Goal: Transaction & Acquisition: Purchase product/service

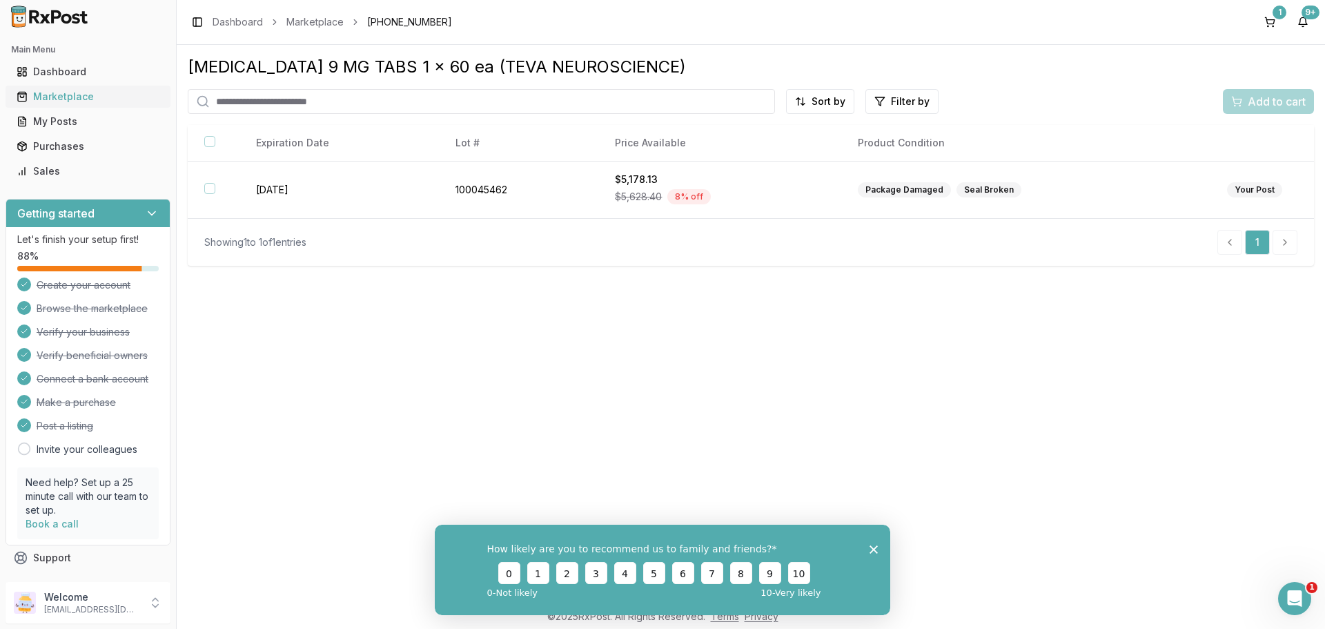
click at [56, 100] on div "Marketplace" at bounding box center [88, 97] width 143 height 14
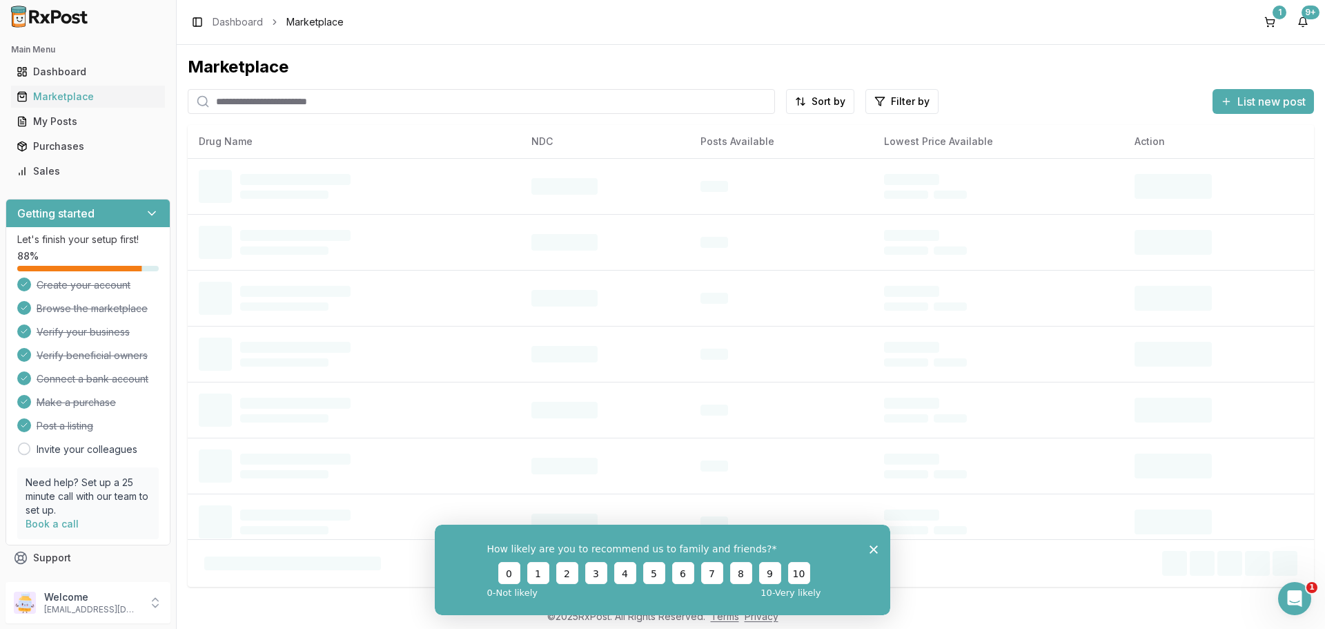
click at [294, 106] on input "search" at bounding box center [481, 101] width 587 height 25
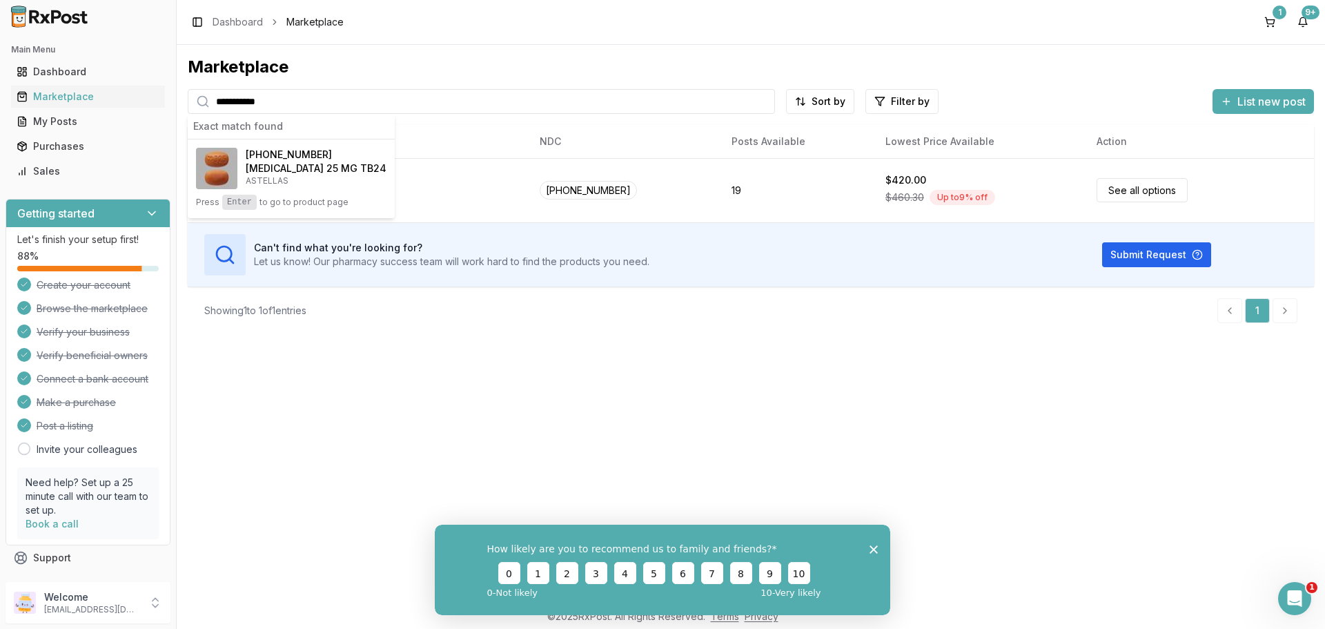
type input "**********"
click at [262, 167] on h4 "[MEDICAL_DATA] 25 MG TB24" at bounding box center [316, 169] width 141 height 14
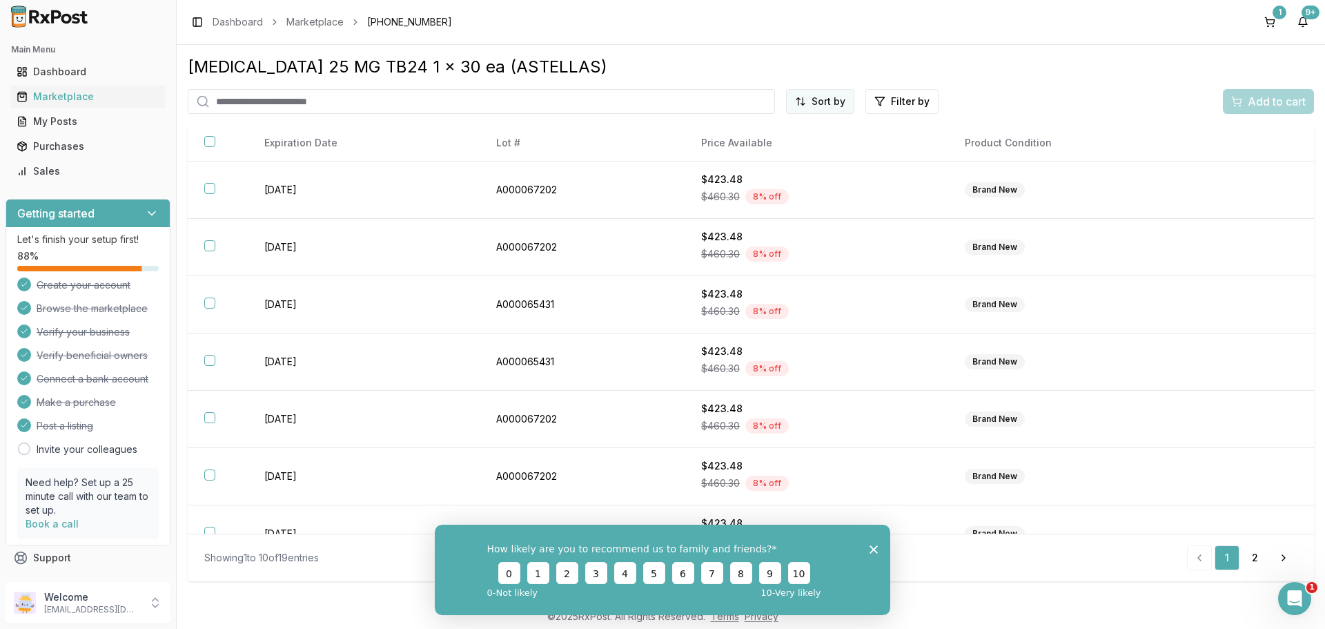
click at [832, 96] on html "Main Menu Dashboard Marketplace My Posts Purchases Sales Getting started Let's …" at bounding box center [662, 314] width 1325 height 629
click at [796, 159] on div "Price (Low to High)" at bounding box center [786, 153] width 131 height 22
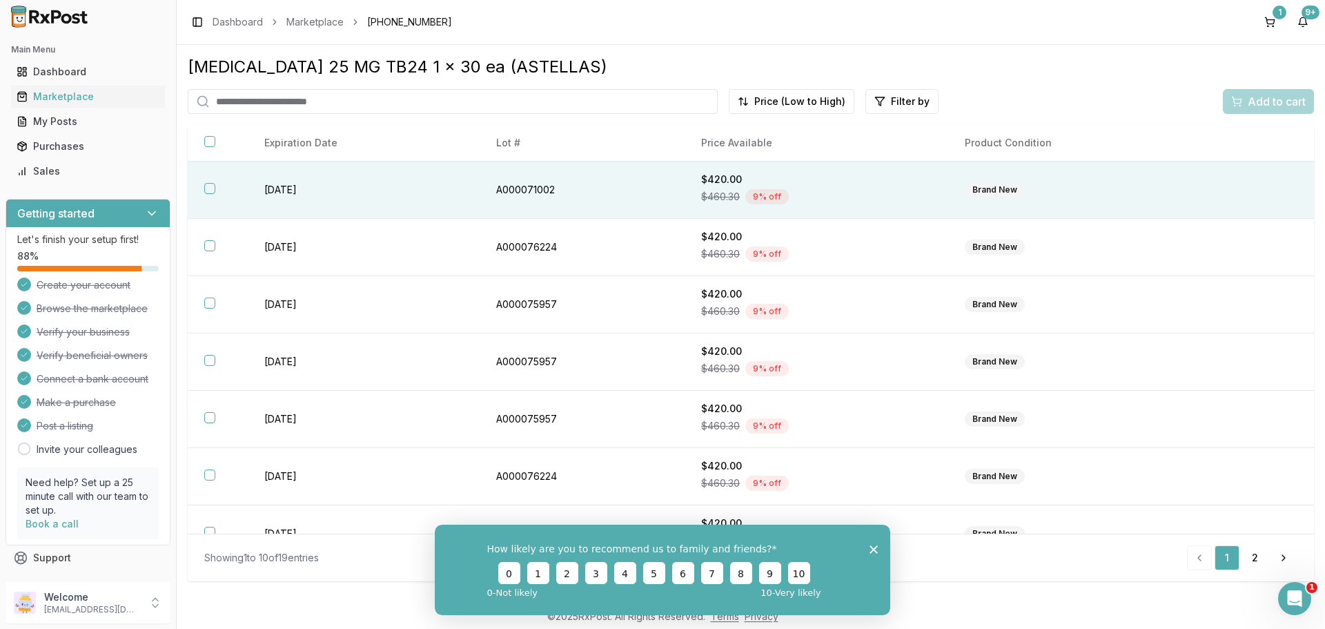
click at [320, 183] on td "[DATE]" at bounding box center [364, 190] width 232 height 57
click at [1246, 109] on div "Add to cart" at bounding box center [1268, 101] width 75 height 17
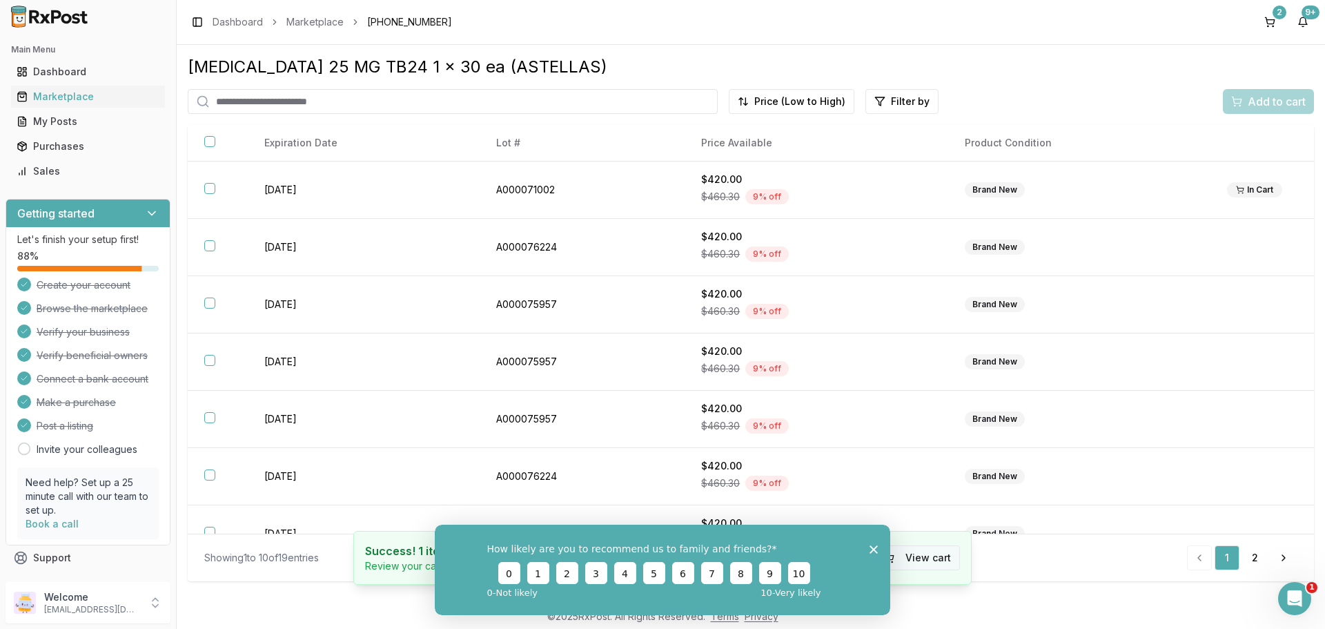
click at [915, 554] on button "View cart" at bounding box center [918, 557] width 86 height 25
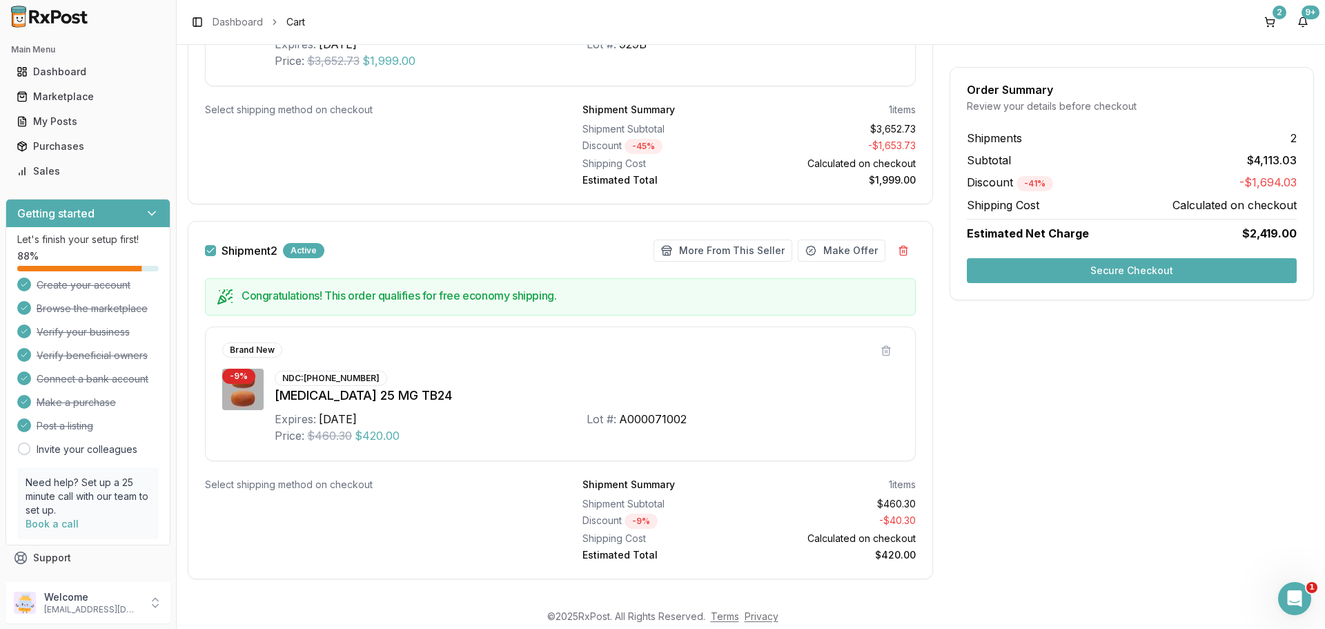
scroll to position [431, 0]
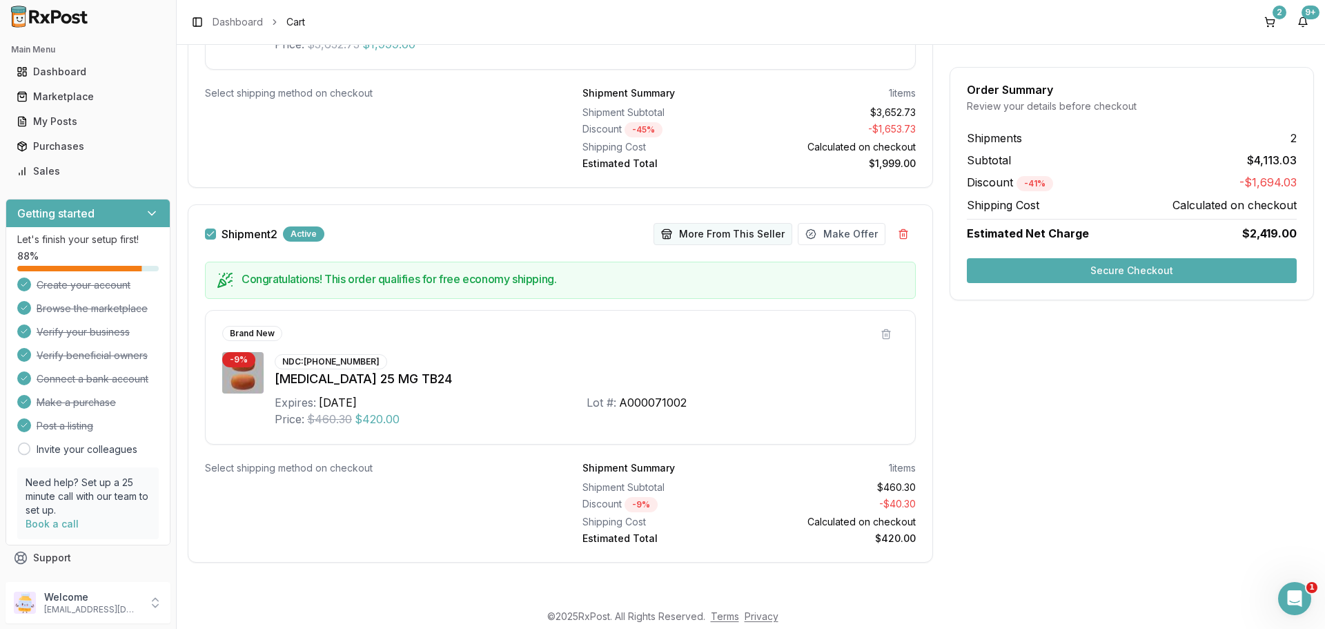
click at [725, 237] on button "More From This Seller" at bounding box center [723, 234] width 139 height 22
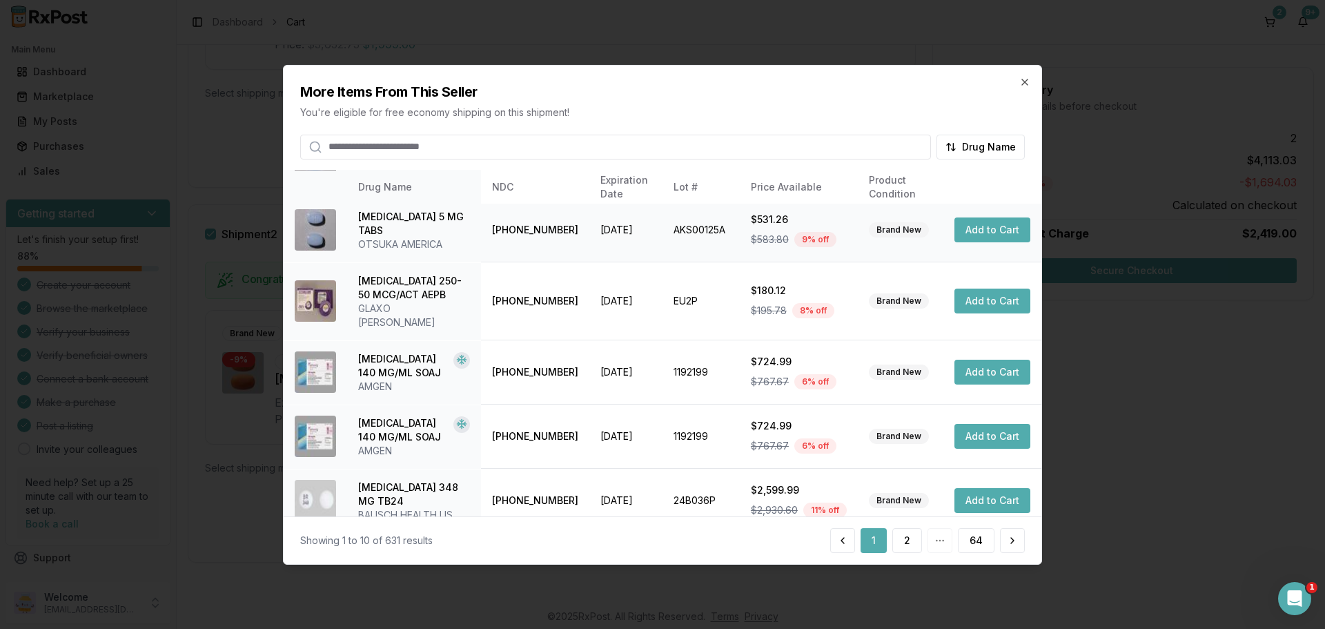
scroll to position [329, 0]
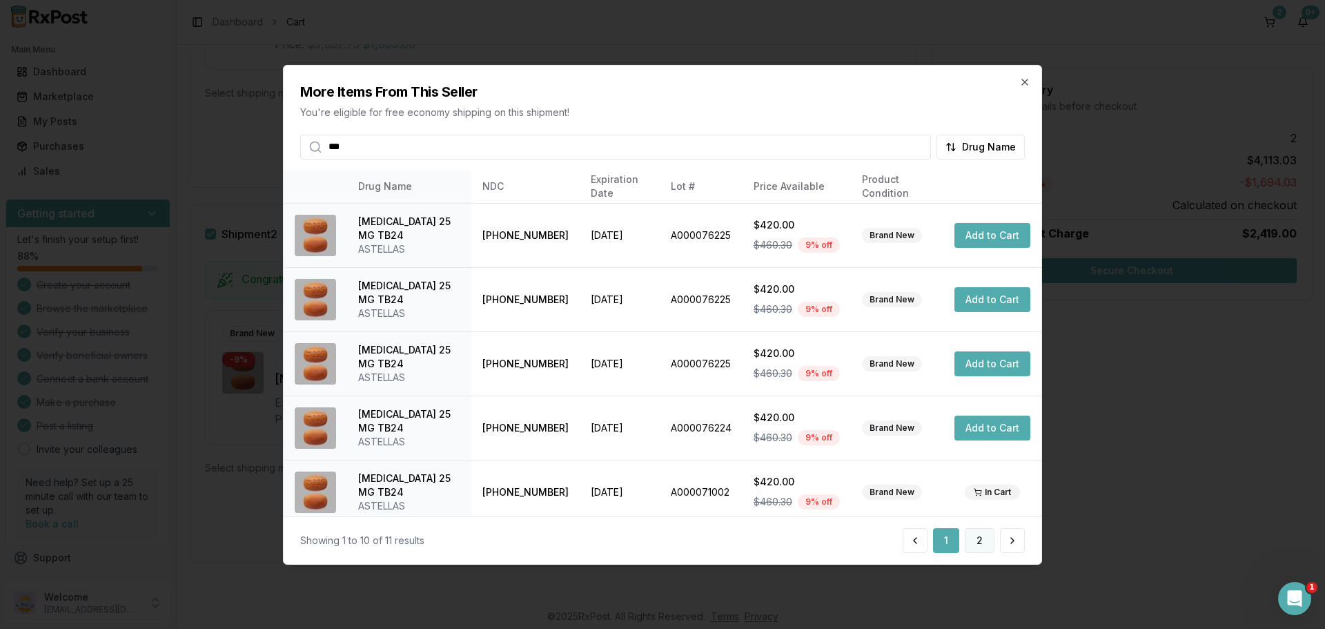
type input "***"
click at [972, 551] on button "2" at bounding box center [980, 540] width 30 height 25
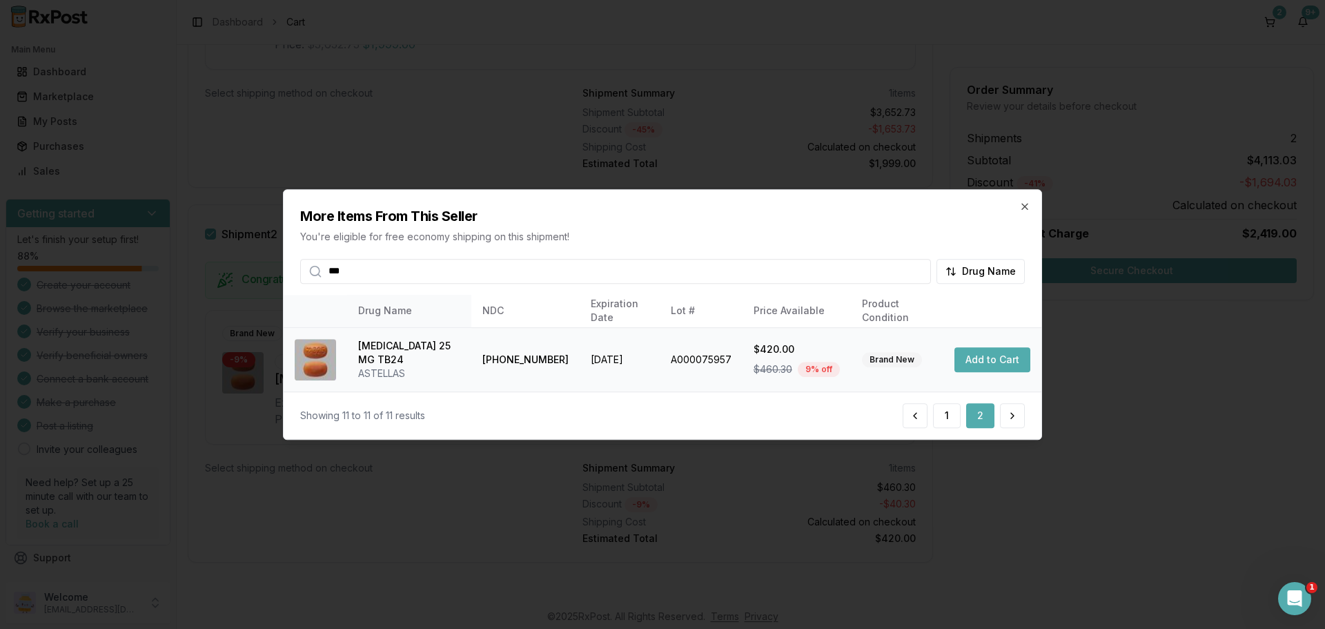
click at [993, 364] on button "Add to Cart" at bounding box center [993, 359] width 76 height 25
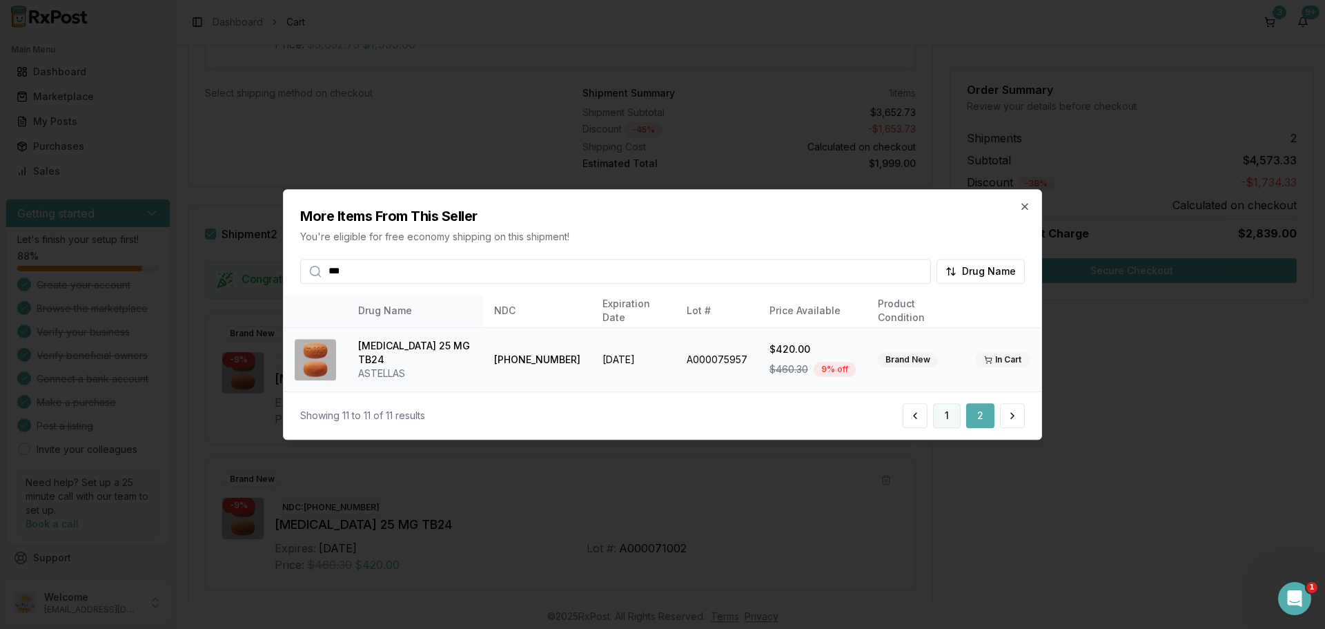
click at [946, 425] on button "1" at bounding box center [947, 415] width 28 height 25
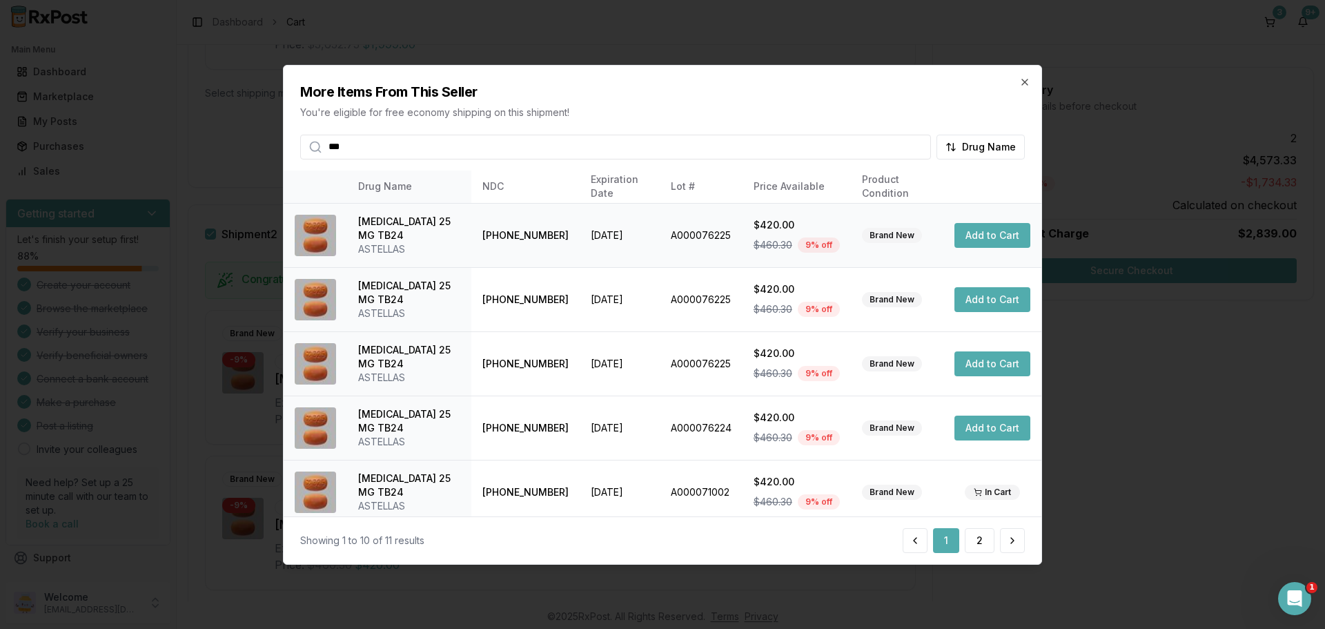
click at [986, 242] on button "Add to Cart" at bounding box center [993, 235] width 76 height 25
click at [1028, 83] on icon "button" at bounding box center [1024, 81] width 11 height 11
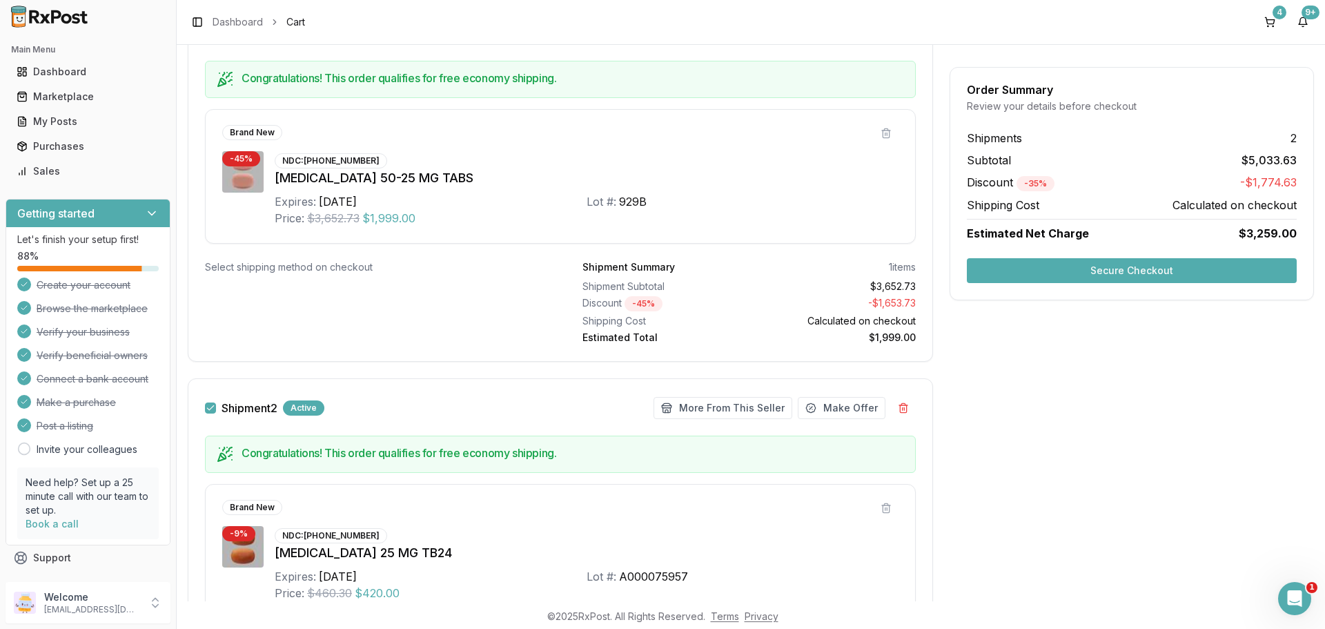
scroll to position [246, 0]
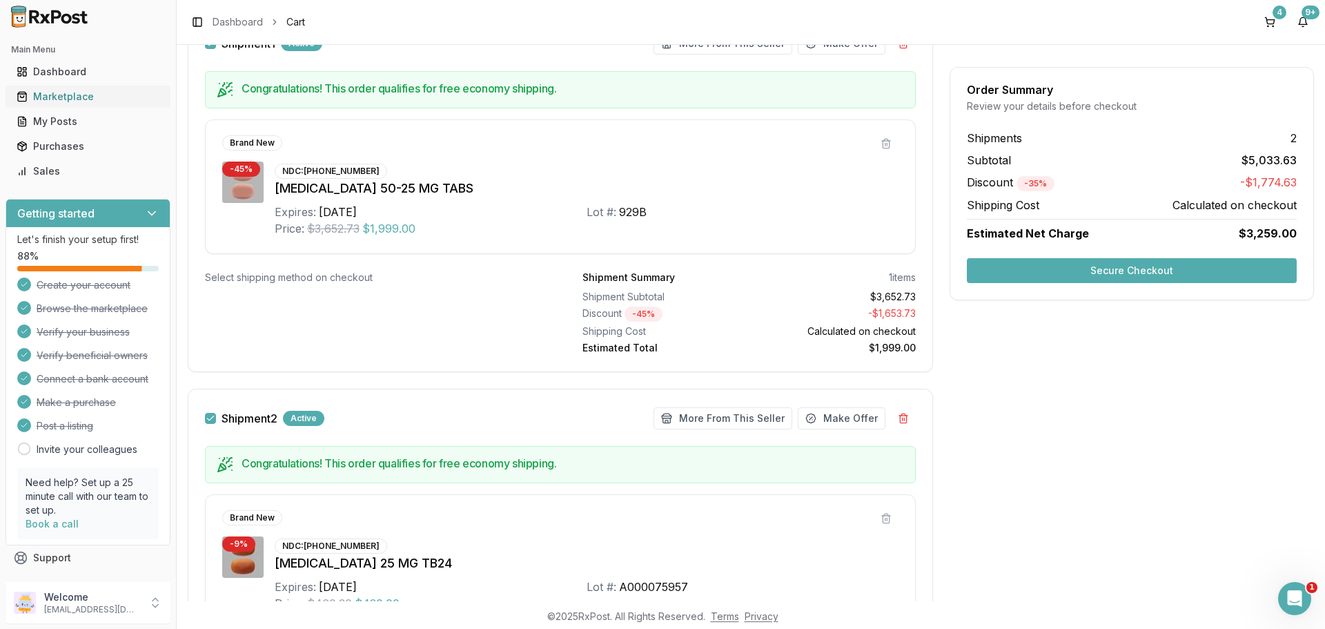
click at [97, 95] on div "Marketplace" at bounding box center [88, 97] width 143 height 14
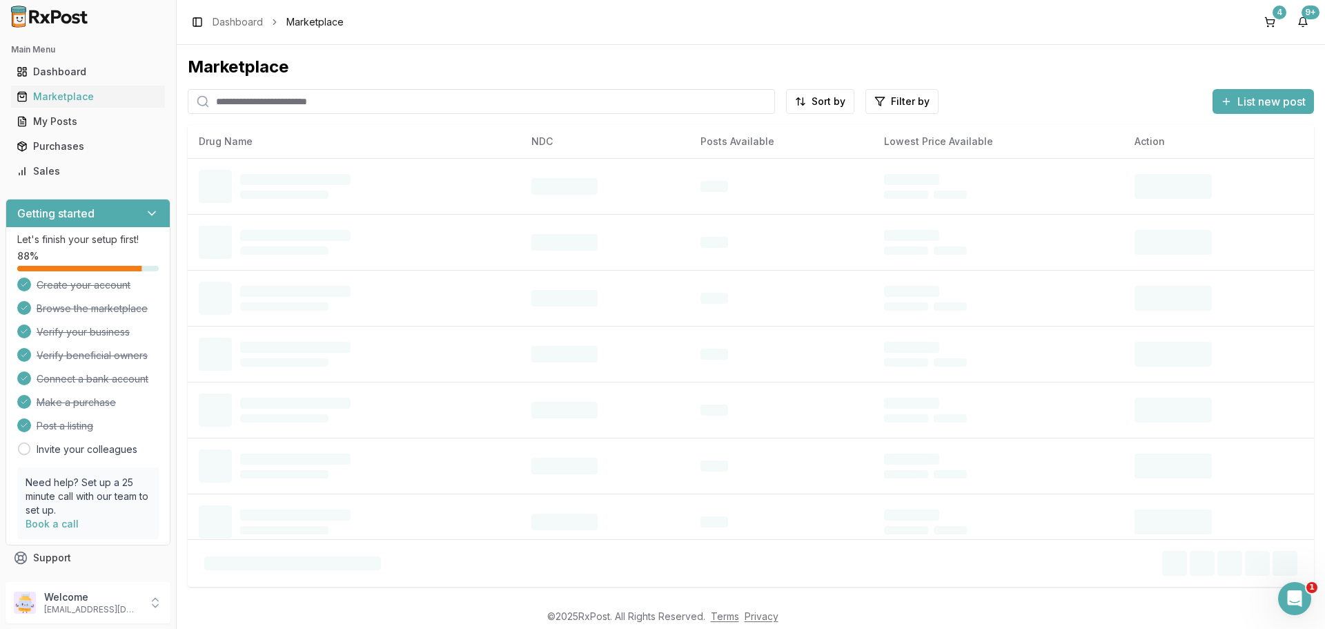
click at [260, 105] on input "search" at bounding box center [481, 101] width 587 height 25
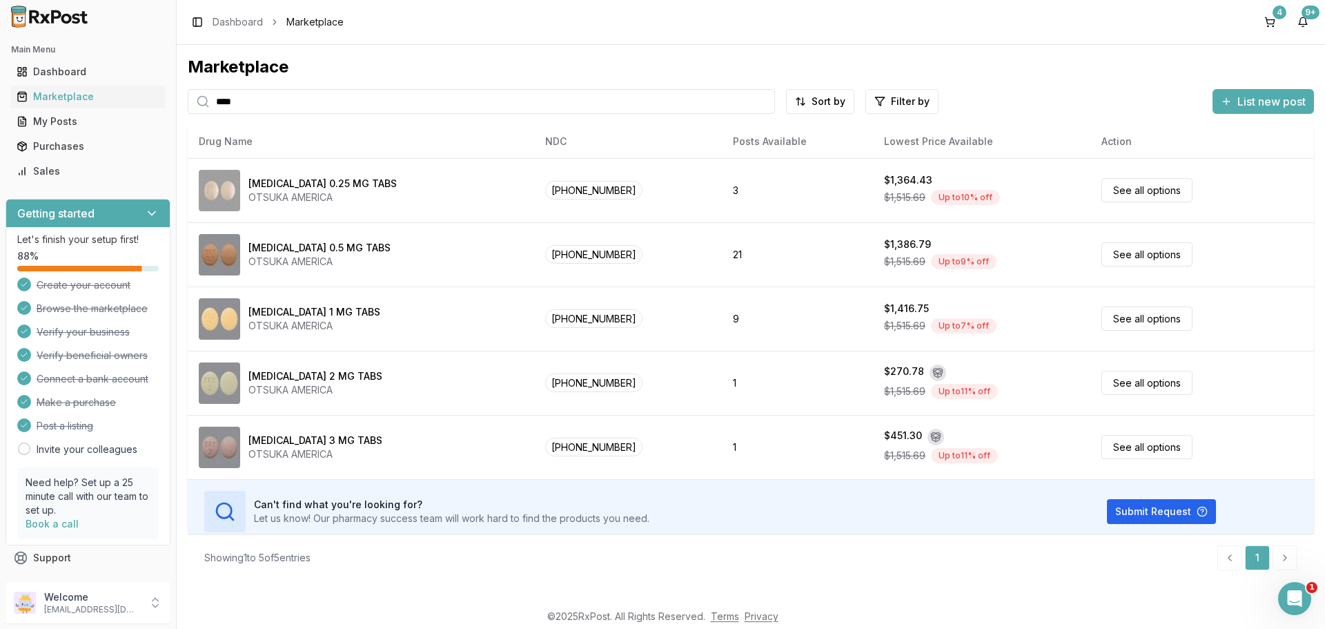
drag, startPoint x: 256, startPoint y: 110, endPoint x: 177, endPoint y: 102, distance: 79.8
click at [179, 99] on div "Marketplace **** Sort by Filter by List new post Card Table NDC: 59148-0035-13 …" at bounding box center [751, 323] width 1149 height 556
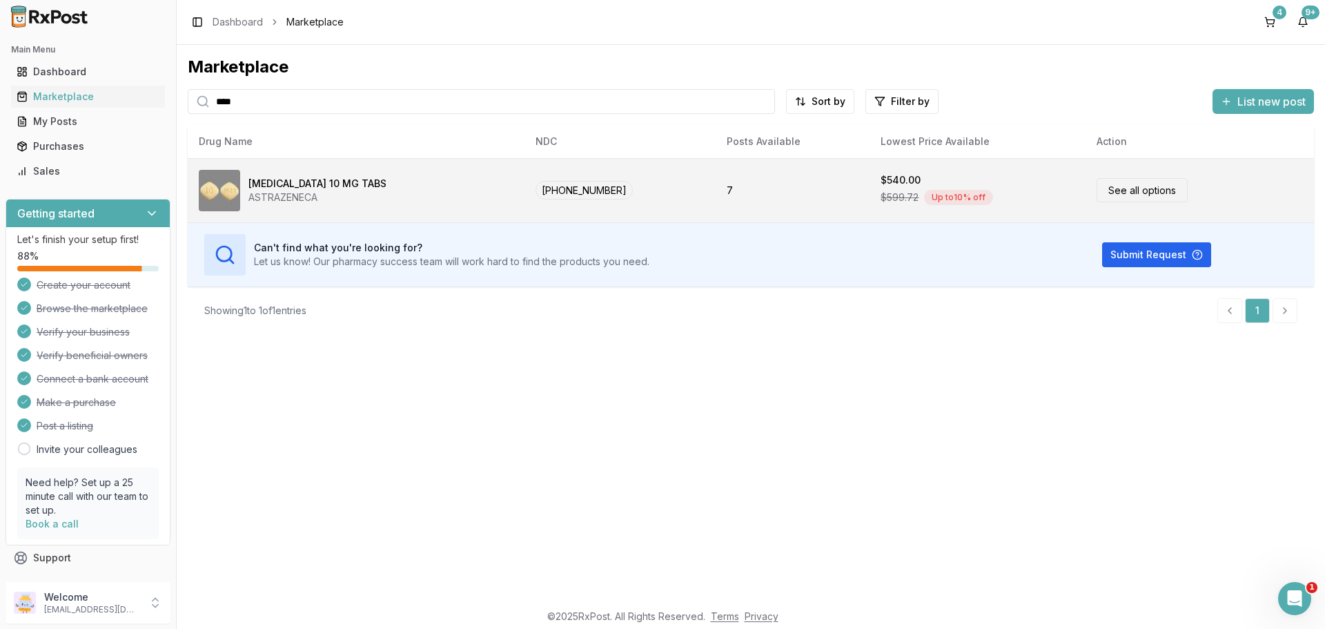
type input "****"
click at [276, 194] on div "ASTRAZENECA" at bounding box center [317, 198] width 138 height 14
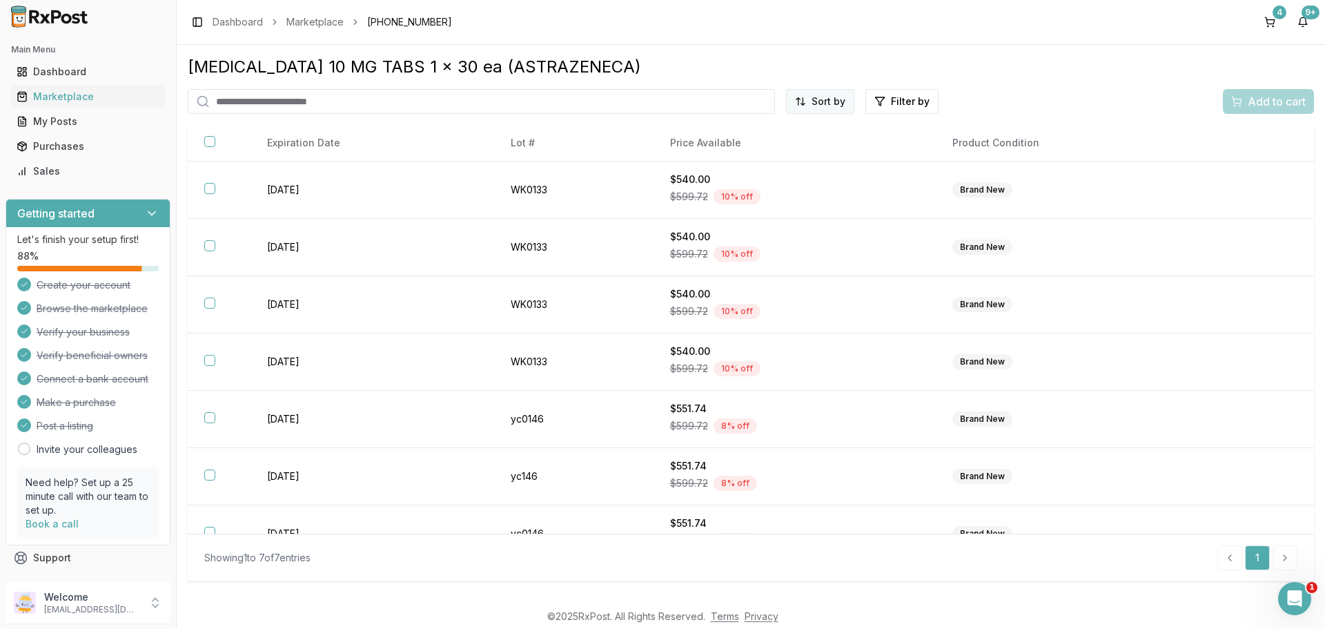
click at [833, 105] on html "Main Menu Dashboard Marketplace My Posts Purchases Sales Getting started Let's …" at bounding box center [662, 314] width 1325 height 629
click at [766, 150] on div "Price (Low to High)" at bounding box center [786, 153] width 131 height 22
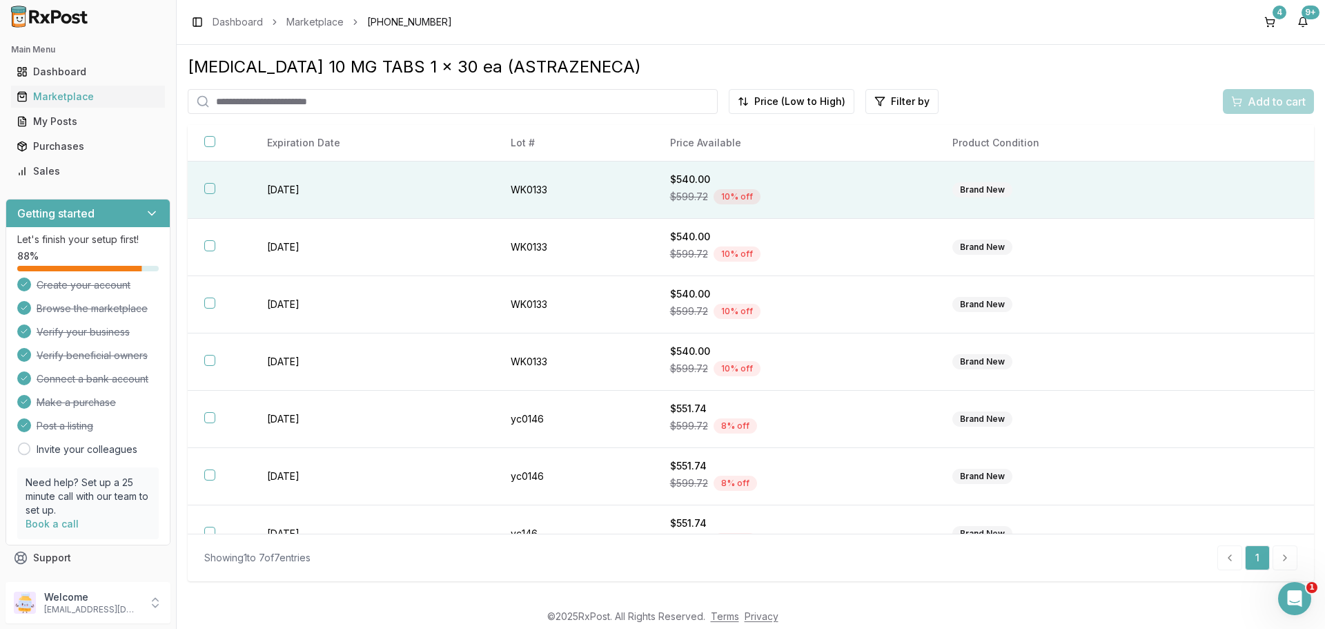
click at [211, 192] on button "button" at bounding box center [209, 188] width 11 height 11
click at [1271, 106] on span "Add to cart" at bounding box center [1277, 101] width 58 height 17
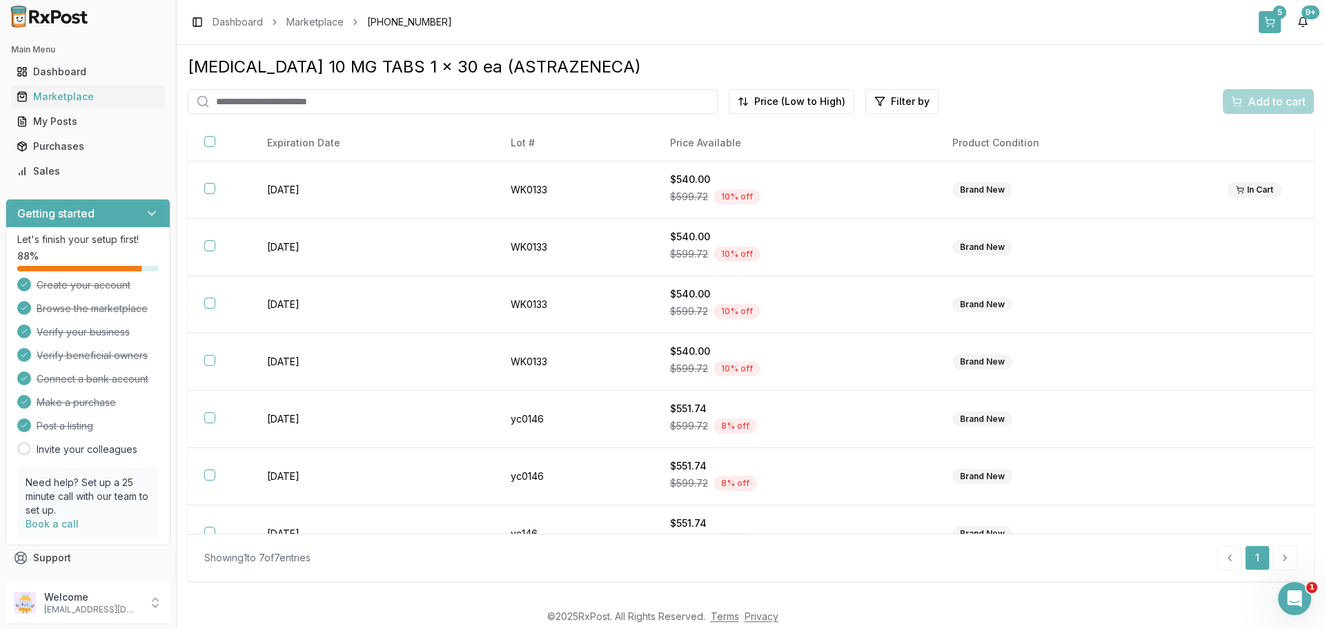
click at [1270, 18] on button "5" at bounding box center [1270, 22] width 22 height 22
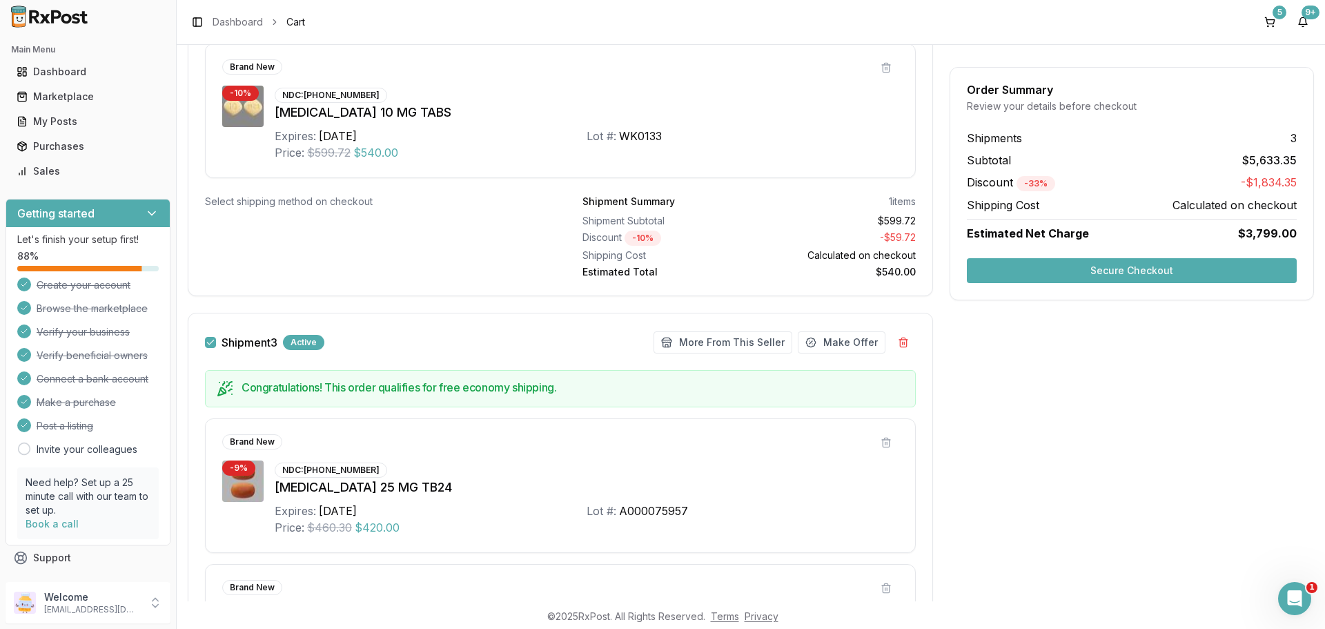
scroll to position [598, 0]
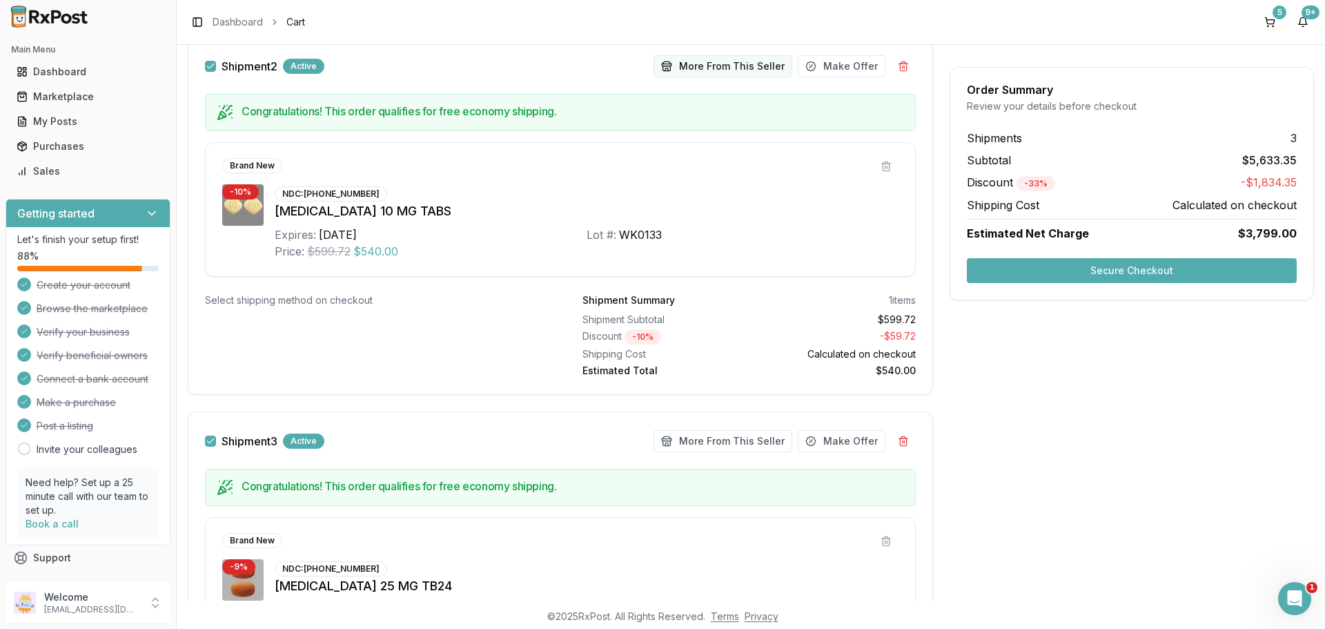
click at [716, 63] on button "More From This Seller" at bounding box center [723, 66] width 139 height 22
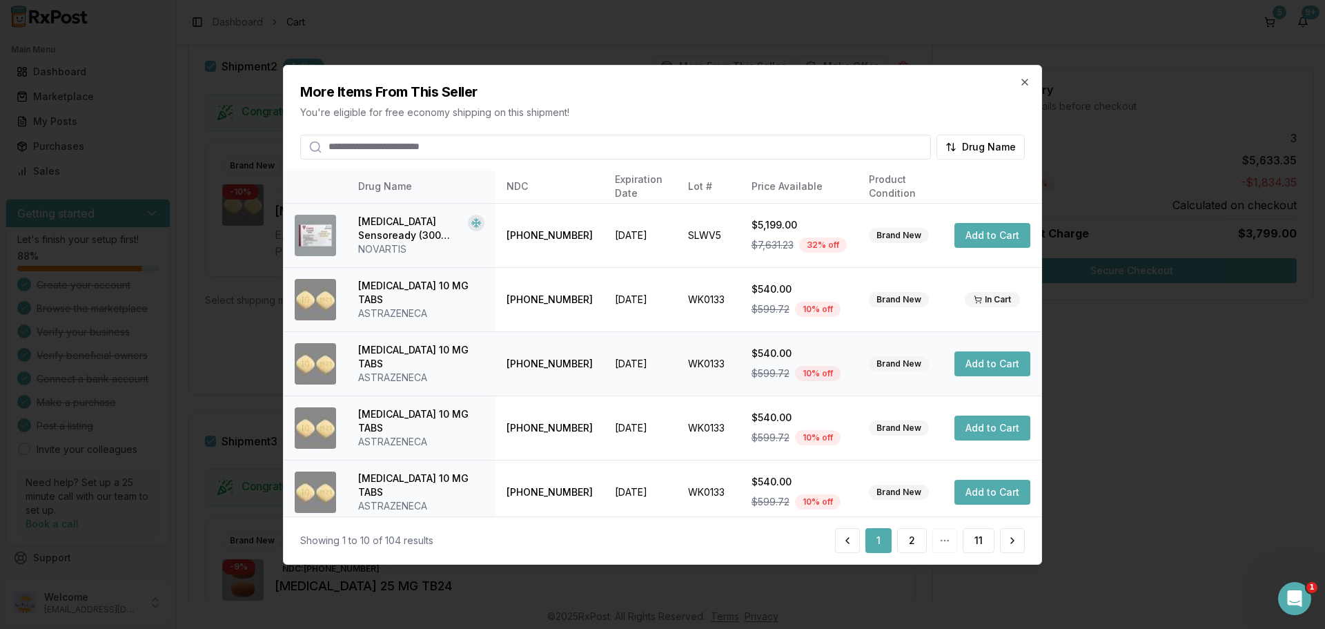
click at [986, 365] on button "Add to Cart" at bounding box center [993, 363] width 76 height 25
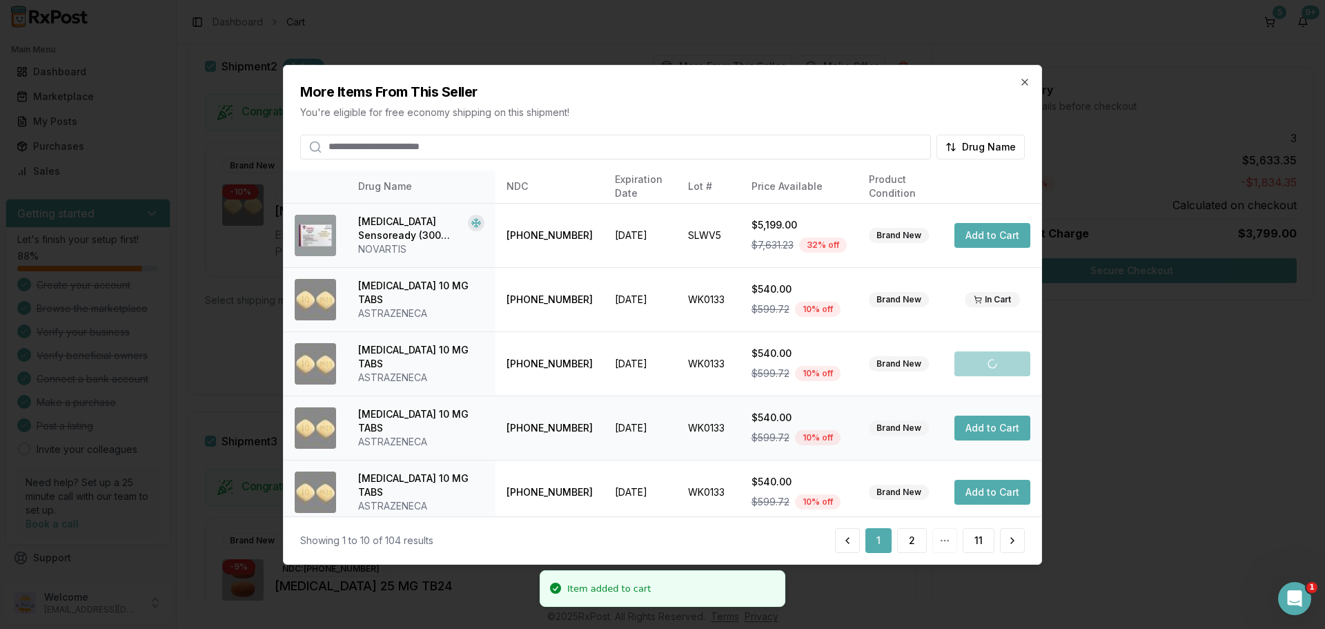
scroll to position [744, 0]
click at [982, 431] on button "Add to Cart" at bounding box center [993, 428] width 76 height 25
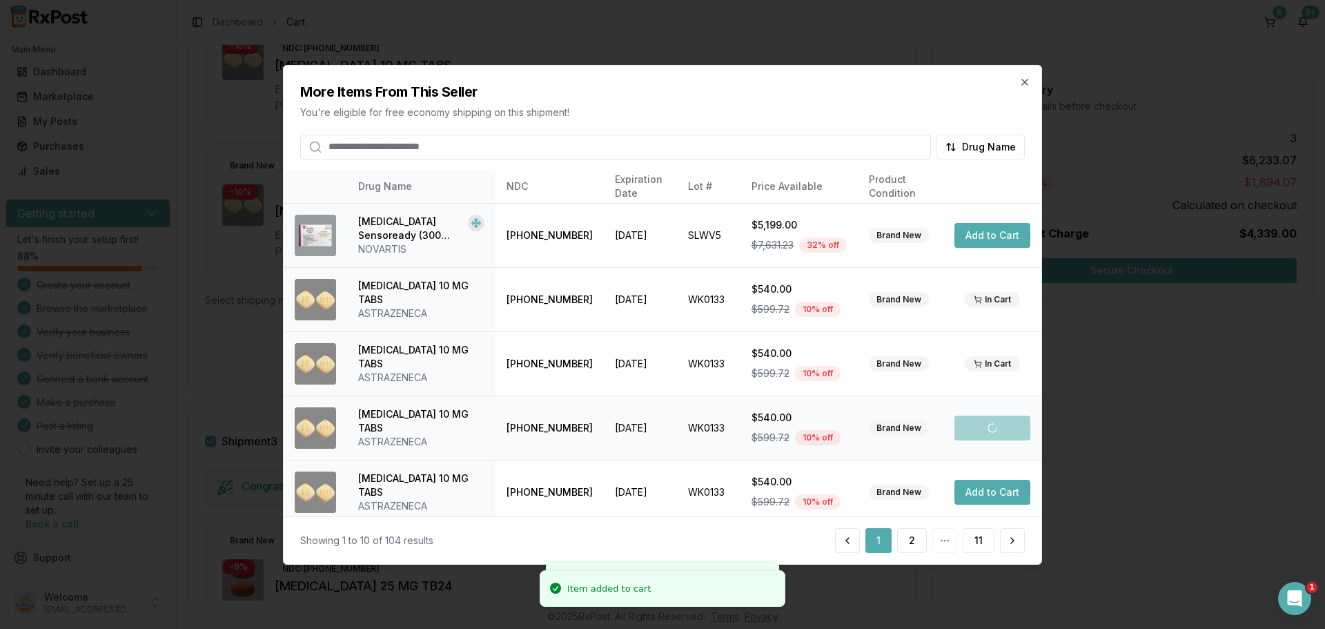
scroll to position [890, 0]
click at [990, 495] on button "Add to Cart" at bounding box center [993, 492] width 76 height 25
click at [907, 548] on button "2" at bounding box center [912, 540] width 30 height 25
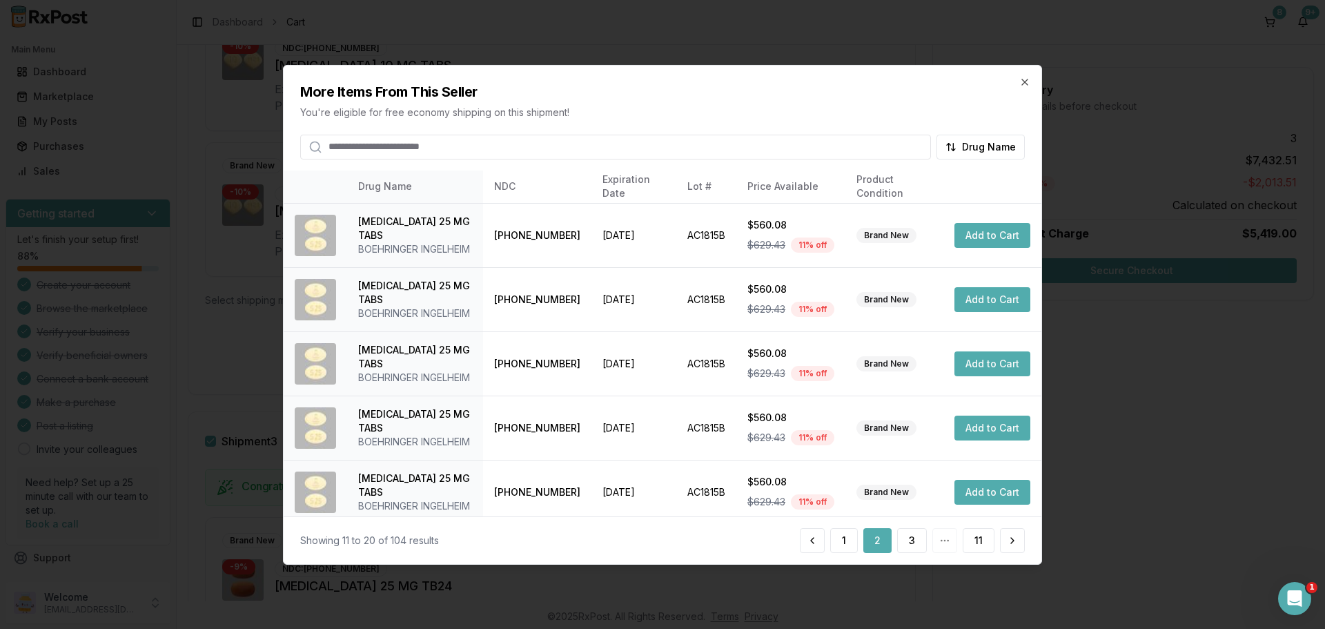
click at [407, 146] on input "search" at bounding box center [615, 146] width 631 height 25
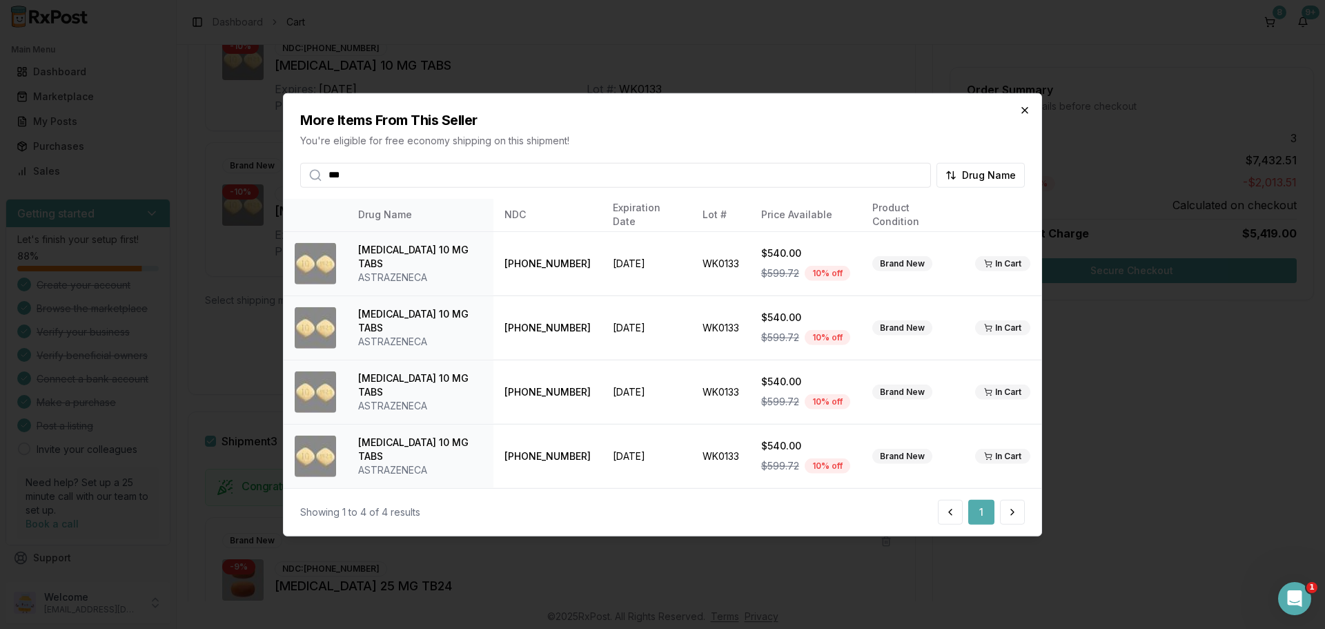
type input "***"
click at [1027, 113] on icon "button" at bounding box center [1025, 110] width 6 height 6
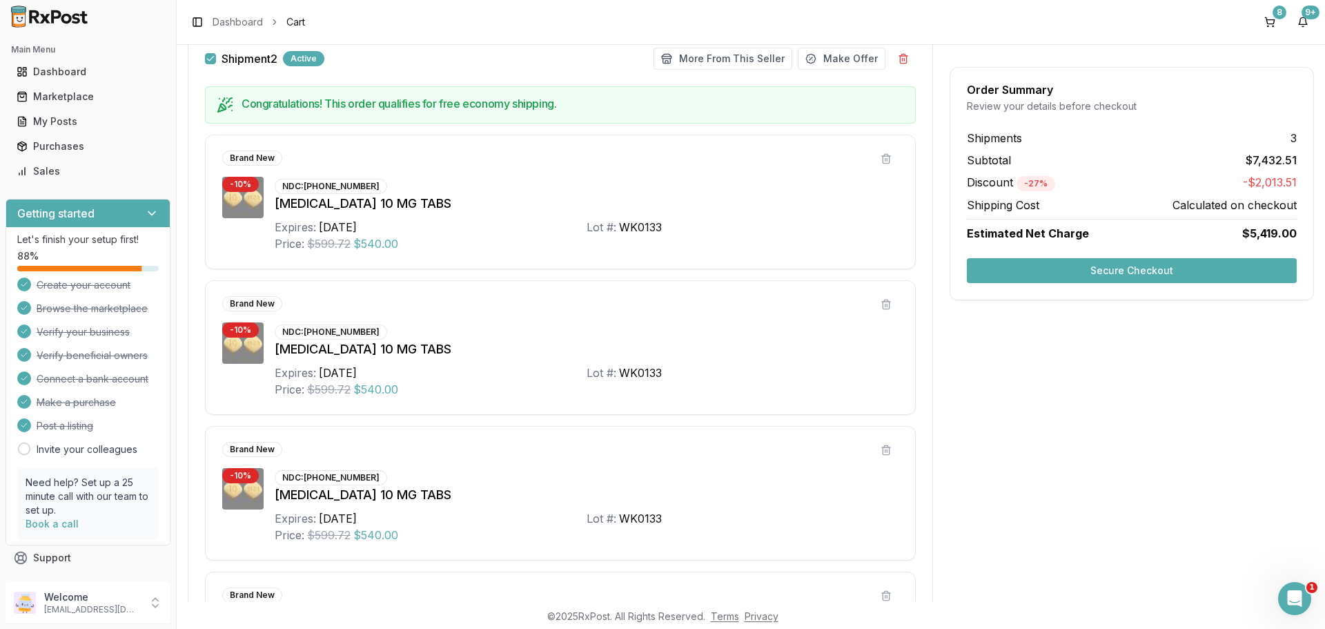
scroll to position [575, 0]
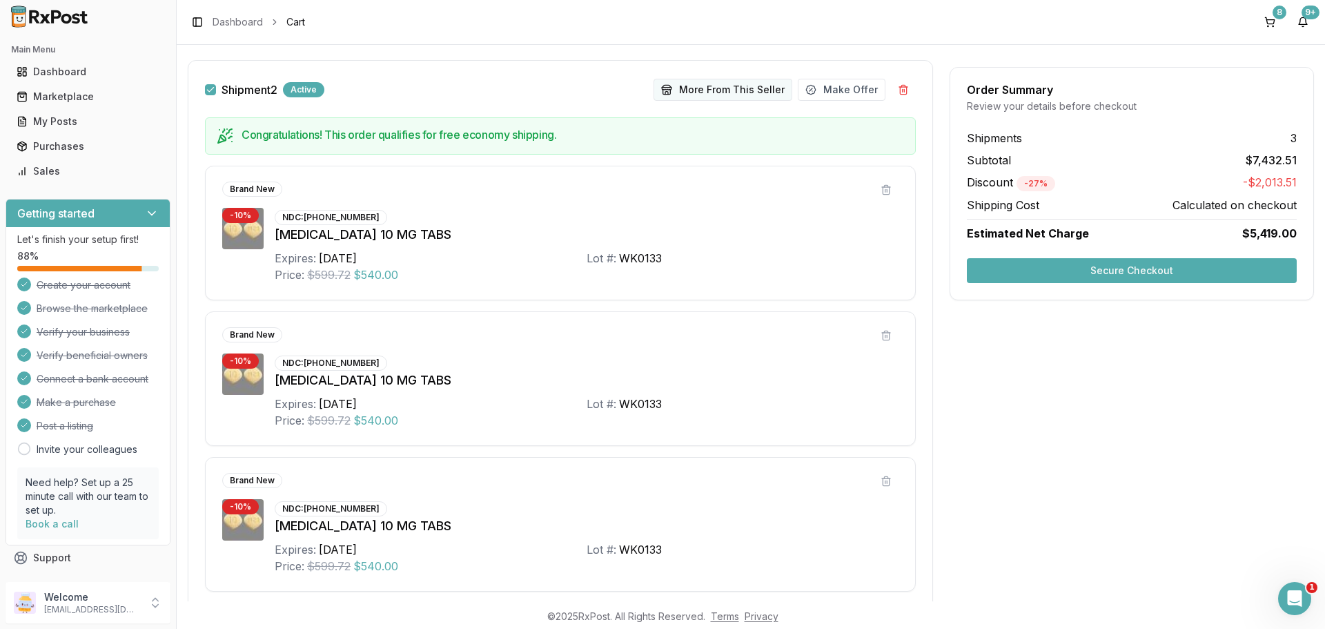
click at [727, 92] on button "More From This Seller" at bounding box center [723, 90] width 139 height 22
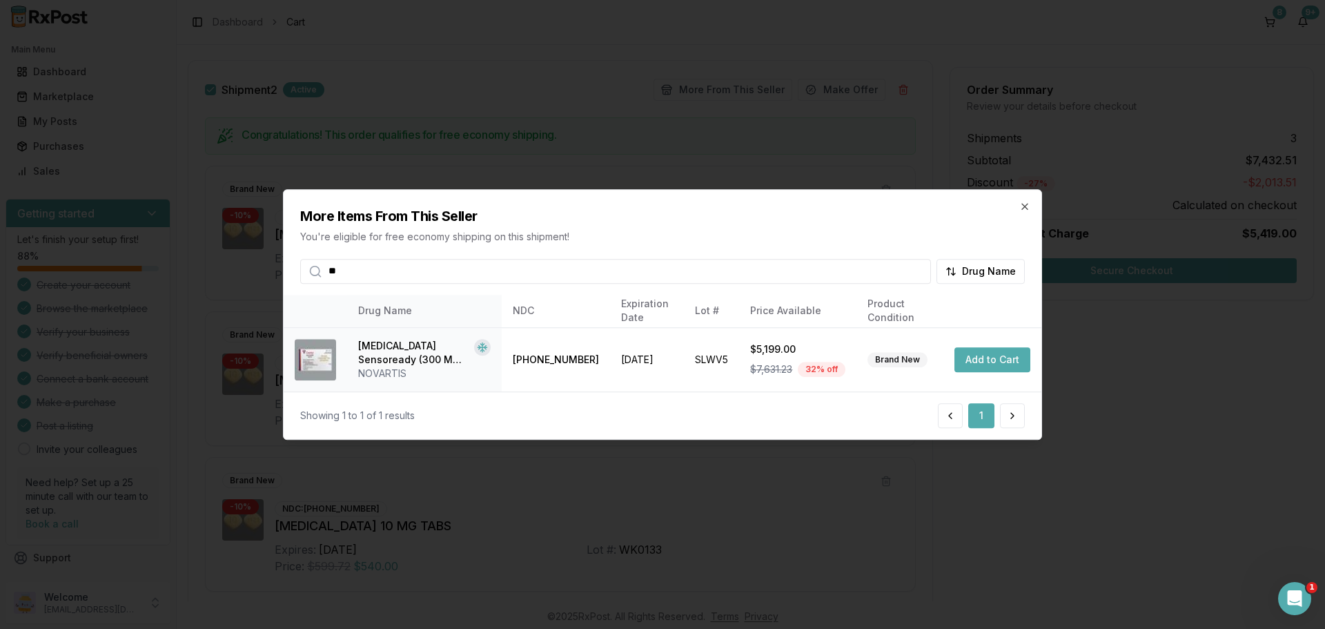
type input "*"
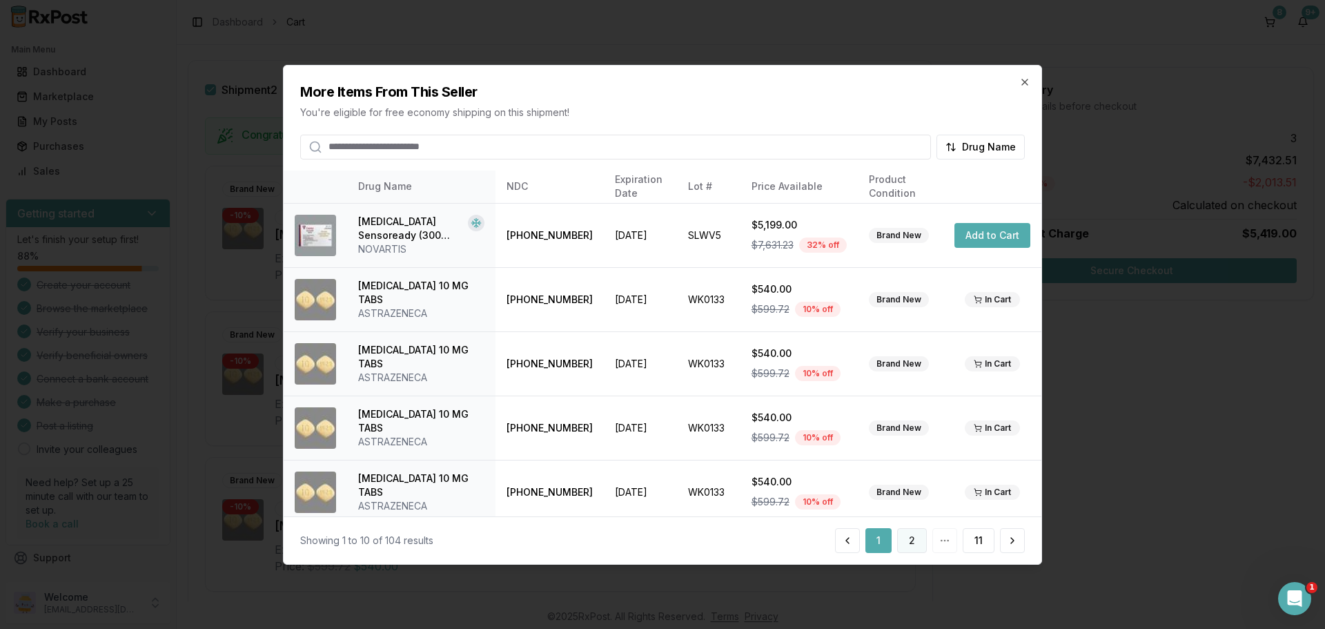
click at [914, 549] on button "2" at bounding box center [912, 540] width 30 height 25
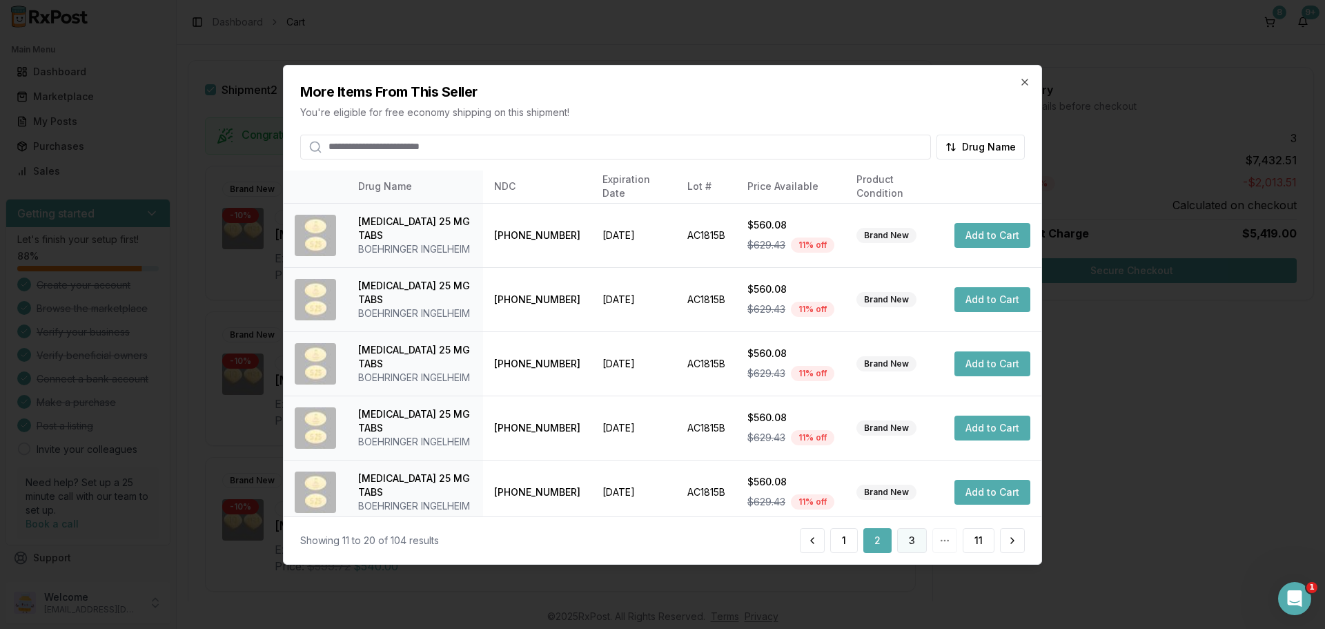
click at [909, 545] on button "3" at bounding box center [912, 540] width 30 height 25
click at [909, 545] on button "4" at bounding box center [912, 540] width 30 height 25
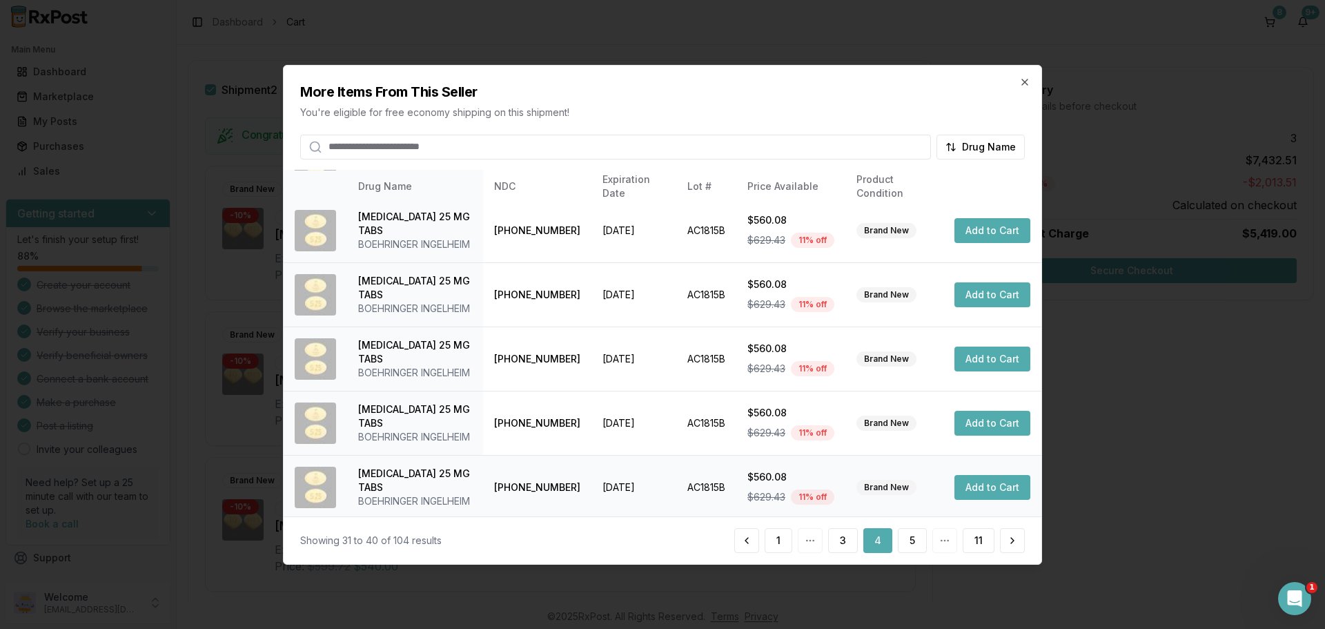
scroll to position [329, 0]
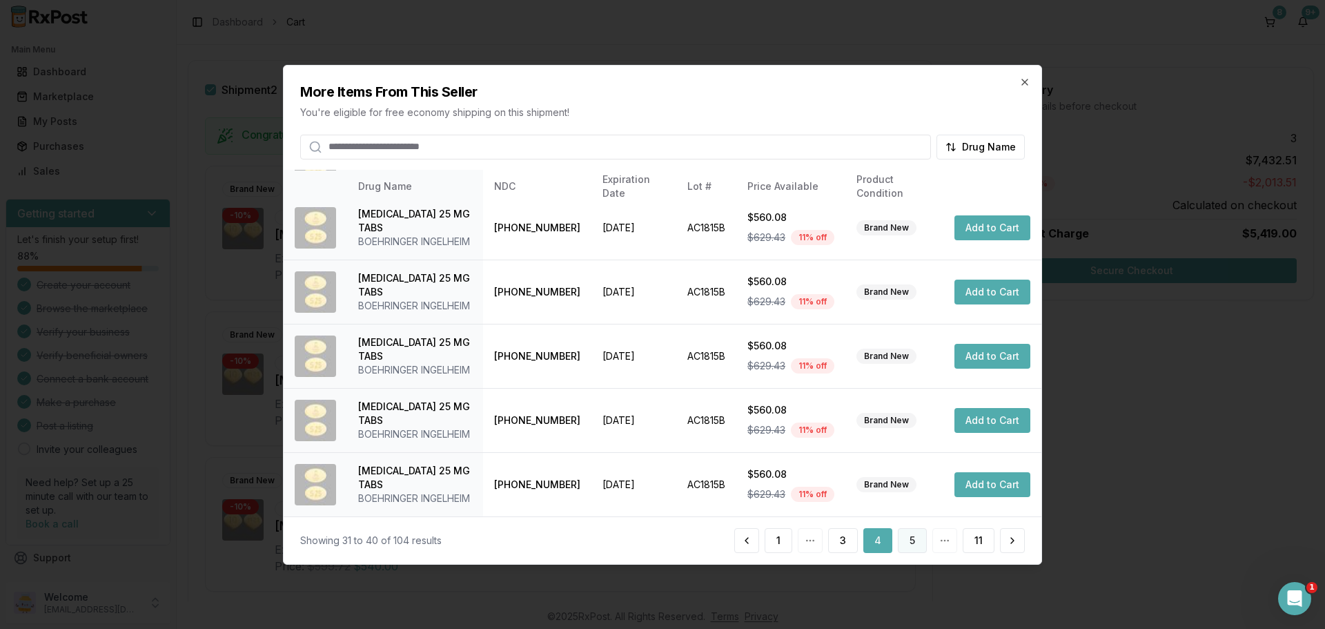
click at [908, 540] on button "5" at bounding box center [912, 540] width 29 height 25
click at [908, 547] on button "6" at bounding box center [912, 540] width 30 height 25
click at [906, 541] on button "7" at bounding box center [912, 540] width 30 height 25
click at [910, 540] on button "8" at bounding box center [912, 540] width 30 height 25
click at [912, 543] on button "9" at bounding box center [912, 540] width 30 height 25
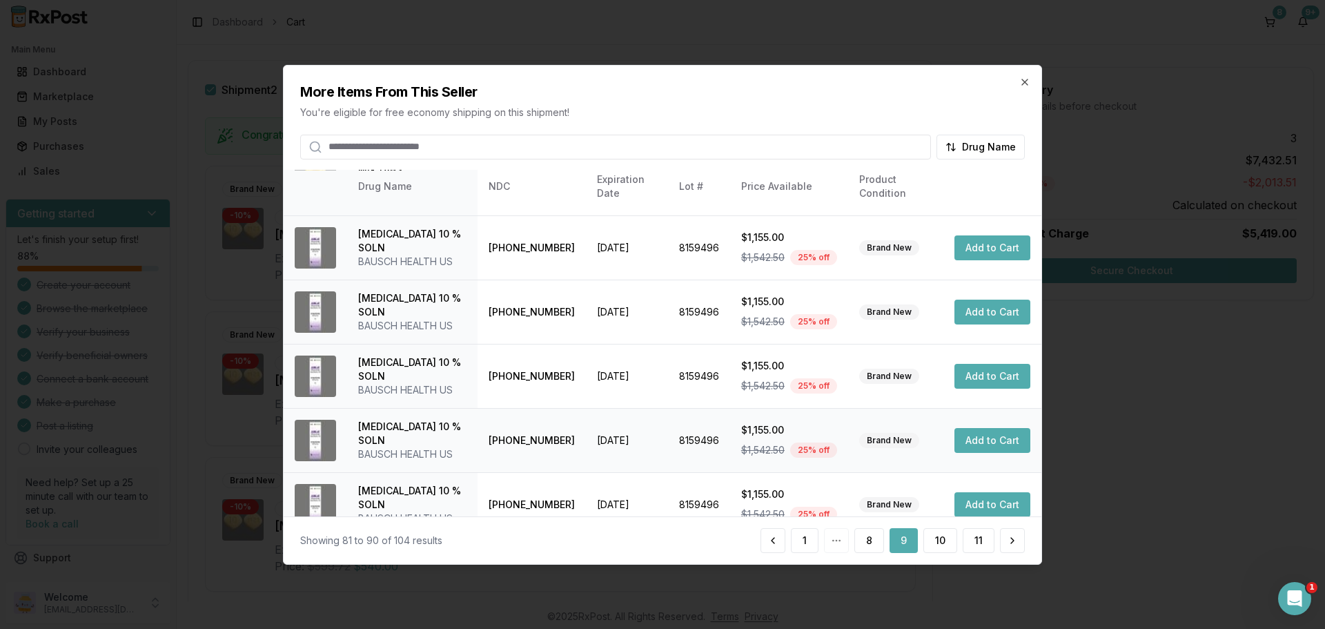
scroll to position [384, 0]
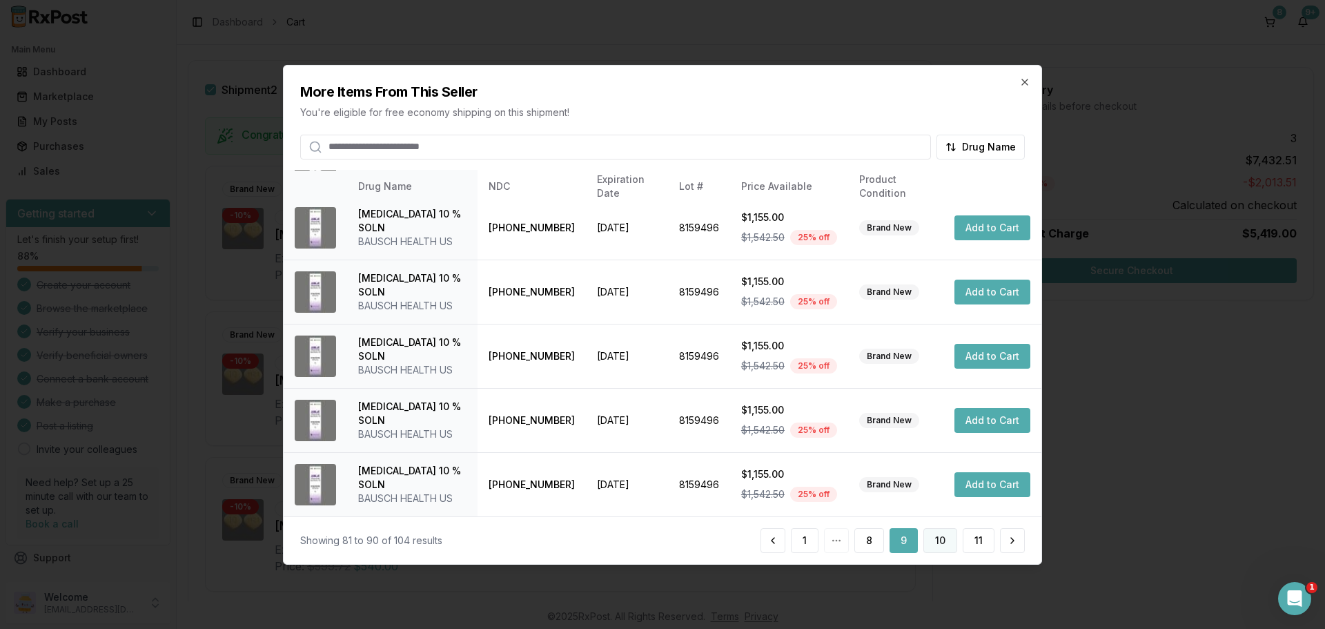
click at [946, 538] on button "10" at bounding box center [941, 540] width 34 height 25
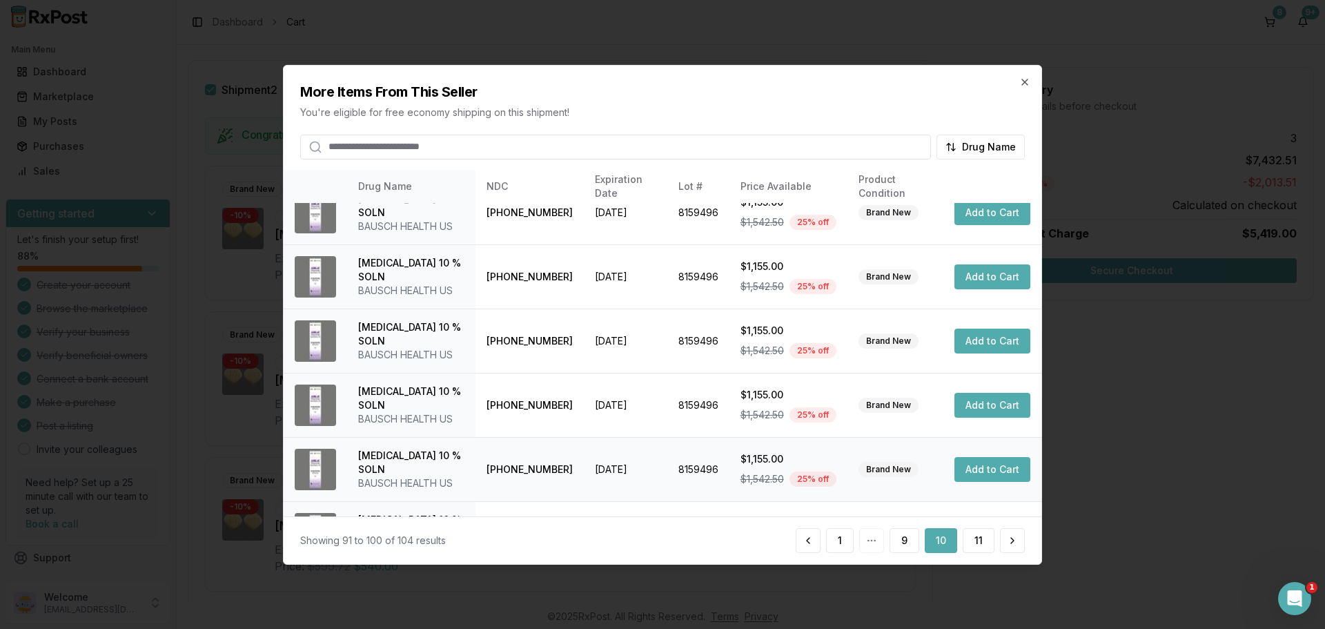
scroll to position [329, 0]
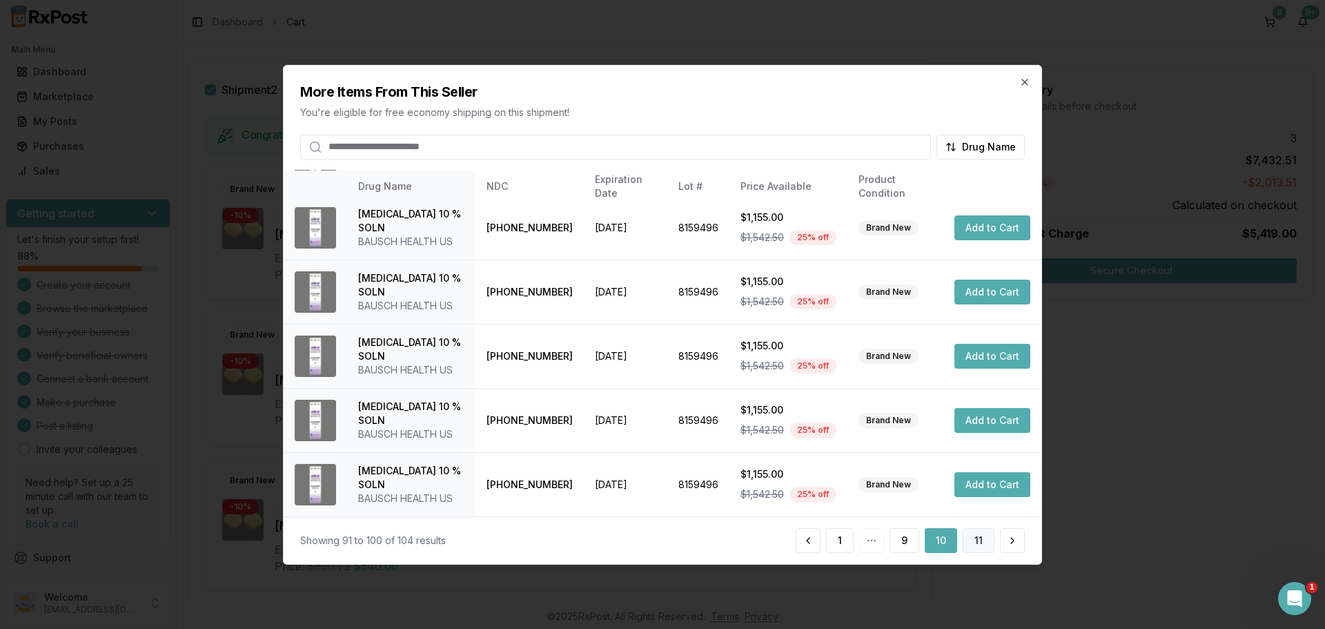
click at [978, 538] on button "11" at bounding box center [979, 540] width 32 height 25
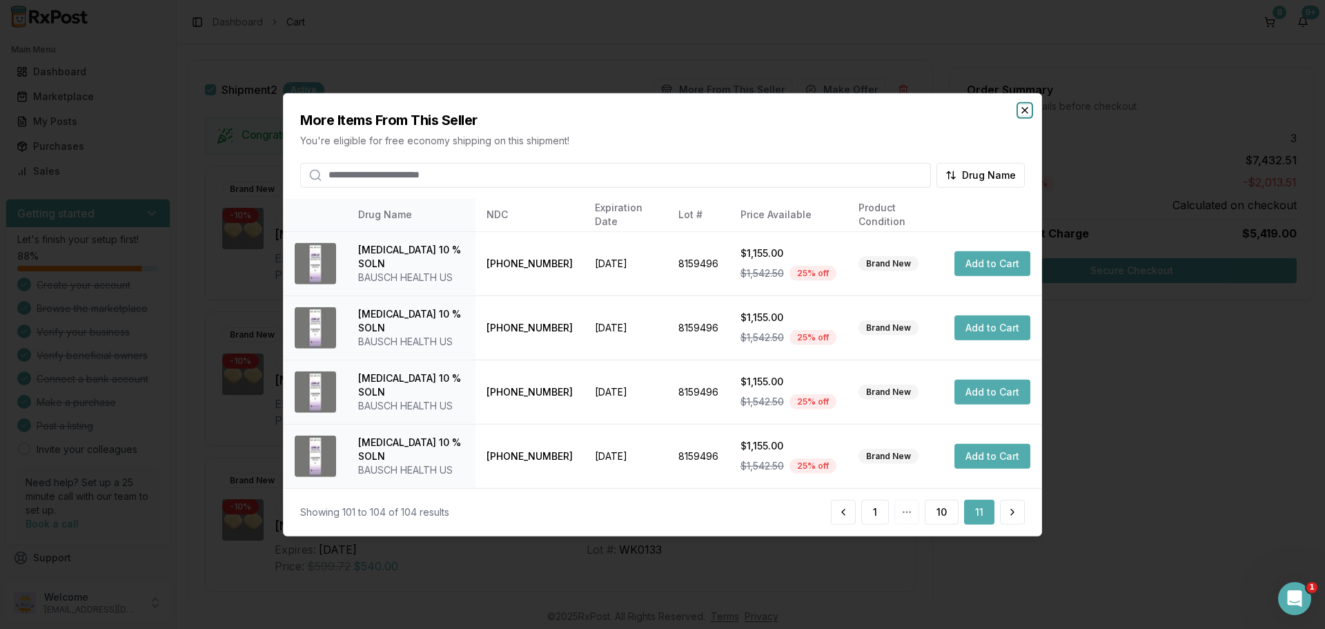
click at [1025, 113] on icon "button" at bounding box center [1024, 109] width 11 height 11
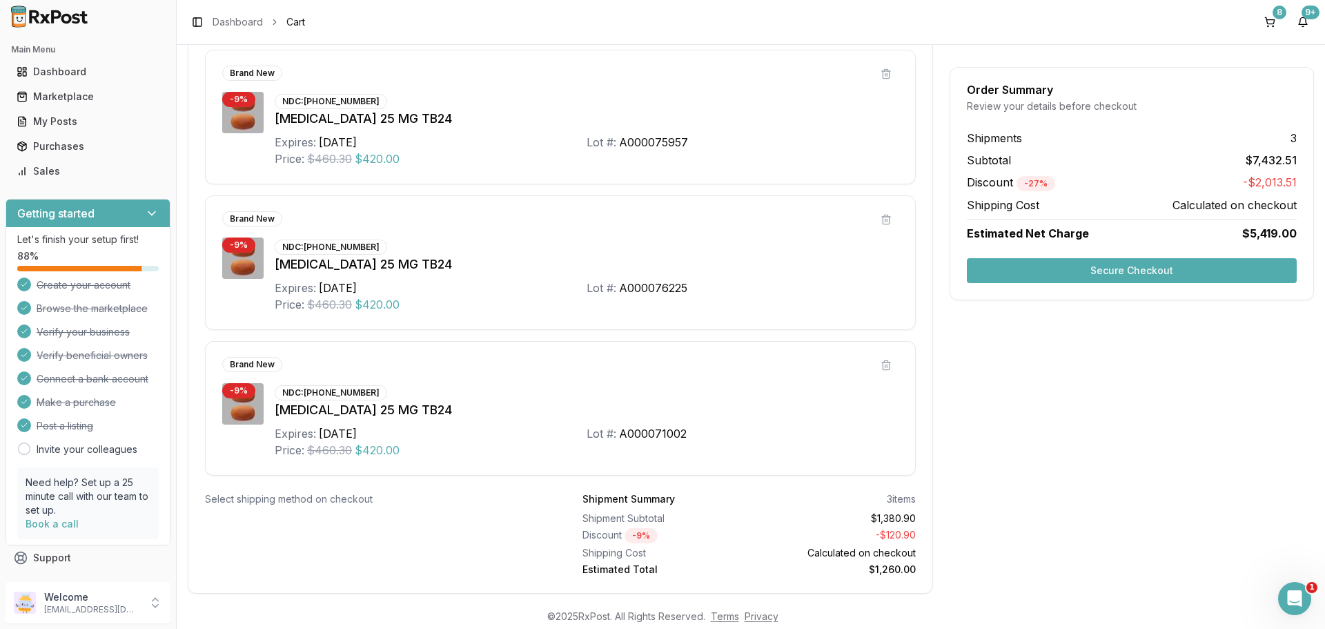
scroll to position [1534, 0]
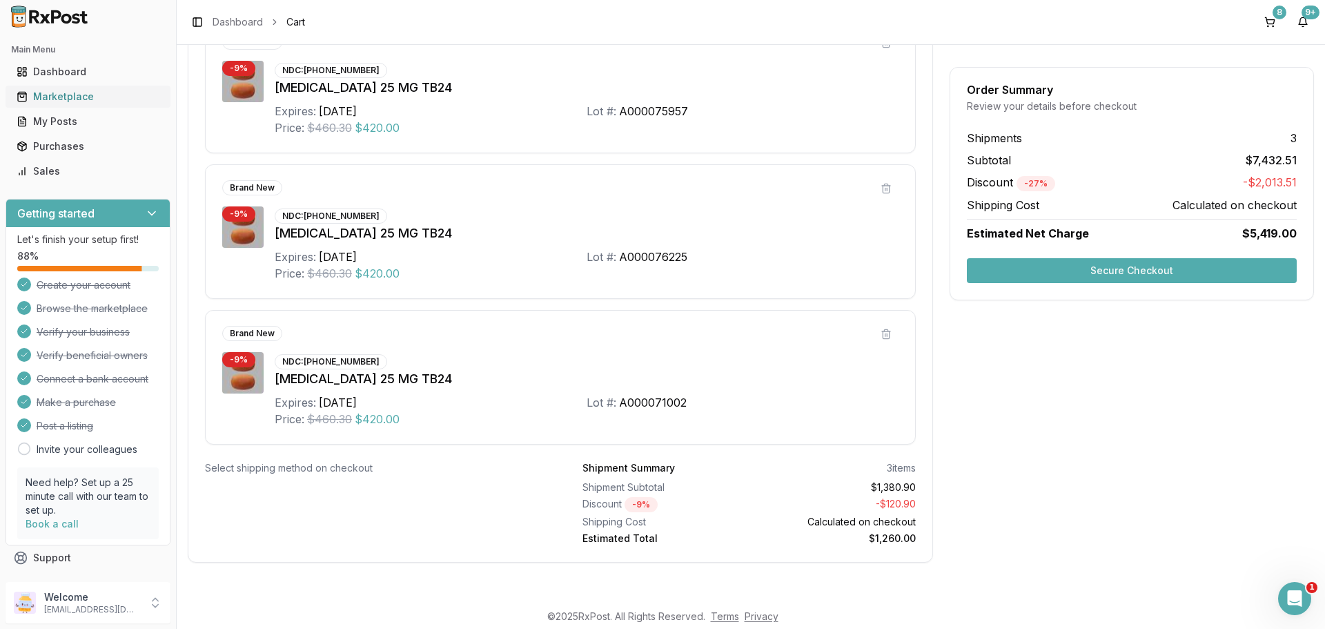
click at [71, 99] on div "Marketplace" at bounding box center [88, 97] width 143 height 14
click at [75, 88] on link "Marketplace" at bounding box center [88, 96] width 154 height 25
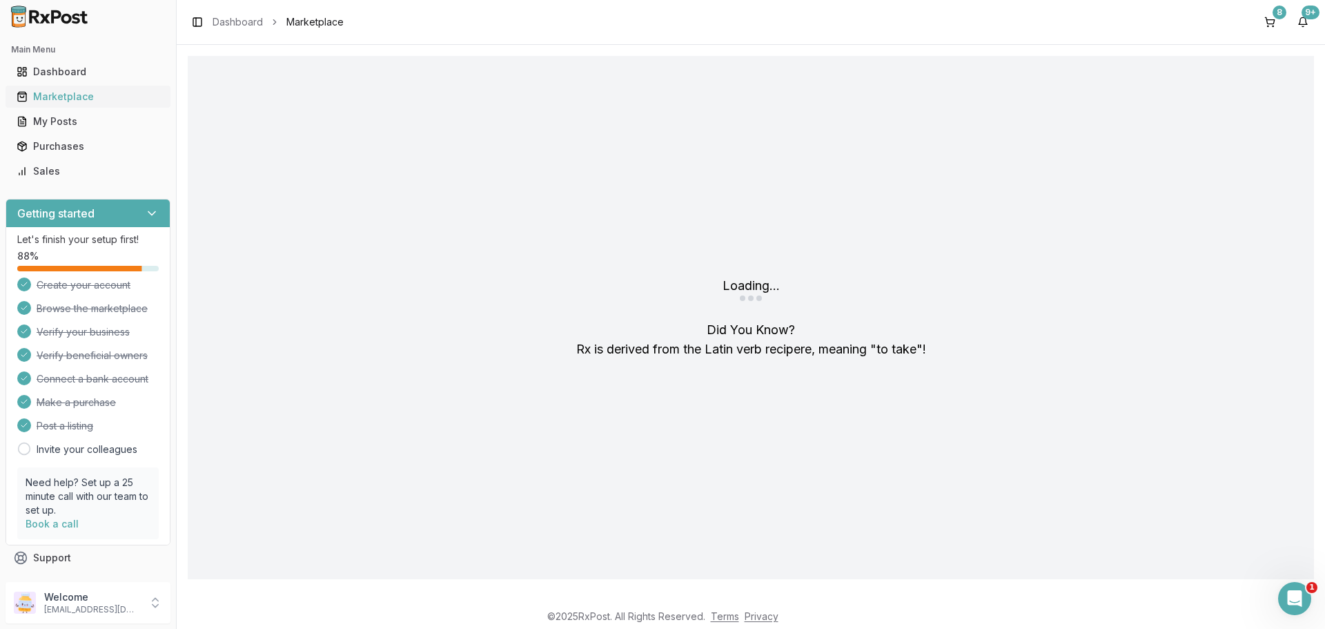
scroll to position [0, 0]
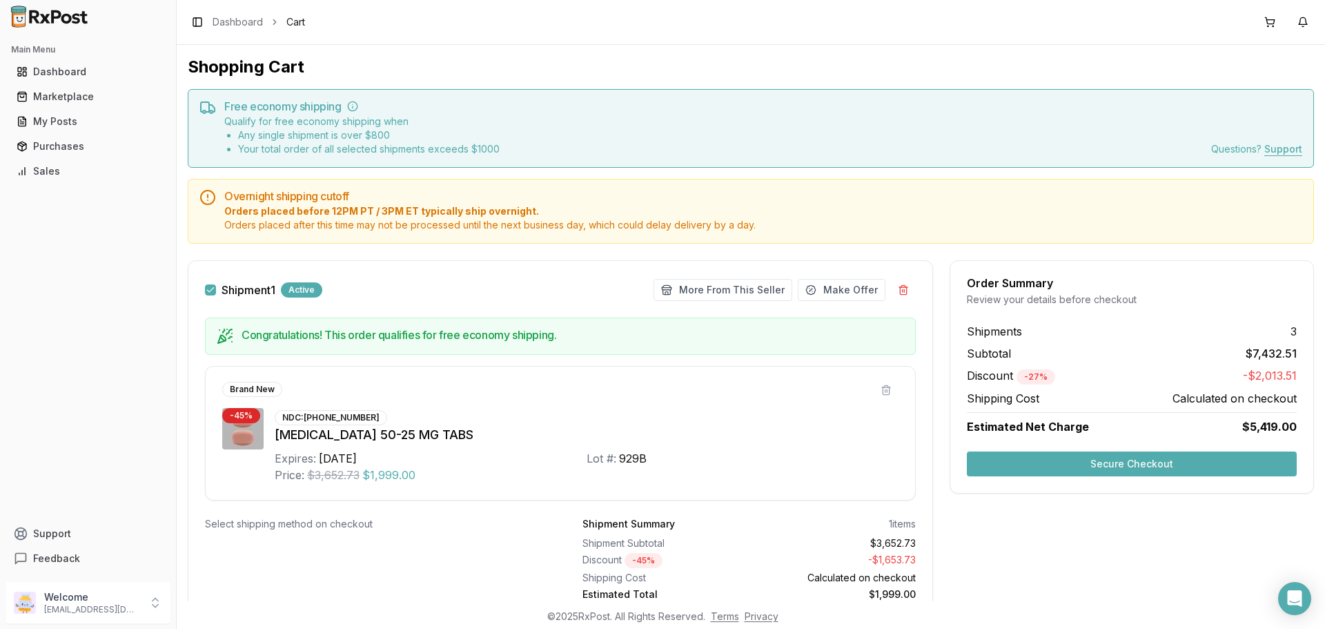
click at [93, 98] on div "Marketplace" at bounding box center [88, 97] width 143 height 14
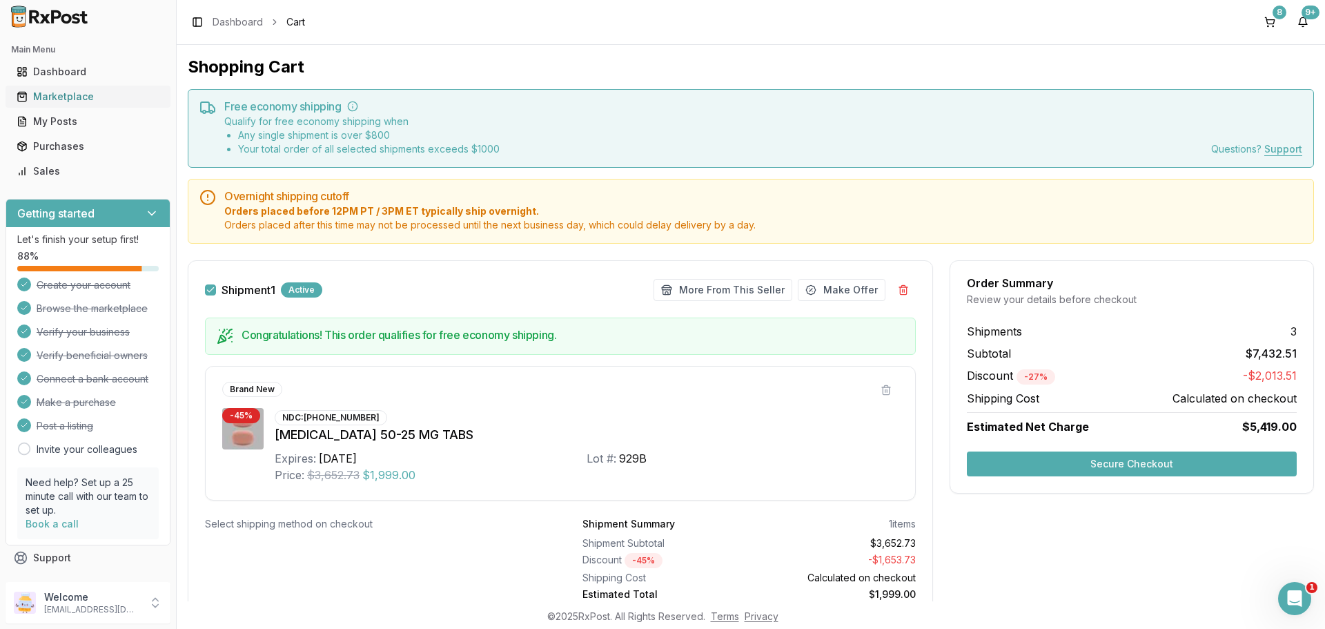
click at [82, 99] on div "Marketplace" at bounding box center [88, 97] width 143 height 14
click at [226, 28] on link "Dashboard" at bounding box center [238, 22] width 50 height 14
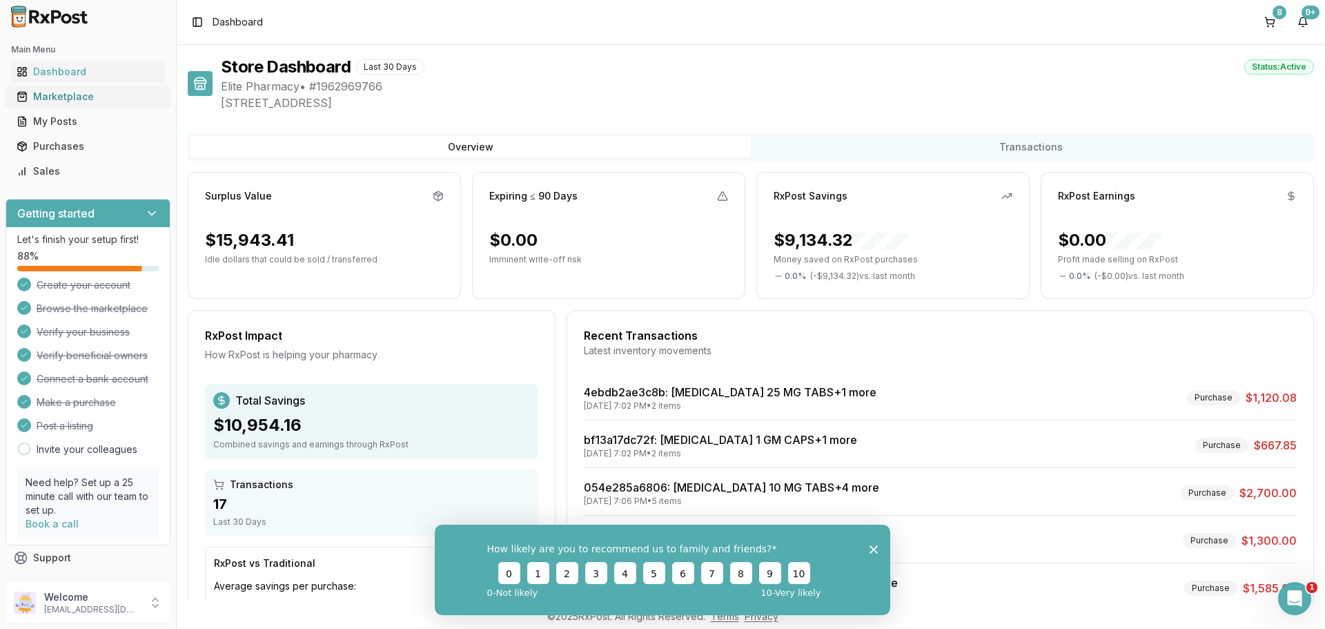
click at [66, 97] on div "Marketplace" at bounding box center [88, 97] width 143 height 14
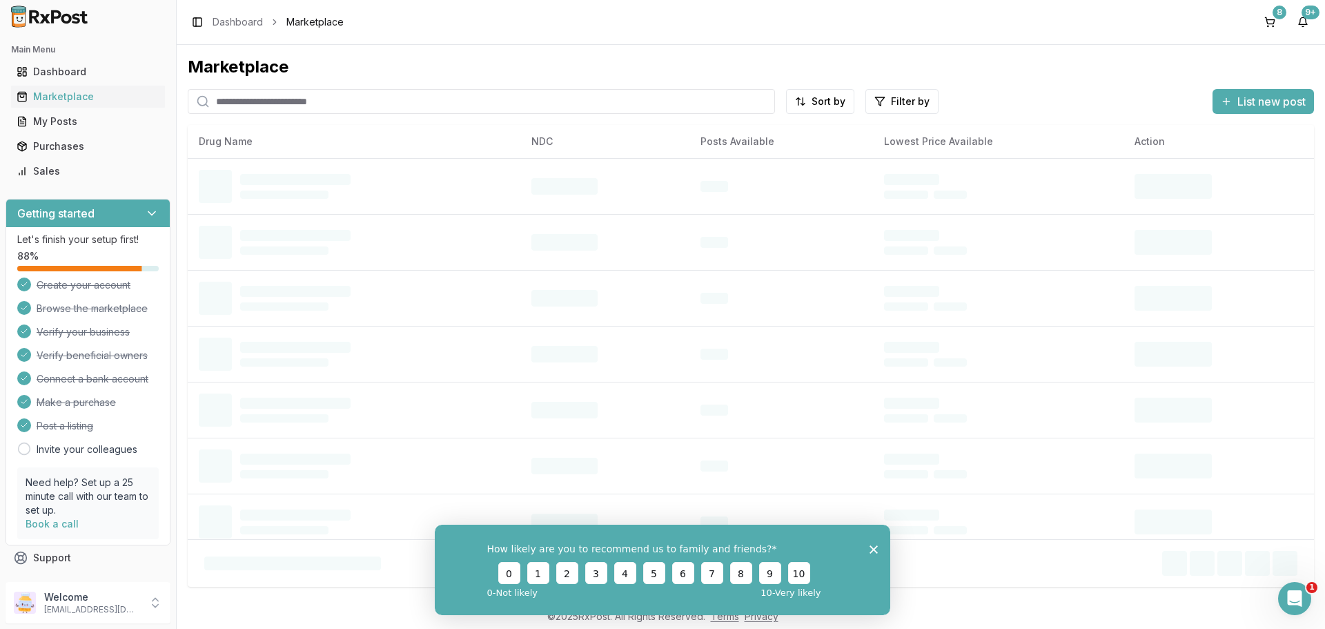
click at [250, 106] on input "search" at bounding box center [481, 101] width 587 height 25
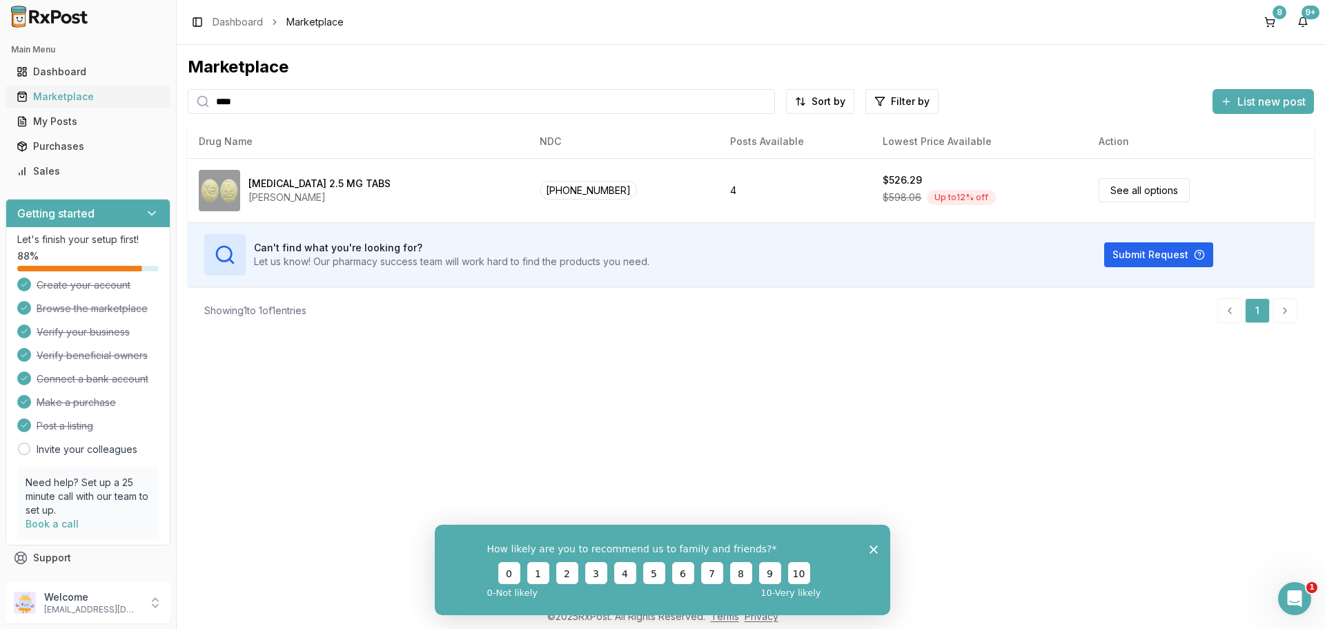
drag, startPoint x: 242, startPoint y: 100, endPoint x: 153, endPoint y: 104, distance: 89.1
click at [153, 104] on div "Main Menu Dashboard Marketplace My Posts Purchases Sales Getting started Let's …" at bounding box center [662, 314] width 1325 height 629
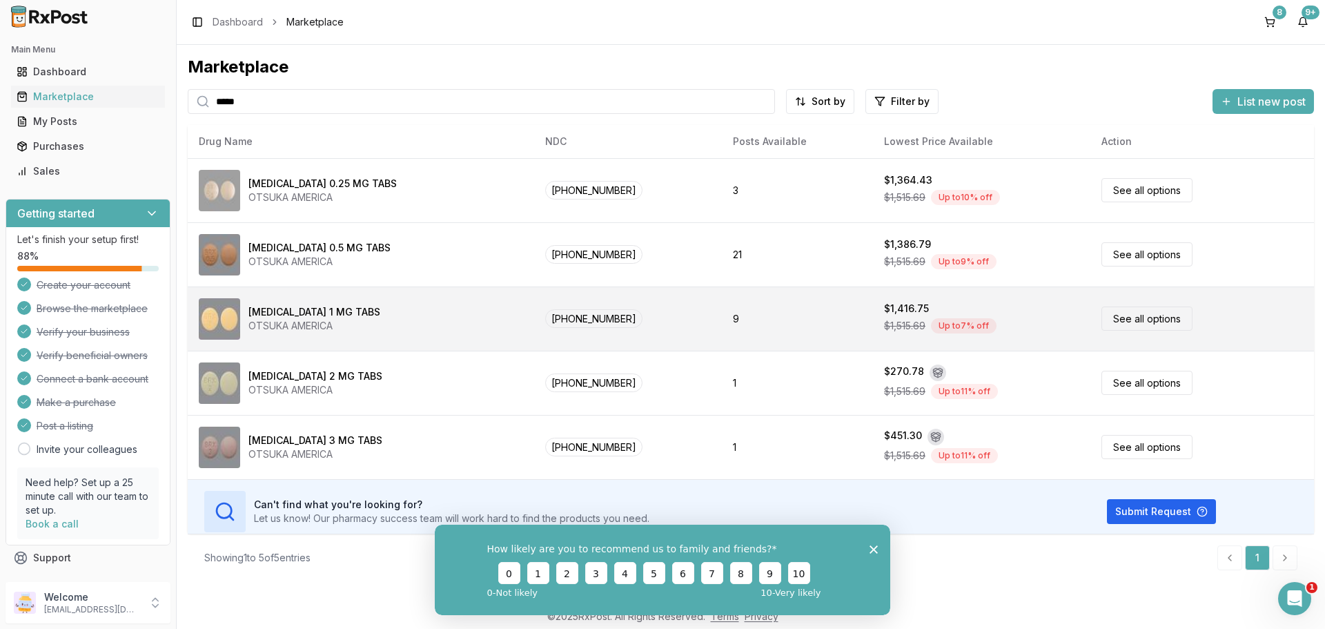
type input "****"
click at [409, 311] on div "[MEDICAL_DATA] 1 MG TABS OTSUKA AMERICA" at bounding box center [361, 318] width 324 height 41
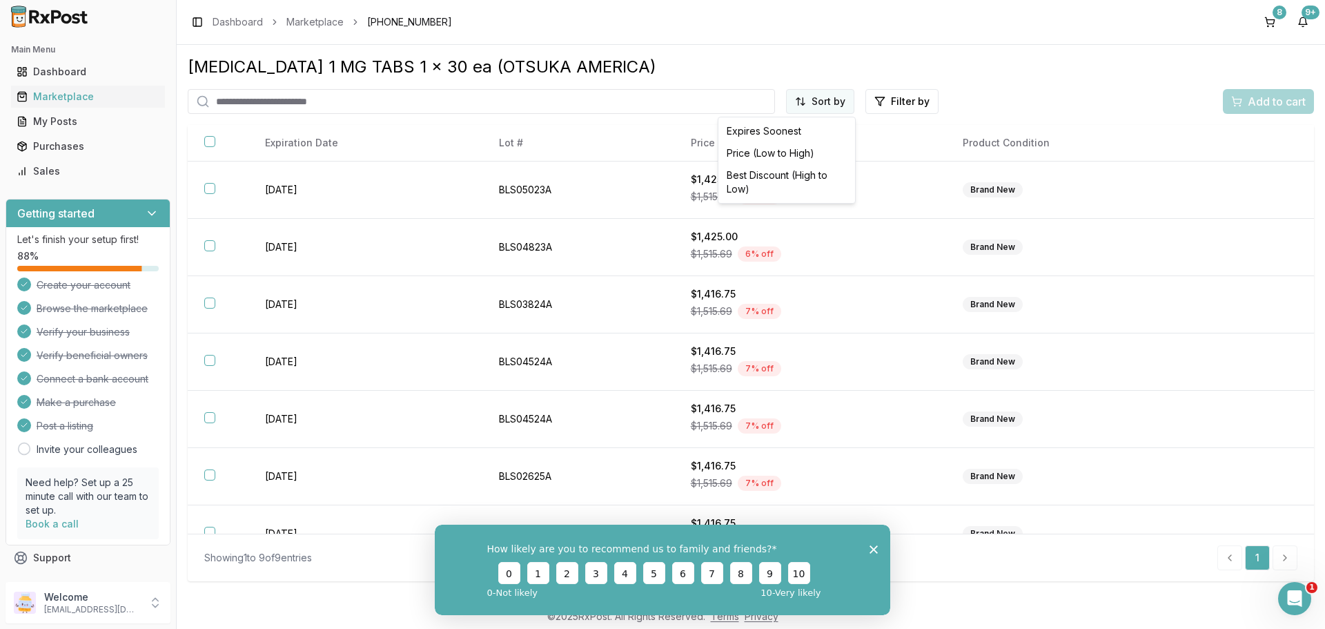
click at [848, 101] on html "Main Menu Dashboard Marketplace My Posts Purchases Sales Getting started Let's …" at bounding box center [662, 314] width 1325 height 629
click at [786, 153] on div "Price (Low to High)" at bounding box center [786, 153] width 131 height 22
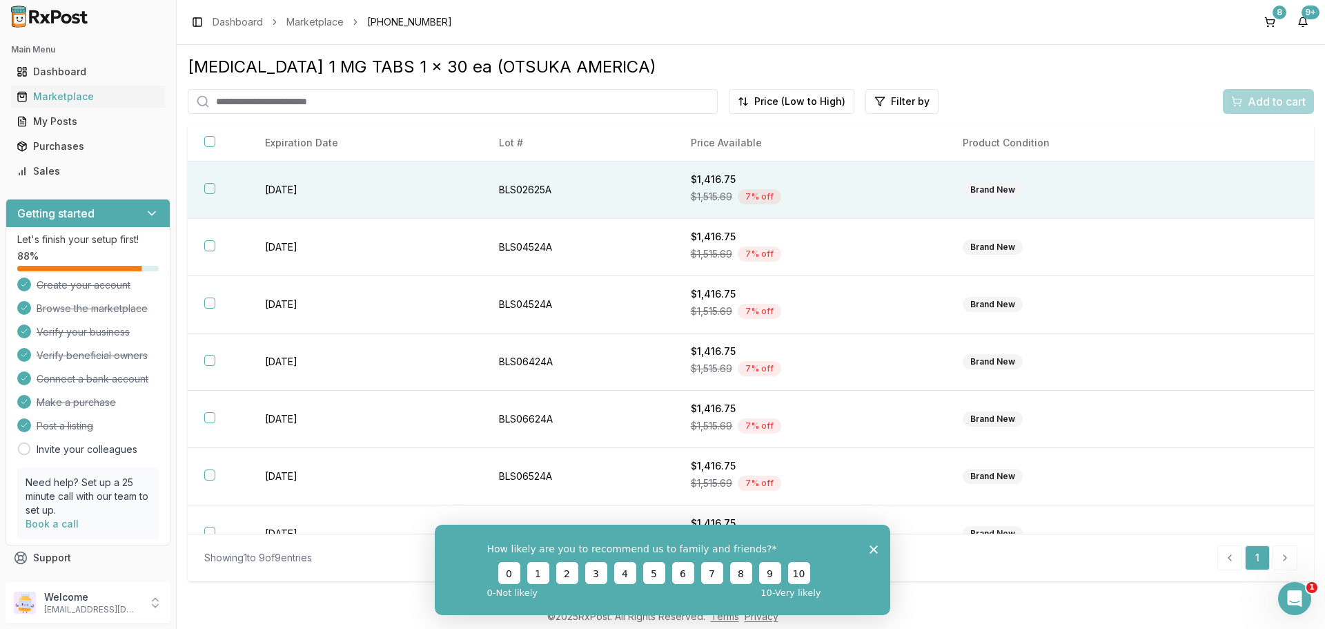
click at [206, 190] on button "button" at bounding box center [209, 188] width 11 height 11
click at [1283, 100] on span "Add to cart" at bounding box center [1277, 101] width 58 height 17
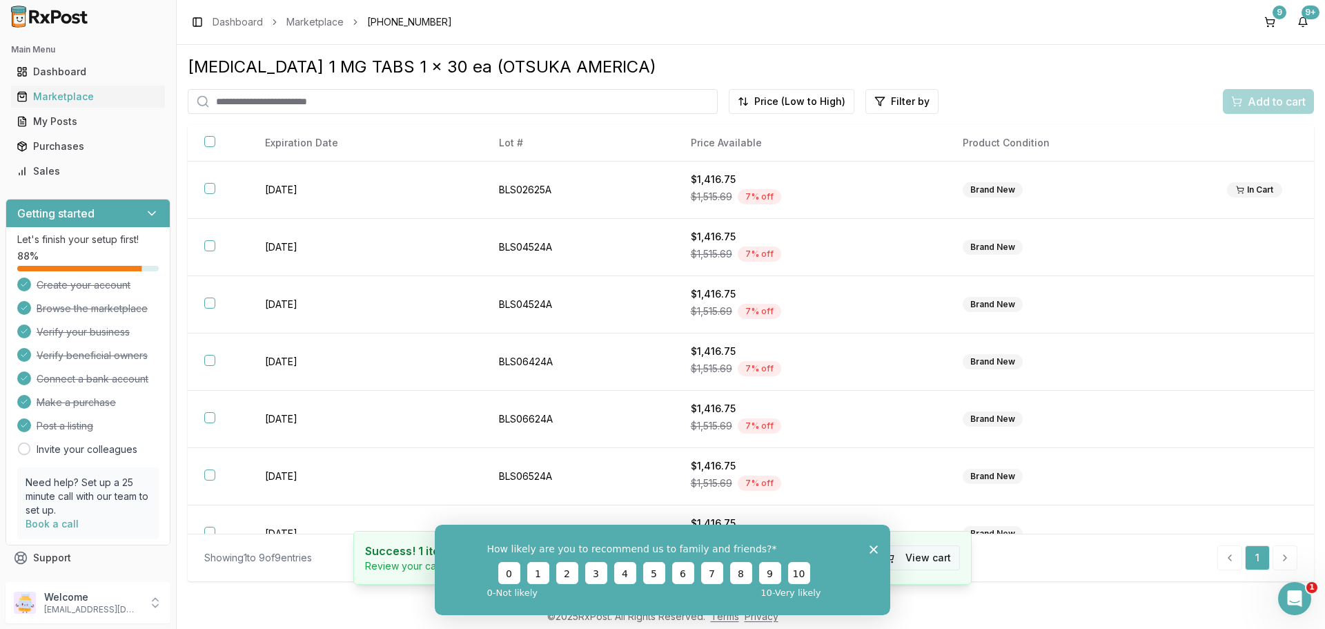
click at [917, 558] on button "View cart" at bounding box center [918, 557] width 86 height 25
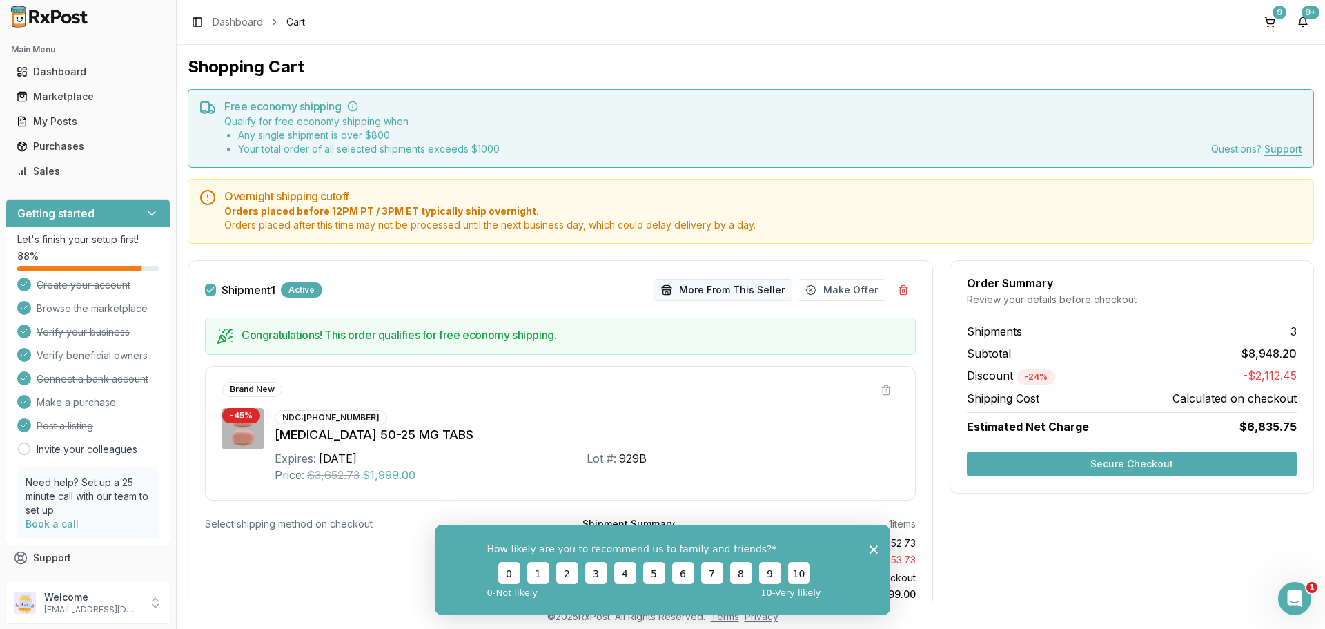
click at [750, 295] on button "More From This Seller" at bounding box center [723, 290] width 139 height 22
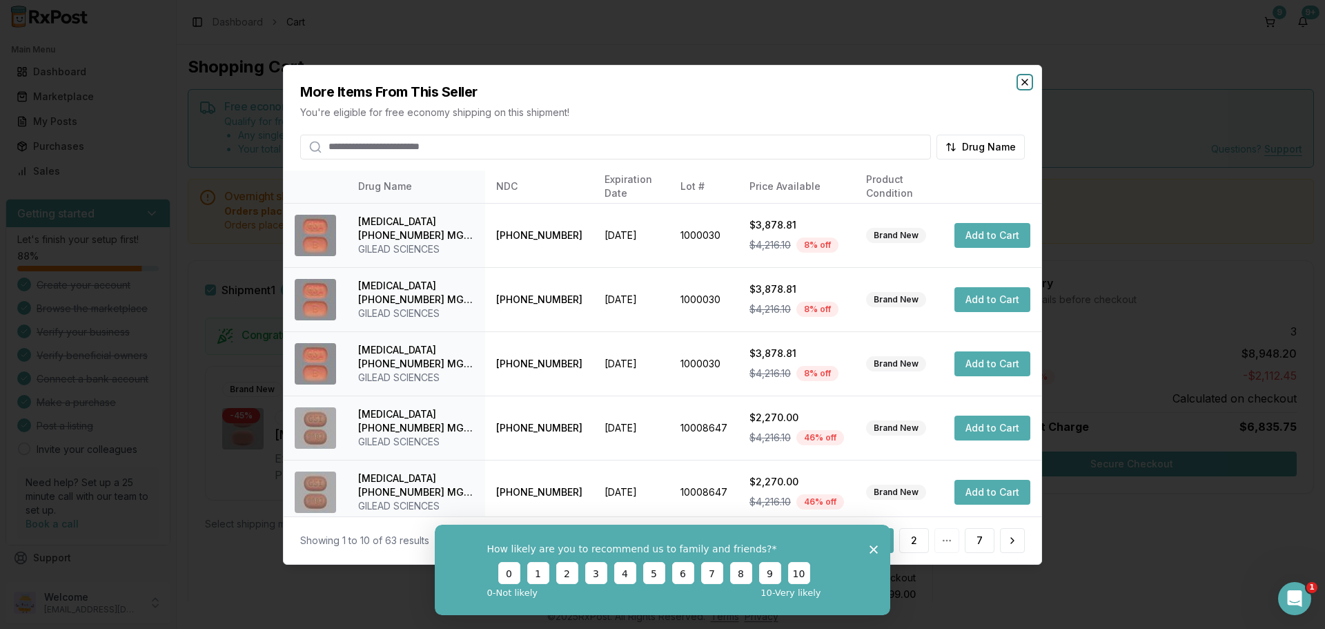
click at [1028, 87] on icon "button" at bounding box center [1024, 81] width 11 height 11
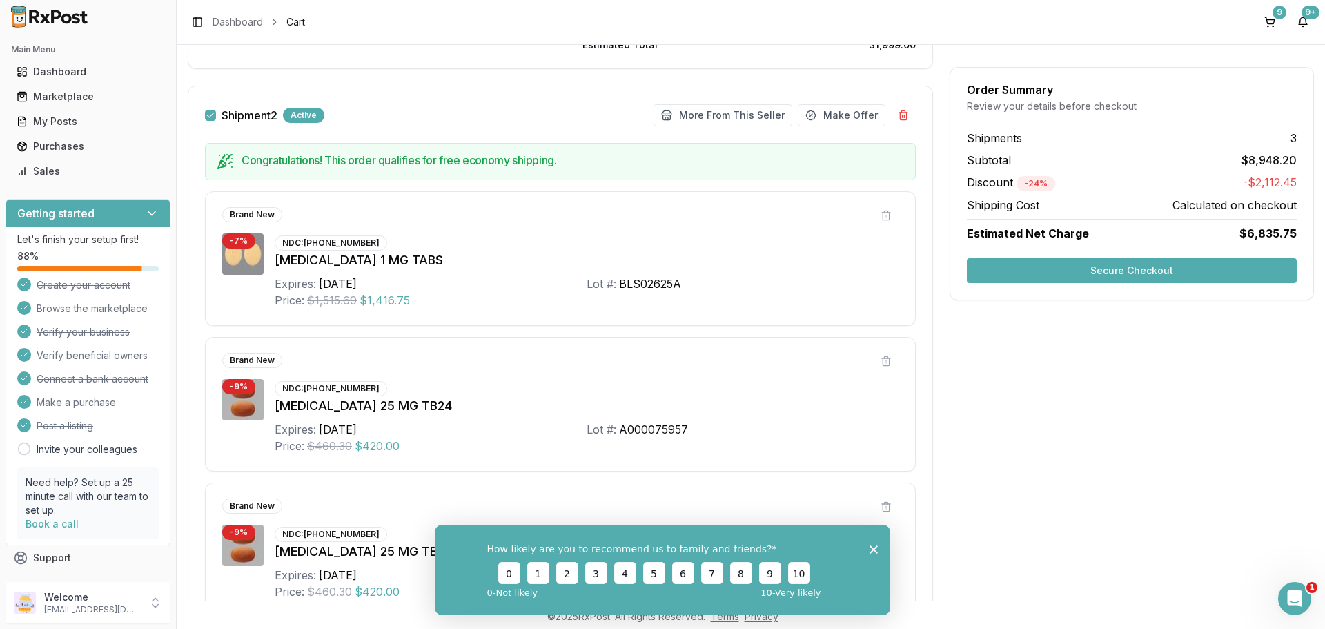
scroll to position [552, 0]
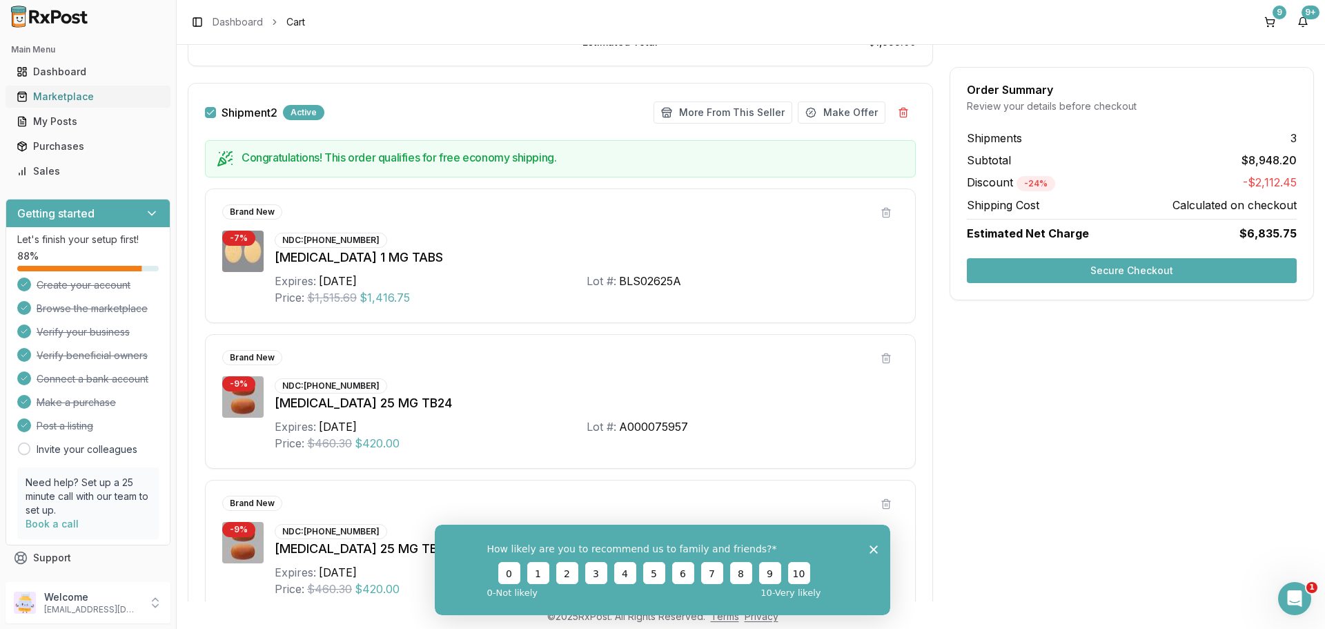
click at [84, 99] on div "Marketplace" at bounding box center [88, 97] width 143 height 14
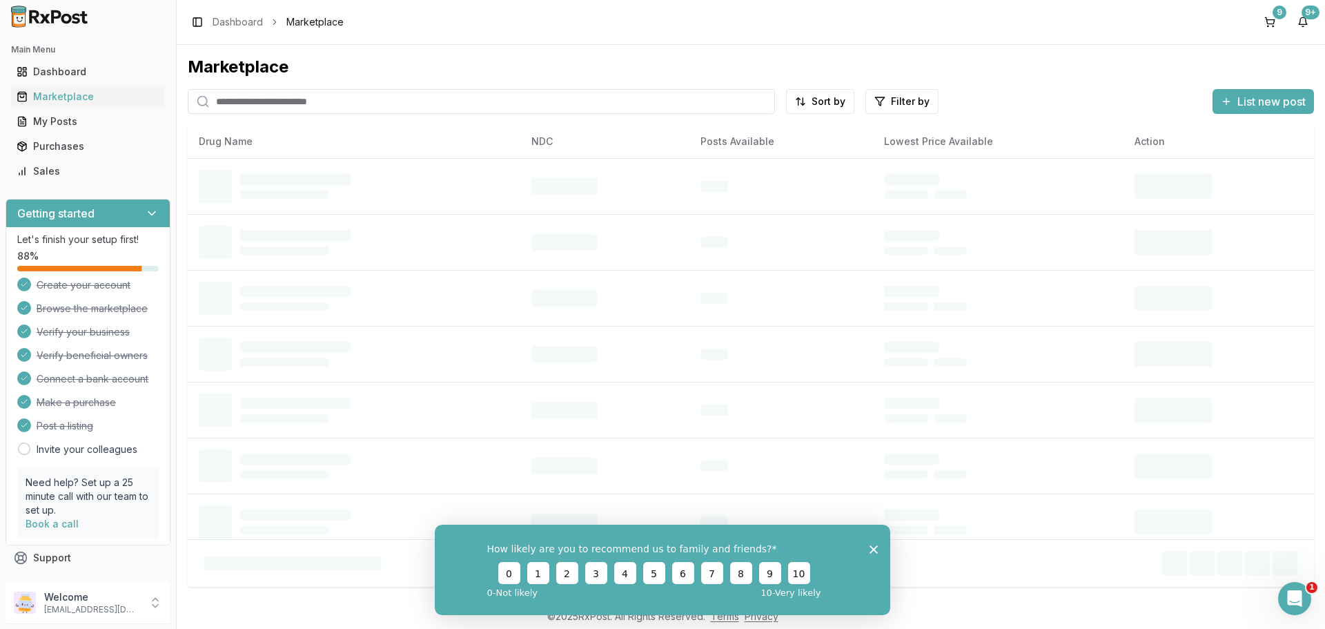
click at [280, 108] on input "search" at bounding box center [481, 101] width 587 height 25
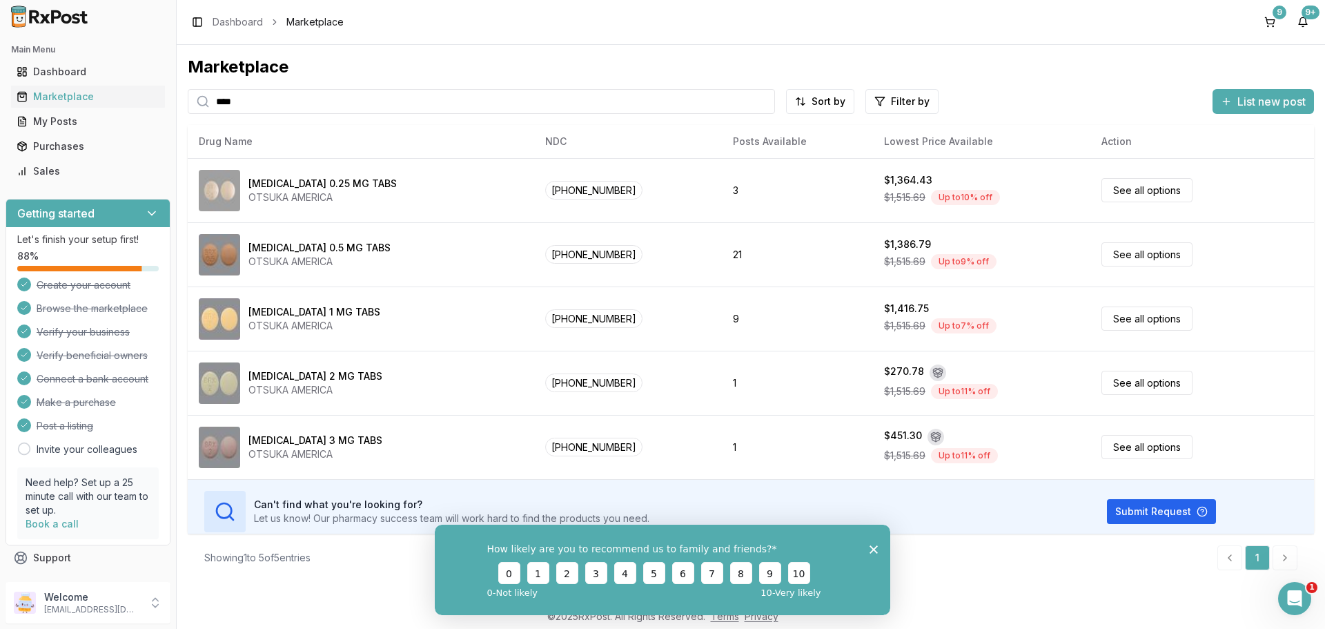
type input "****"
click at [1277, 21] on button "9" at bounding box center [1270, 22] width 22 height 22
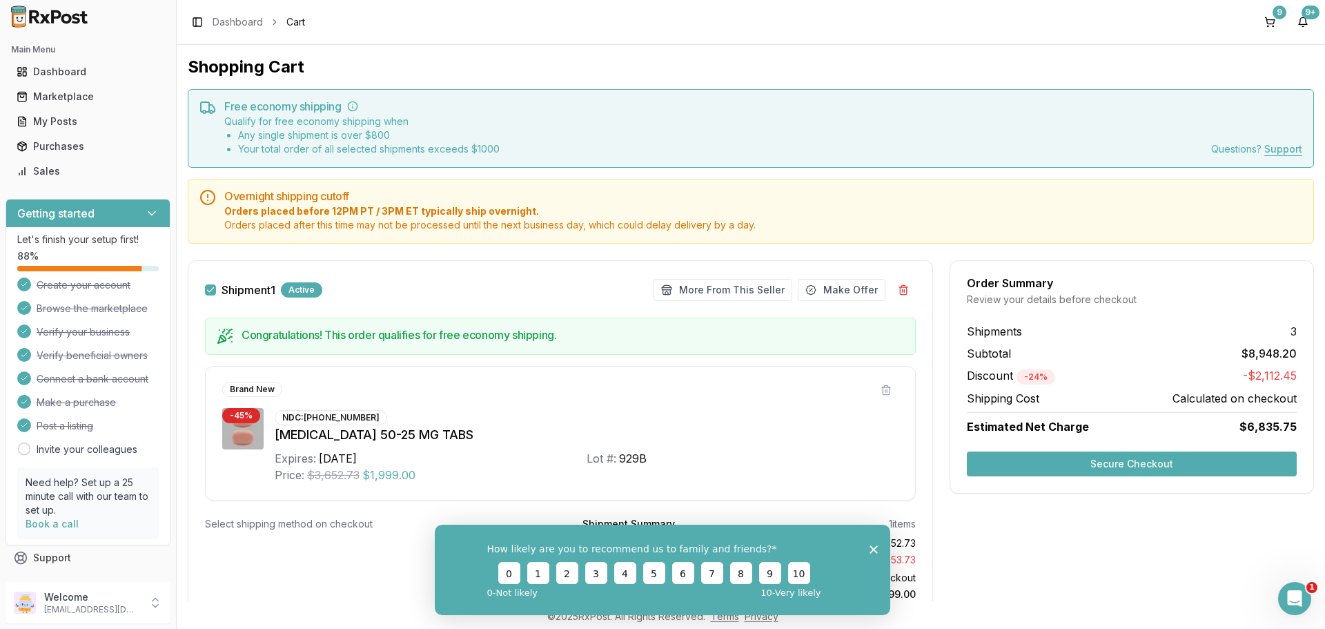
click at [874, 545] on icon "Close survey" at bounding box center [874, 549] width 8 height 8
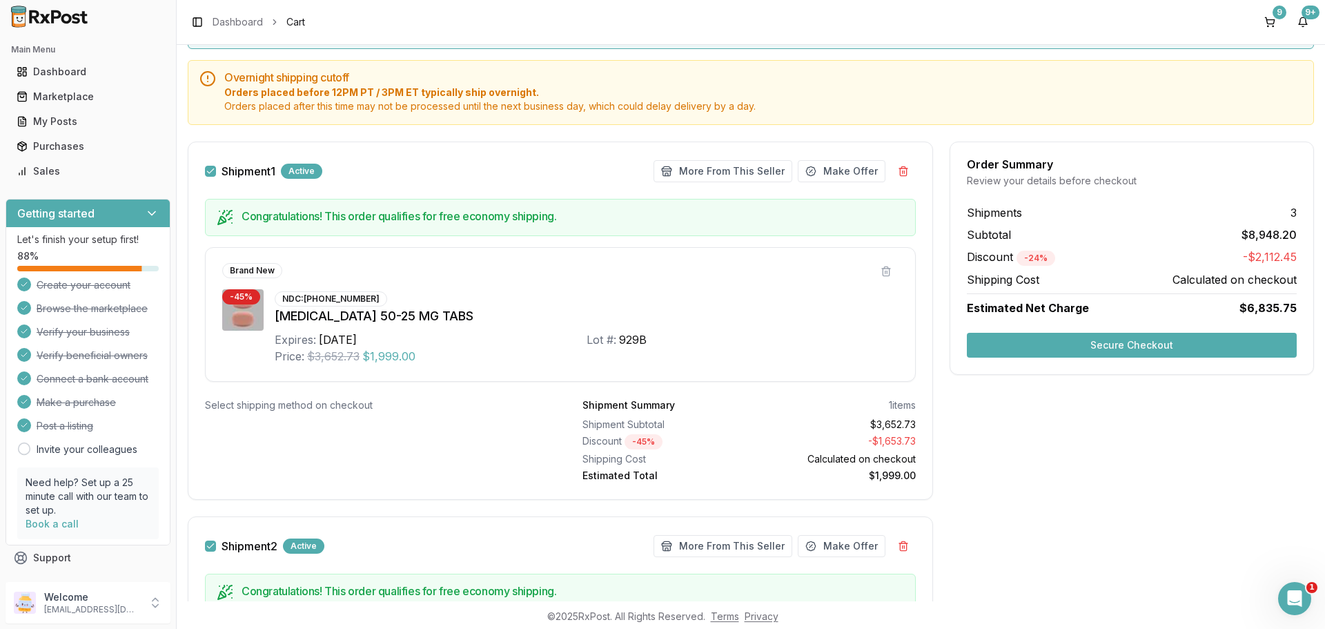
scroll to position [138, 0]
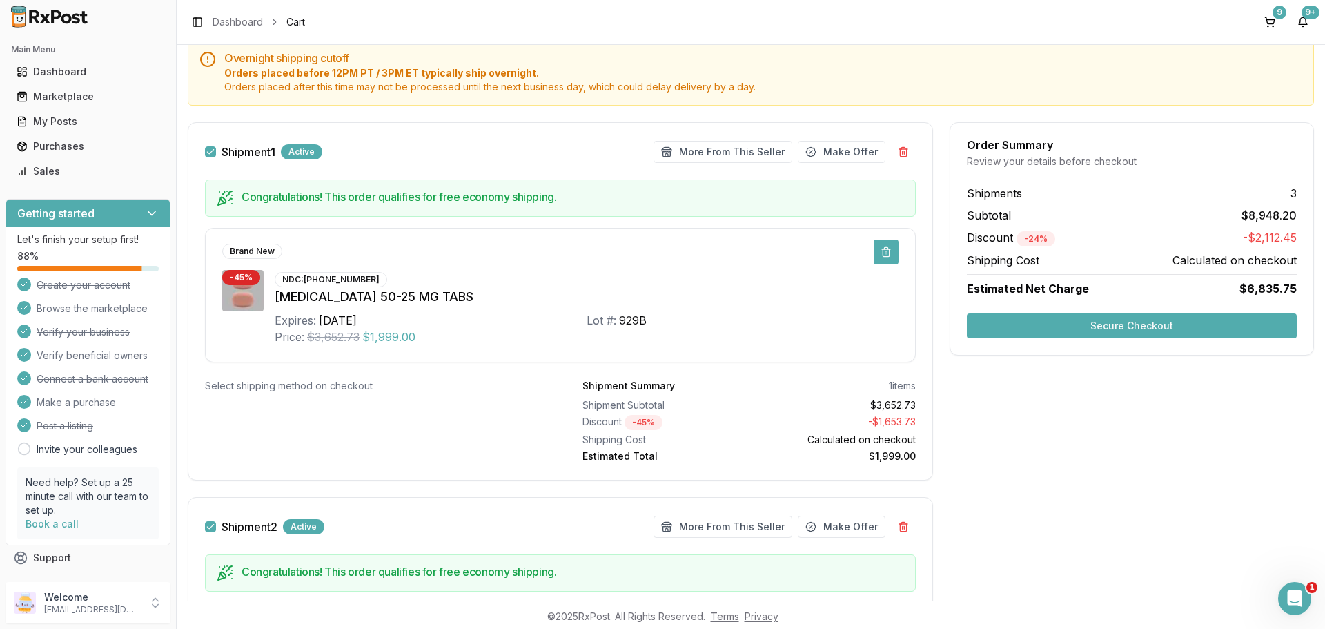
click at [883, 252] on button at bounding box center [886, 252] width 25 height 25
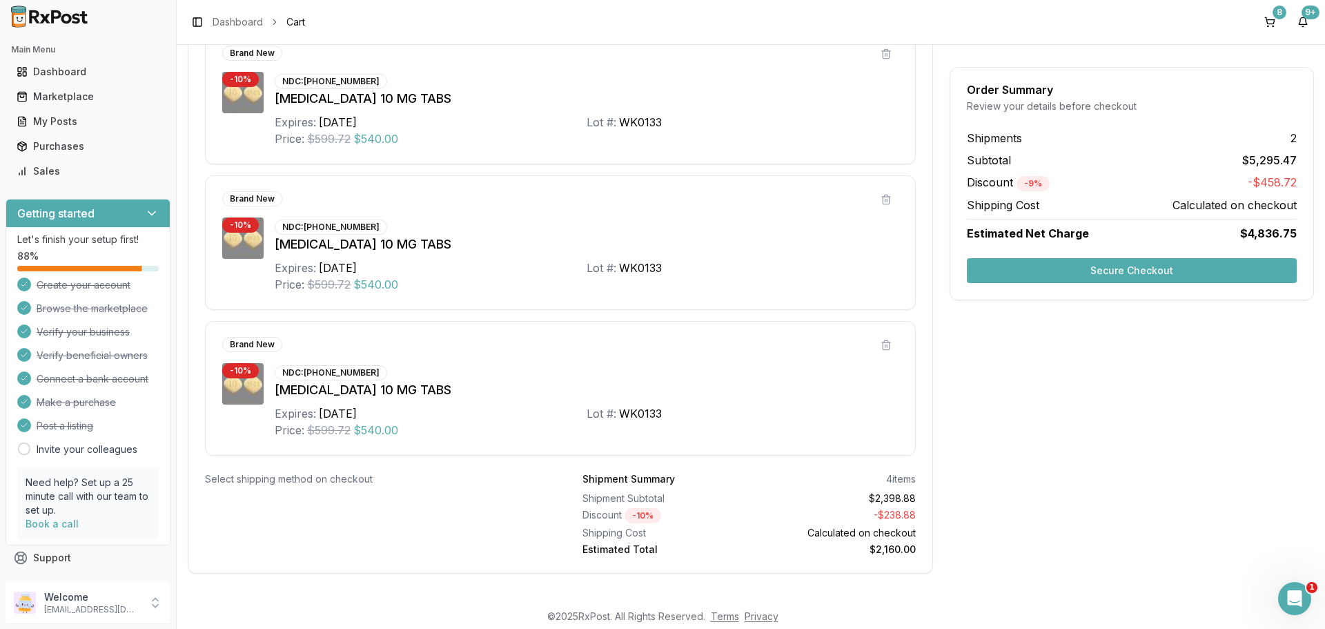
scroll to position [1305, 0]
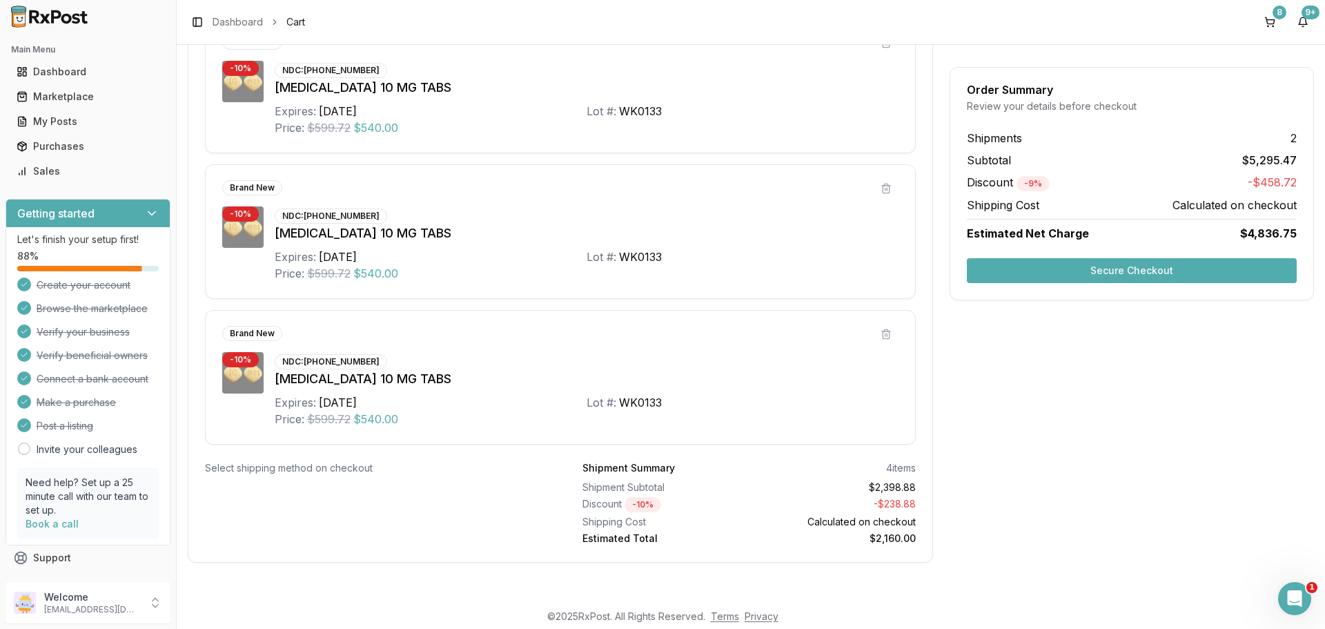
click at [1131, 264] on button "Secure Checkout" at bounding box center [1132, 270] width 330 height 25
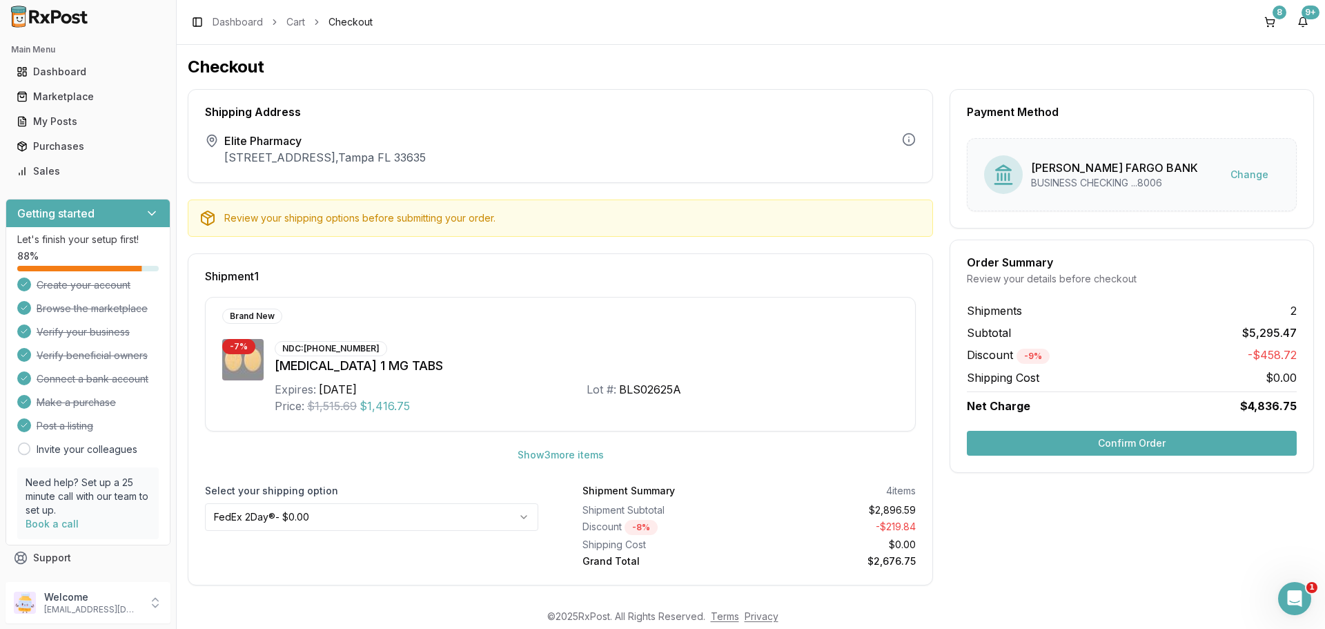
click at [1140, 447] on button "Confirm Order" at bounding box center [1132, 443] width 330 height 25
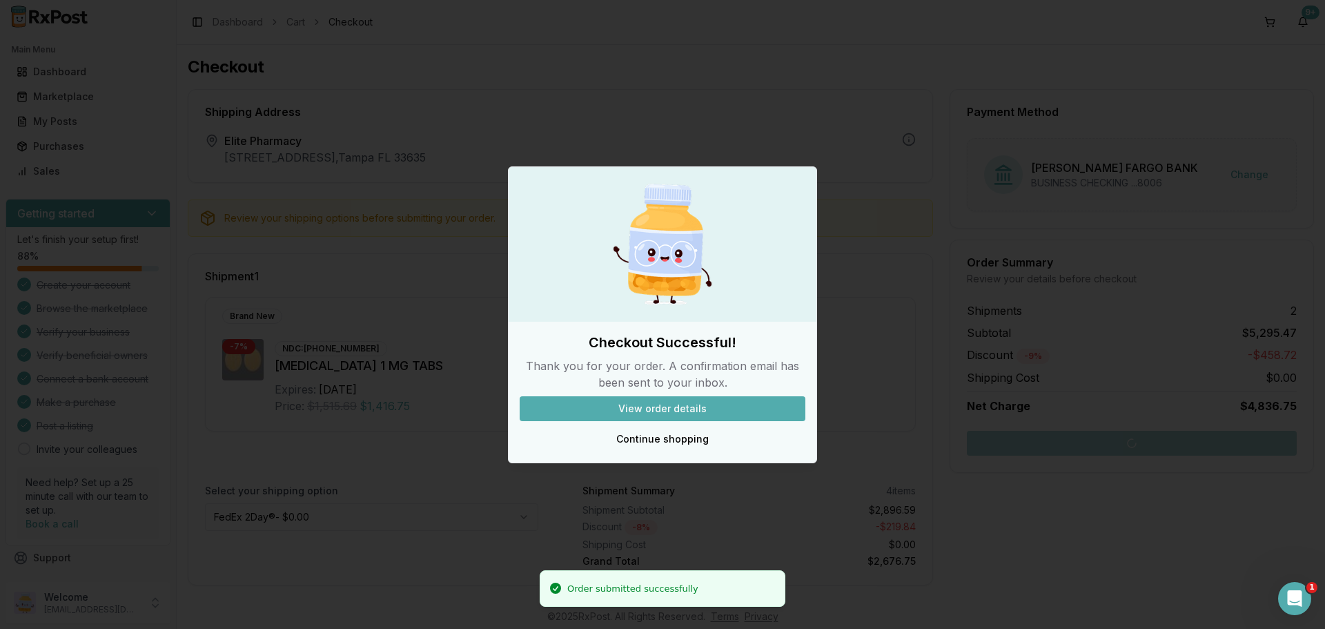
click at [681, 411] on button "View order details" at bounding box center [663, 408] width 286 height 25
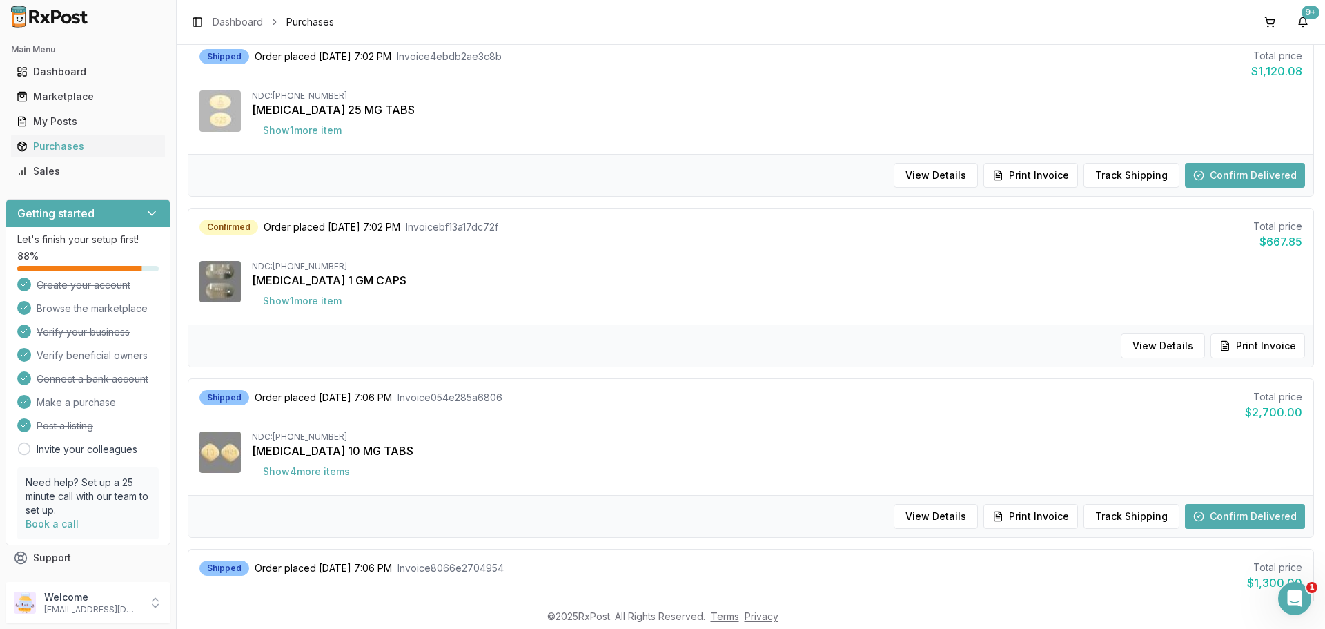
scroll to position [506, 0]
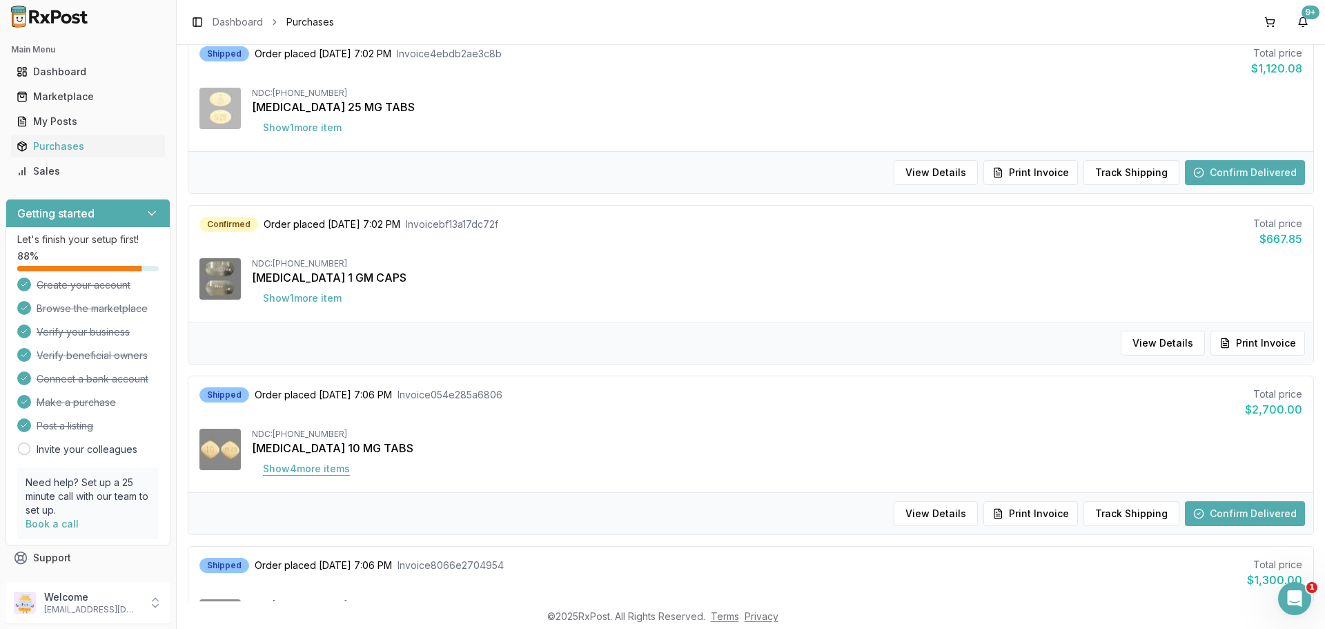
click at [336, 465] on button "Show 4 more item s" at bounding box center [306, 468] width 109 height 25
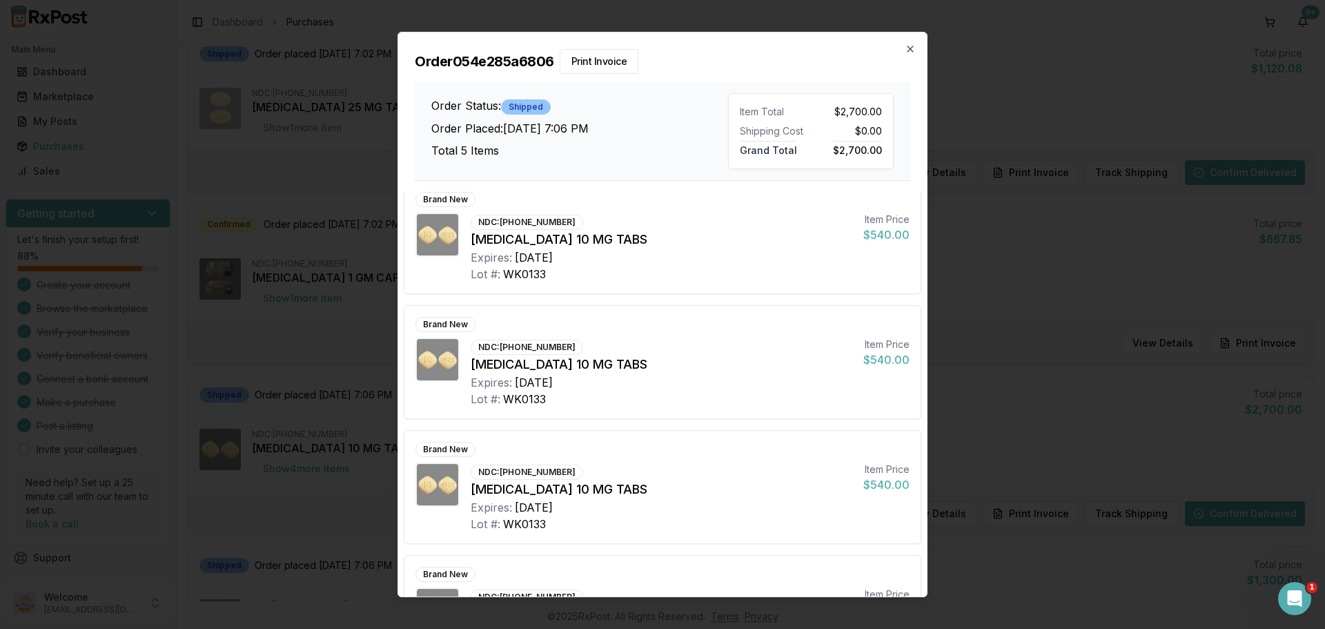
scroll to position [0, 0]
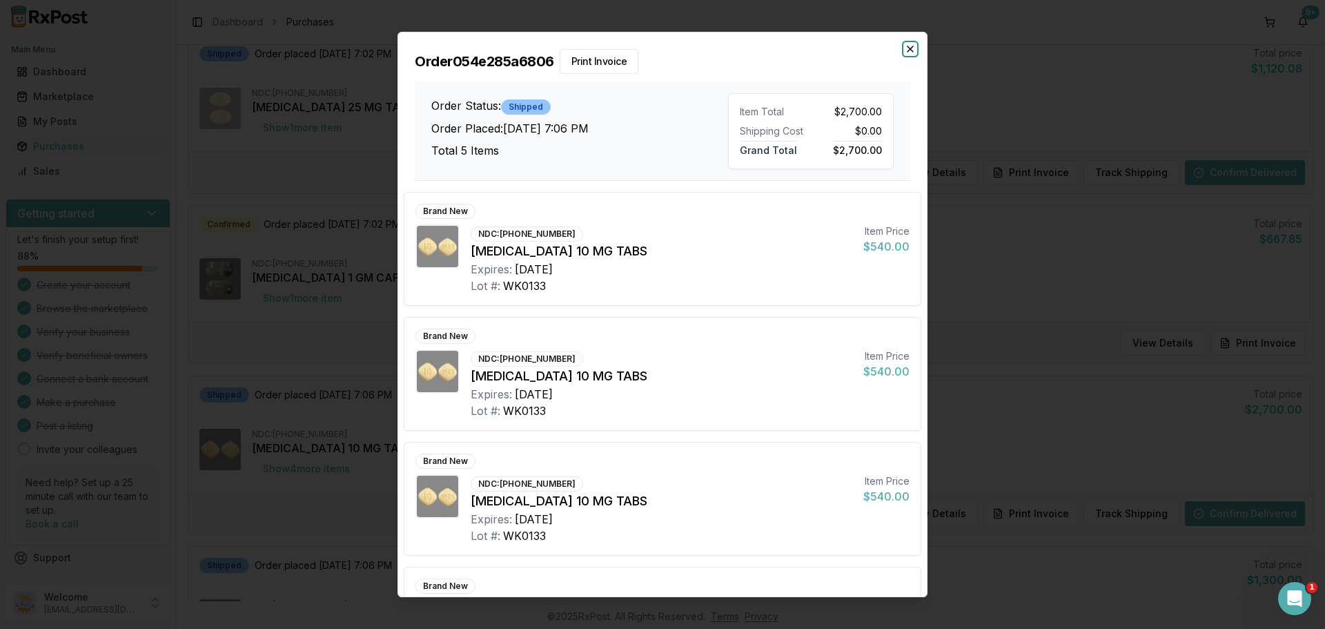
click at [911, 50] on icon "button" at bounding box center [910, 48] width 11 height 11
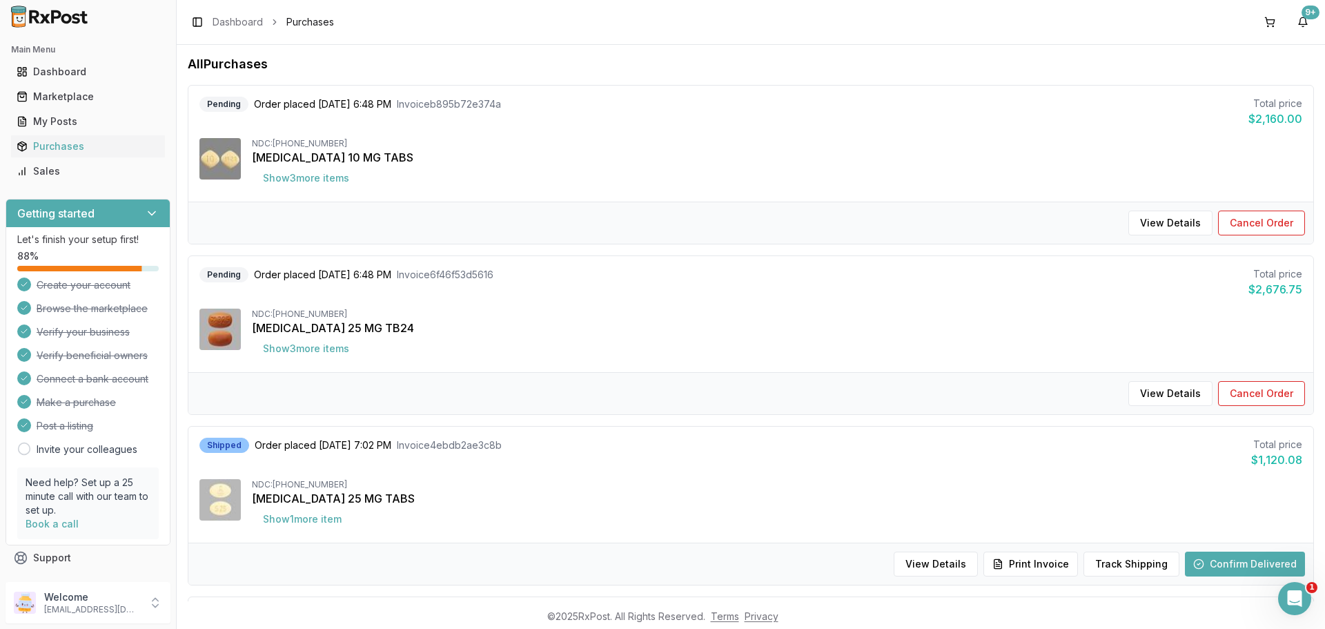
scroll to position [92, 0]
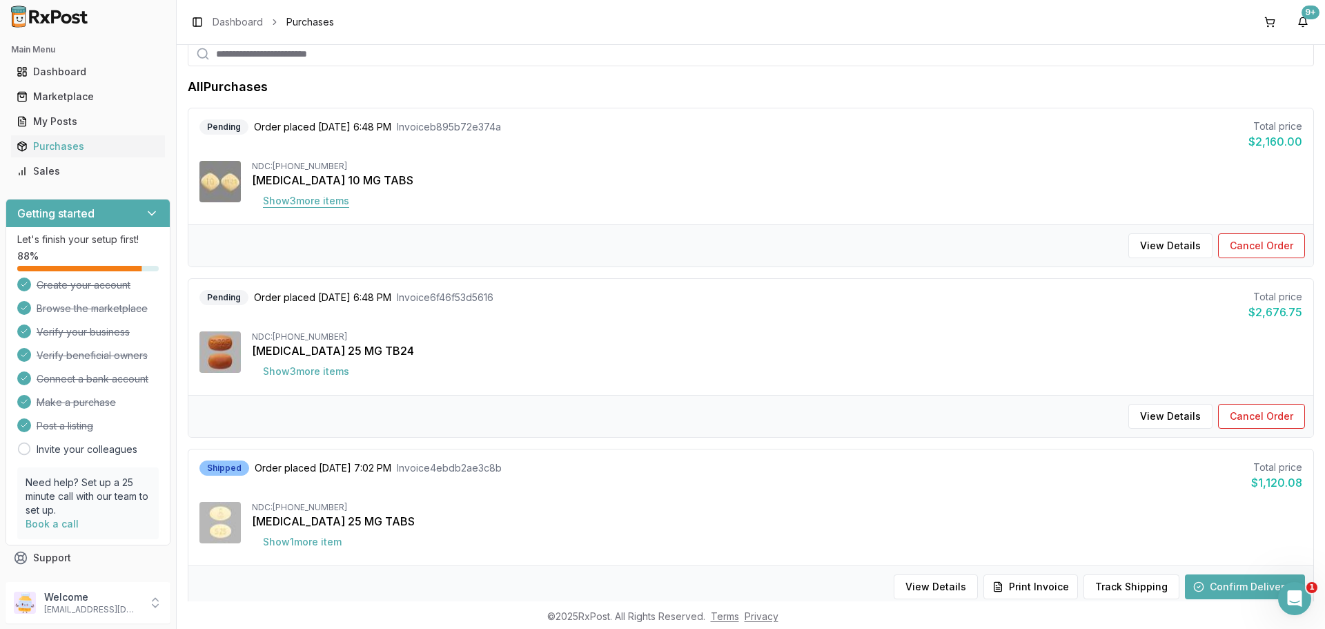
click at [306, 196] on button "Show 3 more item s" at bounding box center [306, 200] width 108 height 25
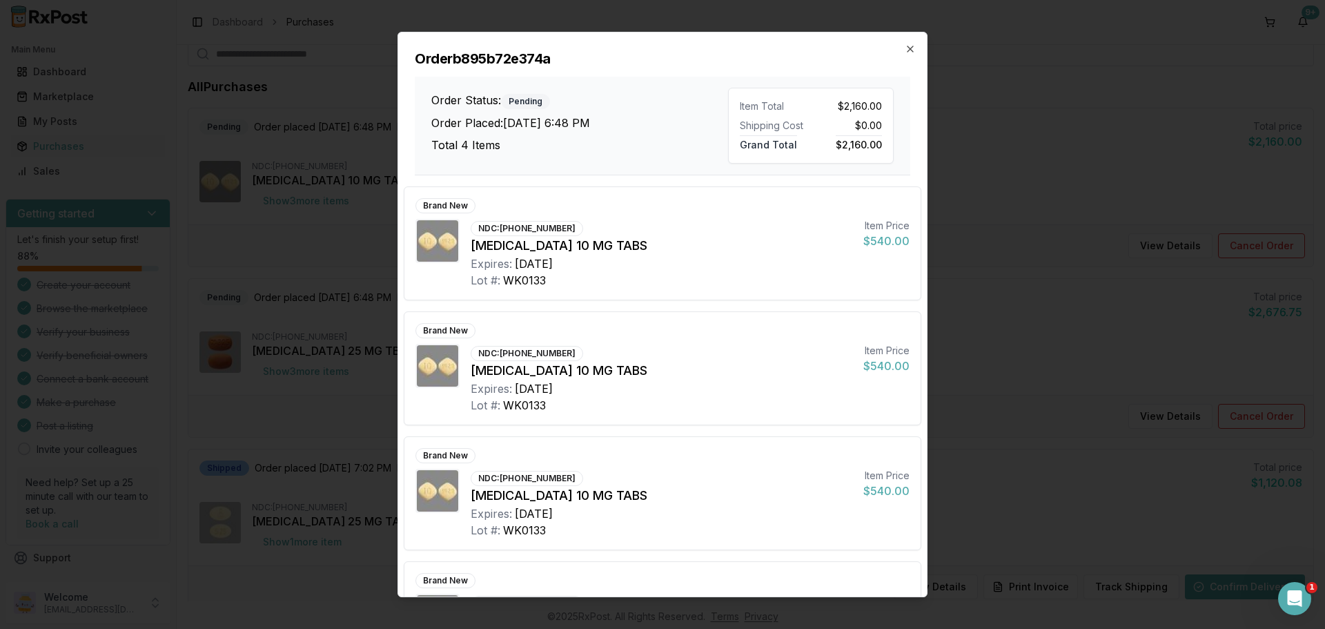
scroll to position [89, 0]
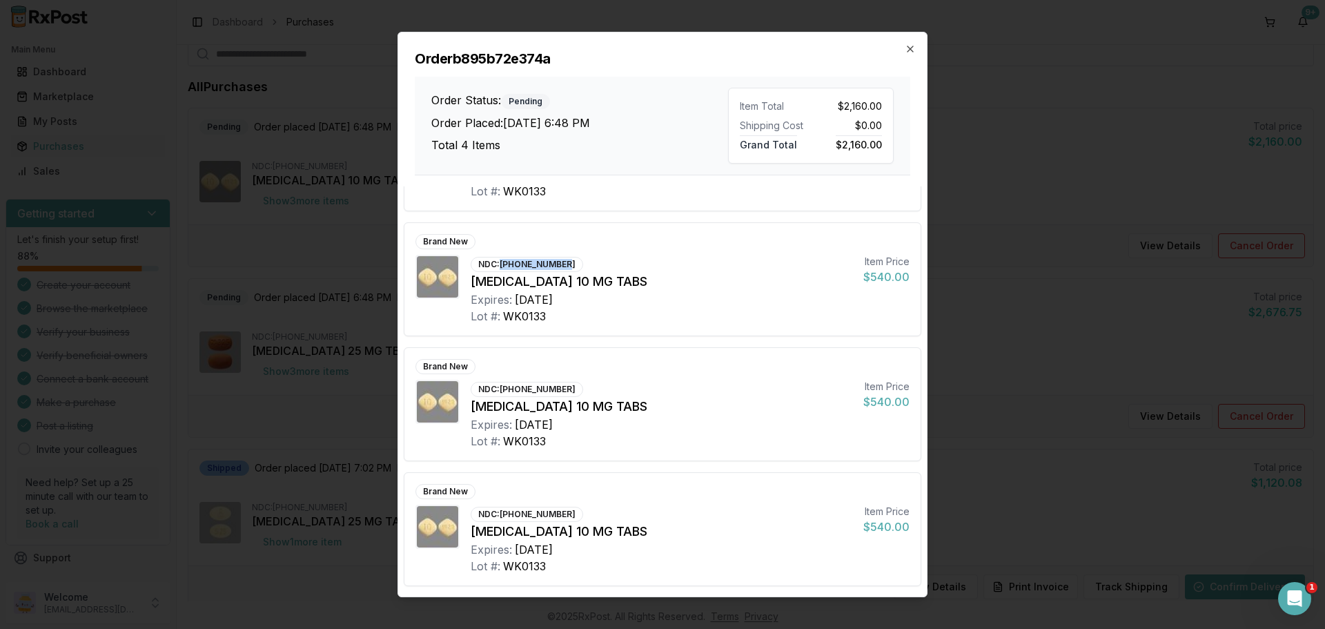
drag, startPoint x: 500, startPoint y: 262, endPoint x: 585, endPoint y: 255, distance: 84.6
click at [585, 255] on div "NDC: [PHONE_NUMBER] [MEDICAL_DATA] 10 MG TABS Expires: [DATE] Lot #: WK0133" at bounding box center [662, 290] width 382 height 70
click at [911, 51] on icon "button" at bounding box center [910, 48] width 11 height 11
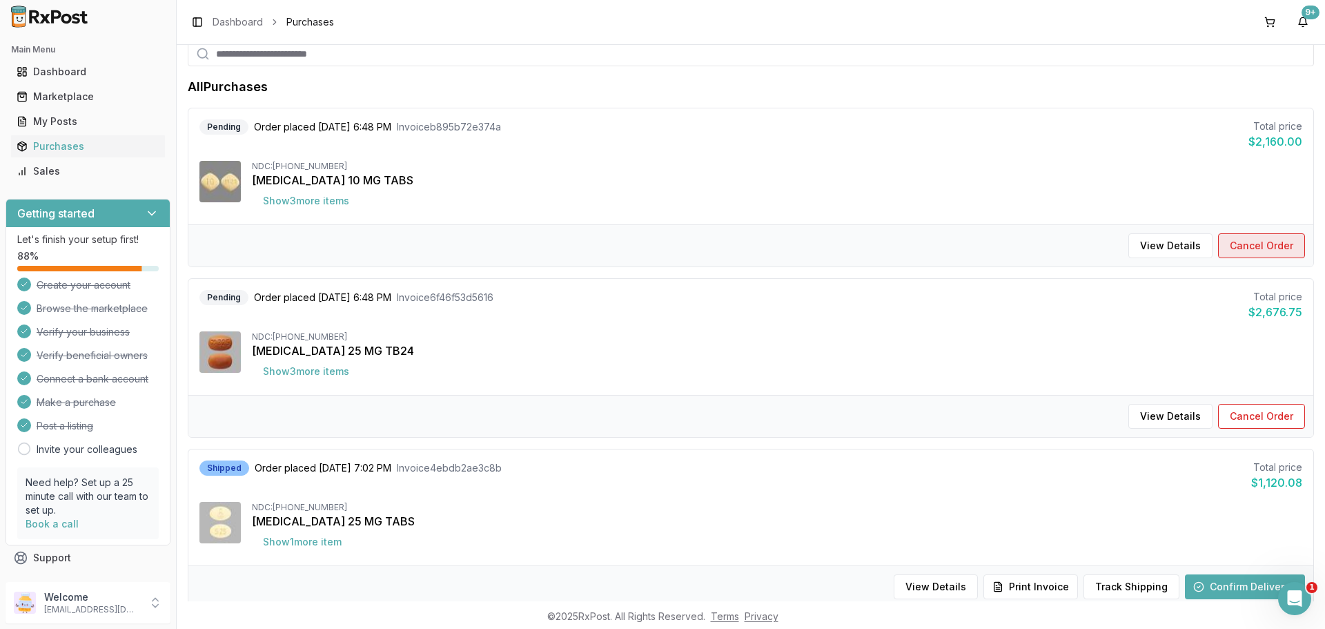
click at [1253, 240] on button "Cancel Order" at bounding box center [1261, 245] width 87 height 25
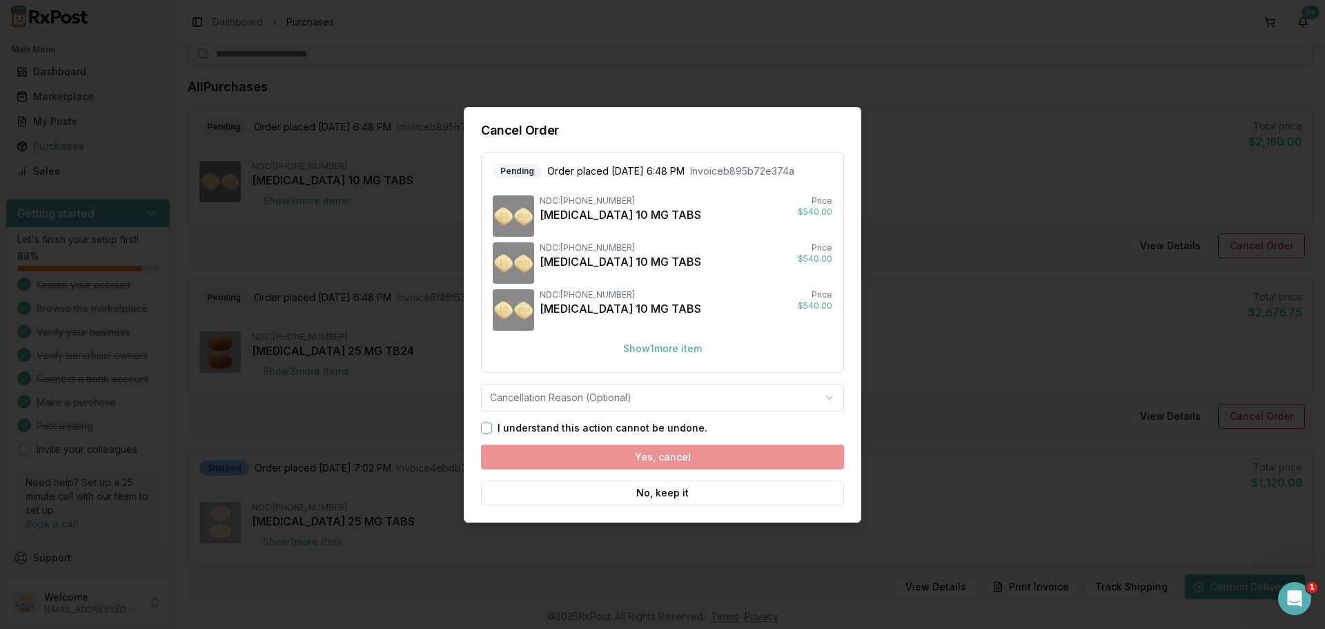
click at [490, 424] on button "I understand this action cannot be undone." at bounding box center [486, 427] width 11 height 11
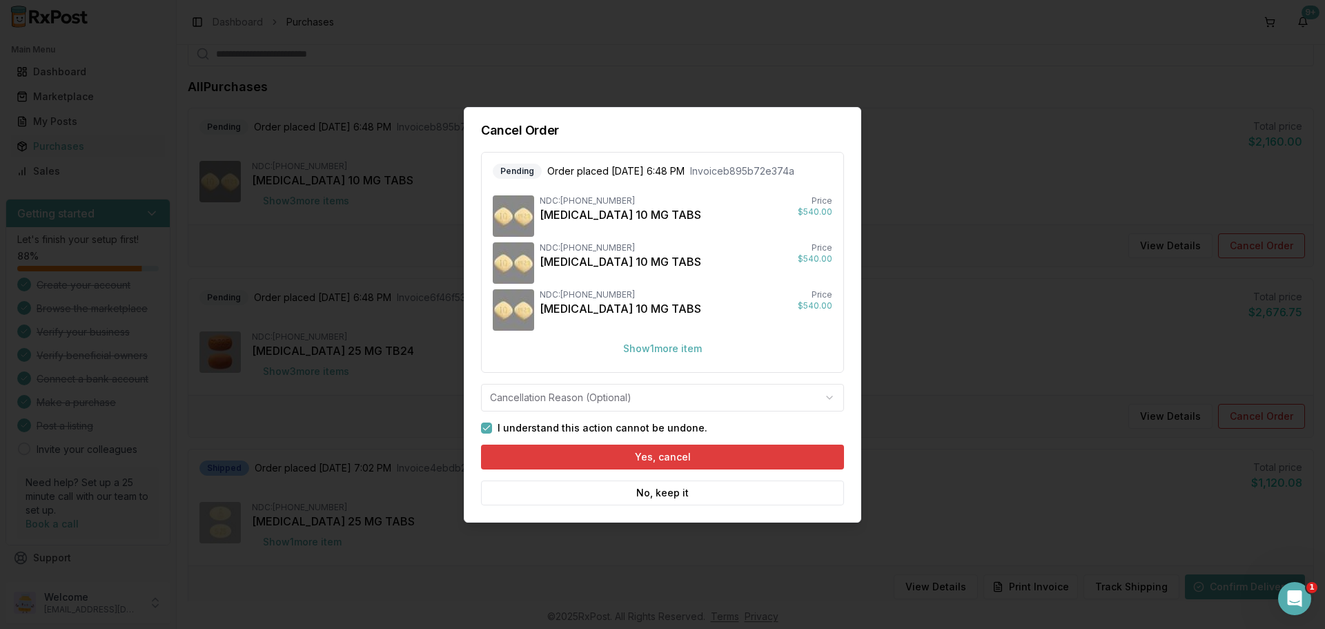
click at [681, 456] on button "Yes, cancel" at bounding box center [662, 457] width 363 height 25
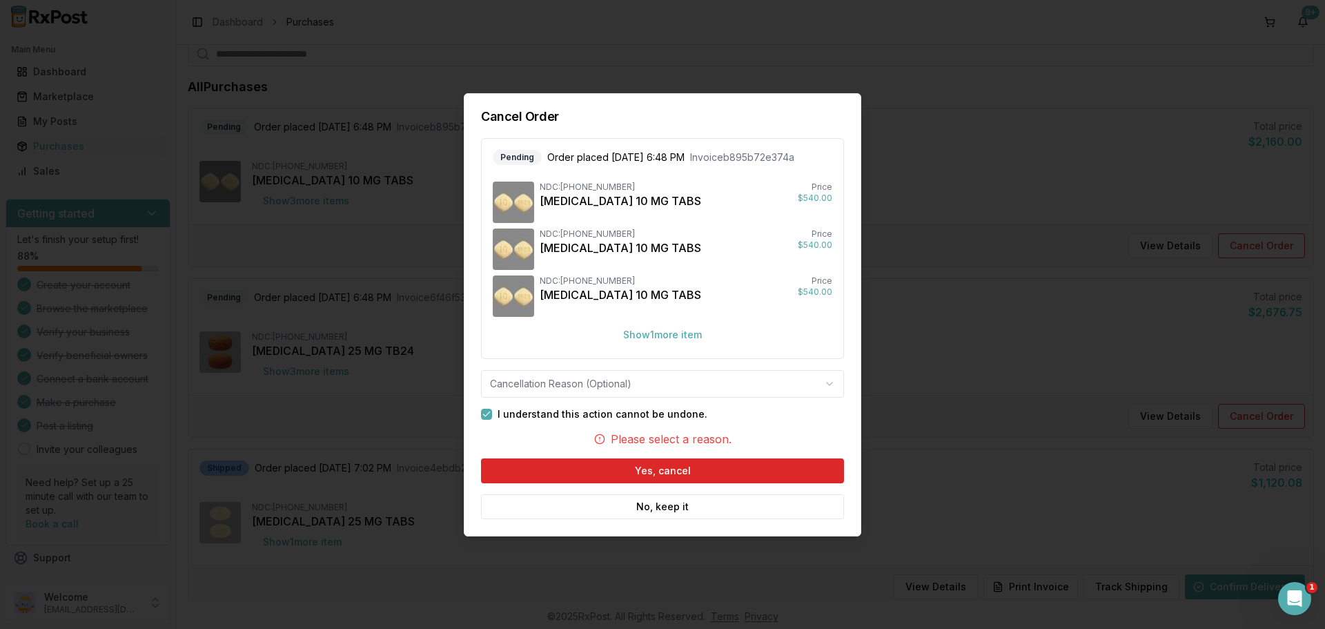
click at [797, 382] on body "Main Menu Dashboard Marketplace My Posts Purchases Sales Getting started Let's …" at bounding box center [662, 314] width 1325 height 629
click at [633, 471] on button "Yes, cancel" at bounding box center [662, 470] width 363 height 25
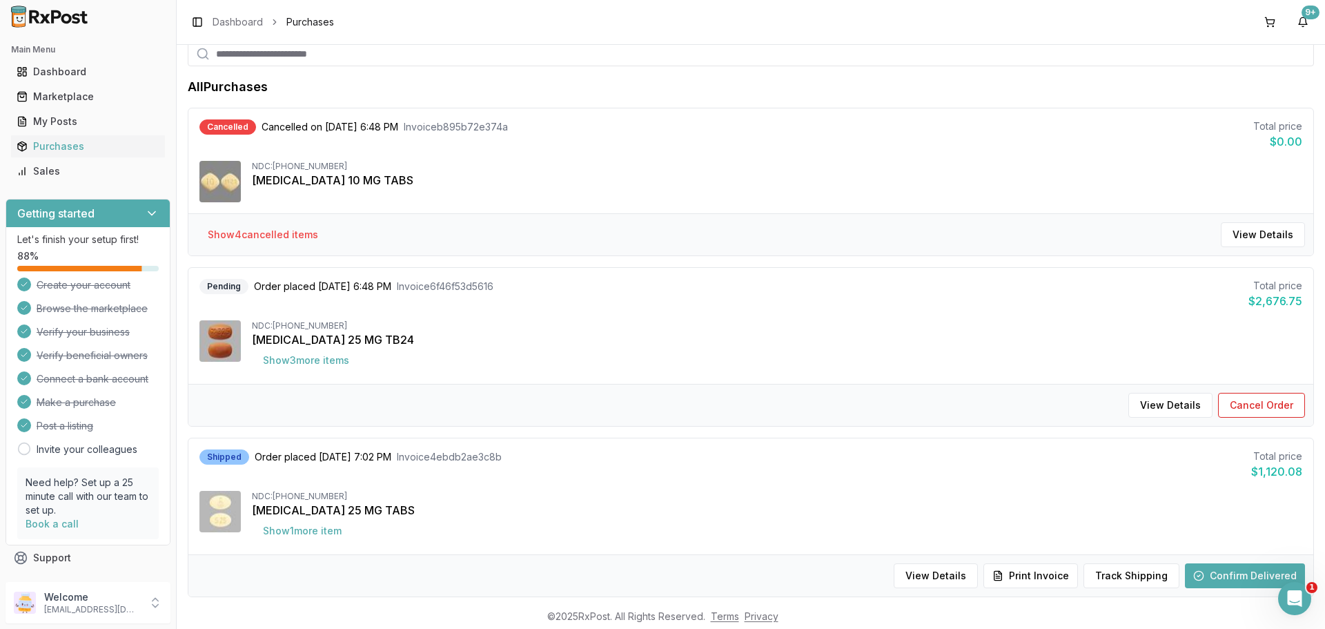
scroll to position [0, 0]
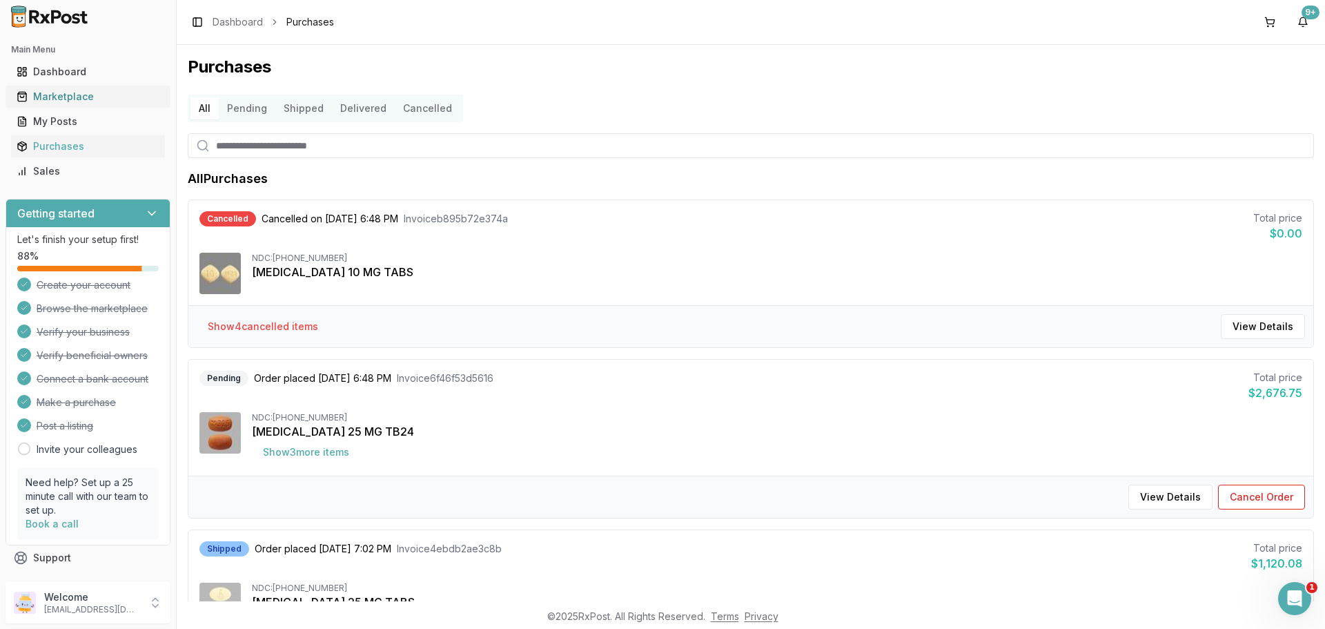
click at [95, 92] on div "Marketplace" at bounding box center [88, 97] width 143 height 14
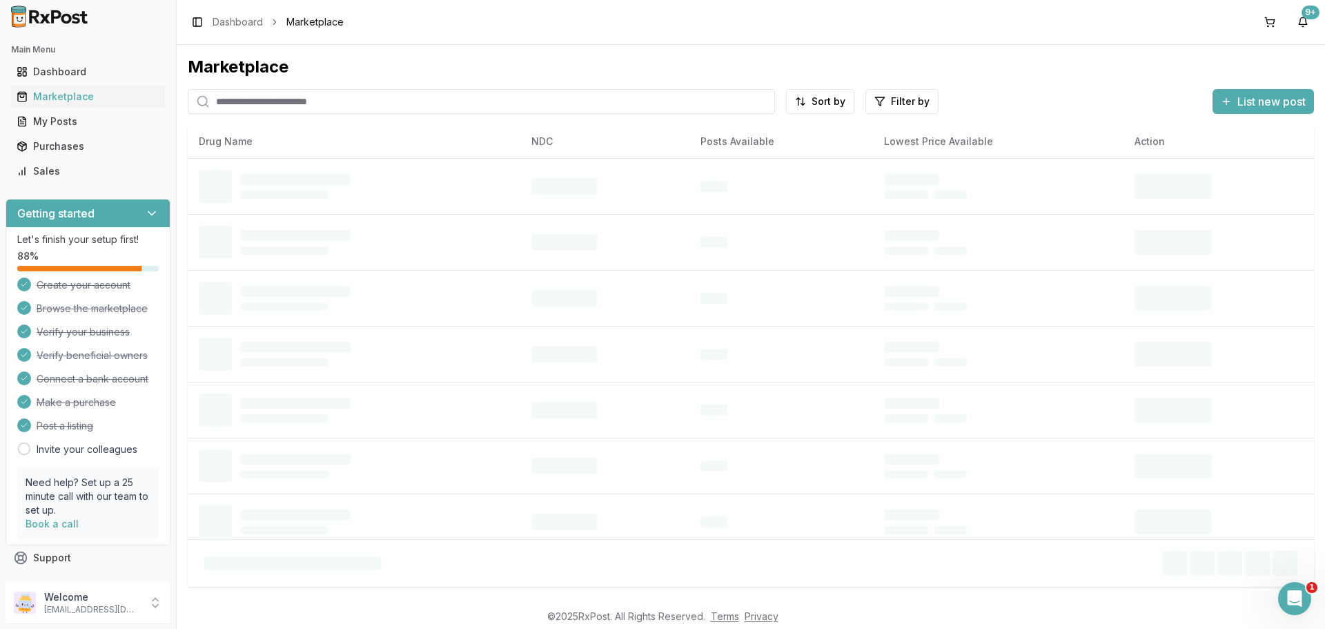
click at [324, 98] on input "search" at bounding box center [481, 101] width 587 height 25
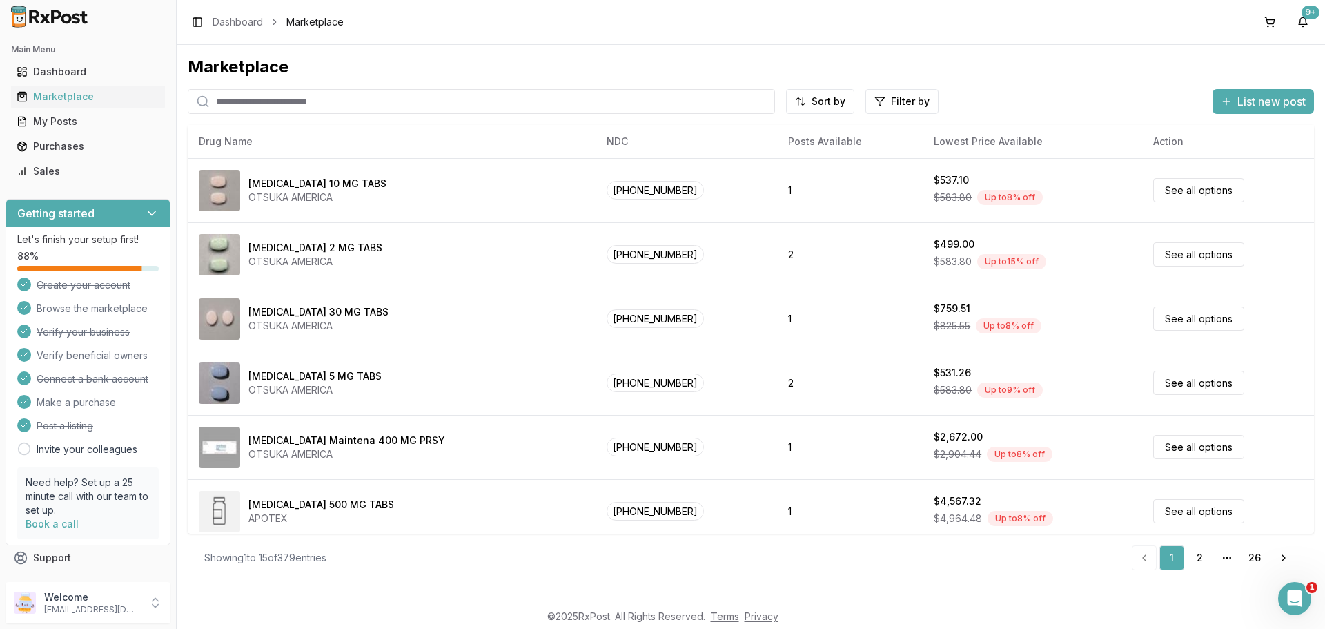
paste input "**********"
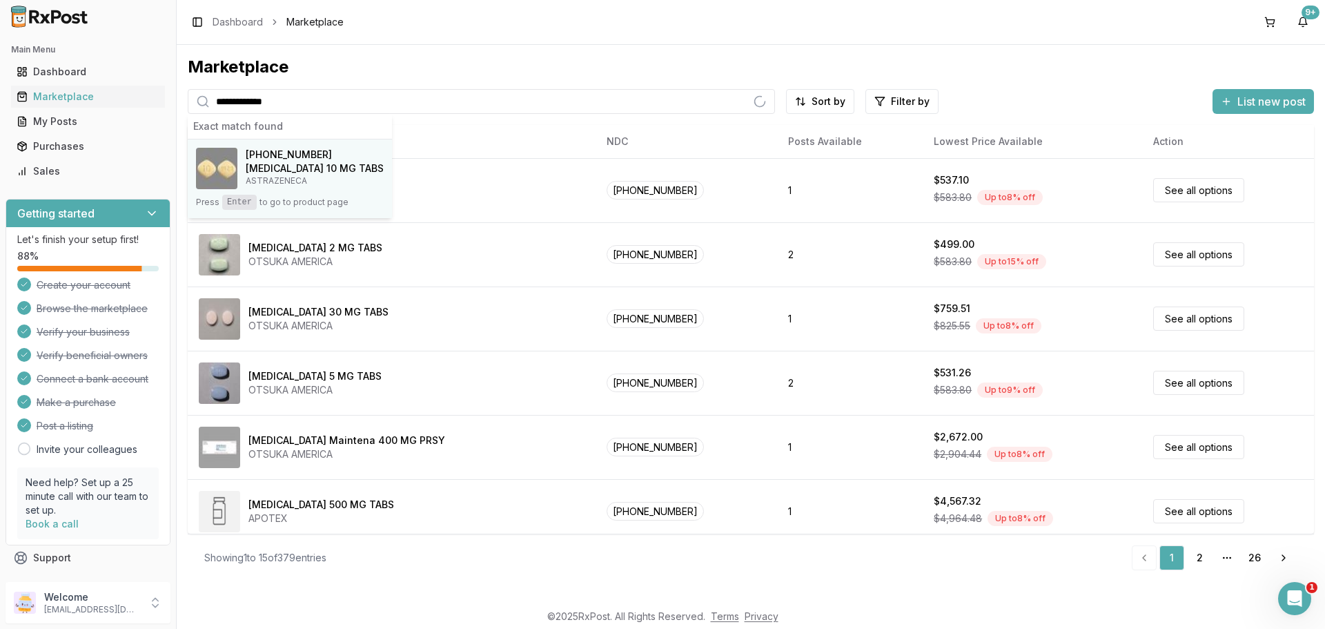
type input "**********"
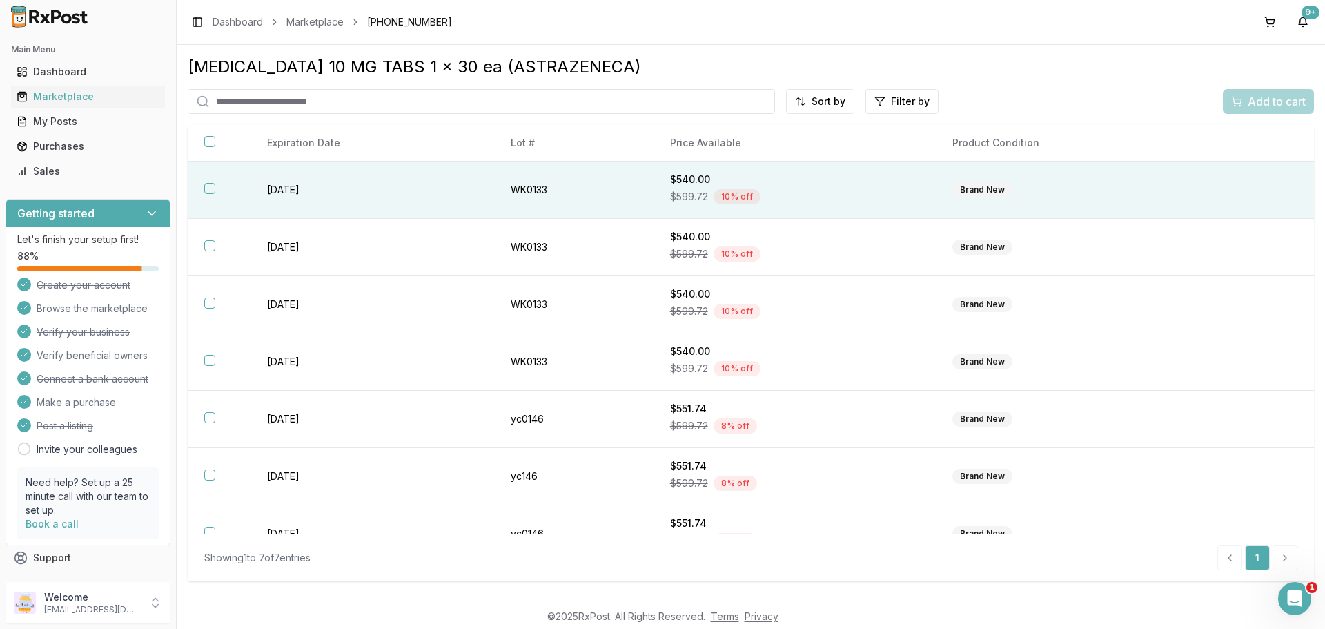
click at [206, 193] on button "button" at bounding box center [209, 188] width 11 height 11
click at [1257, 118] on div "[MEDICAL_DATA] 10 MG TABS 1 x 30 ea (ASTRAZENECA) Sort by Filter by Add to cart…" at bounding box center [751, 317] width 1126 height 523
click at [1262, 101] on span "Add to cart" at bounding box center [1277, 101] width 58 height 17
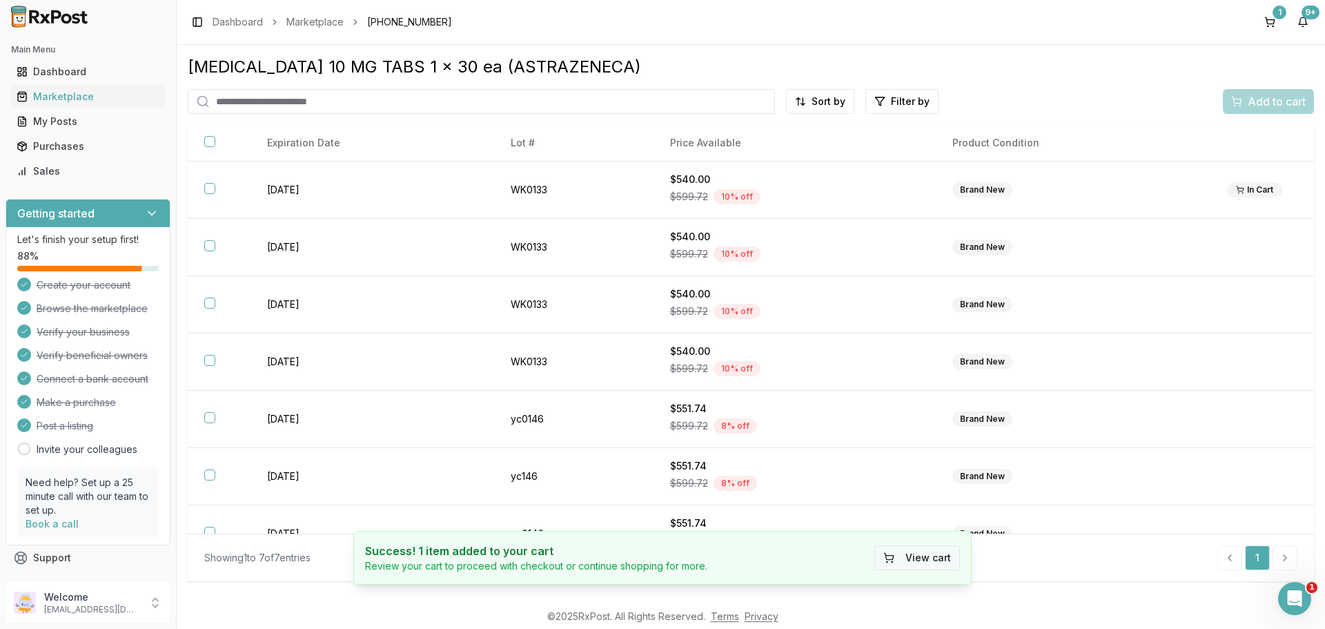
click at [930, 551] on button "View cart" at bounding box center [918, 557] width 86 height 25
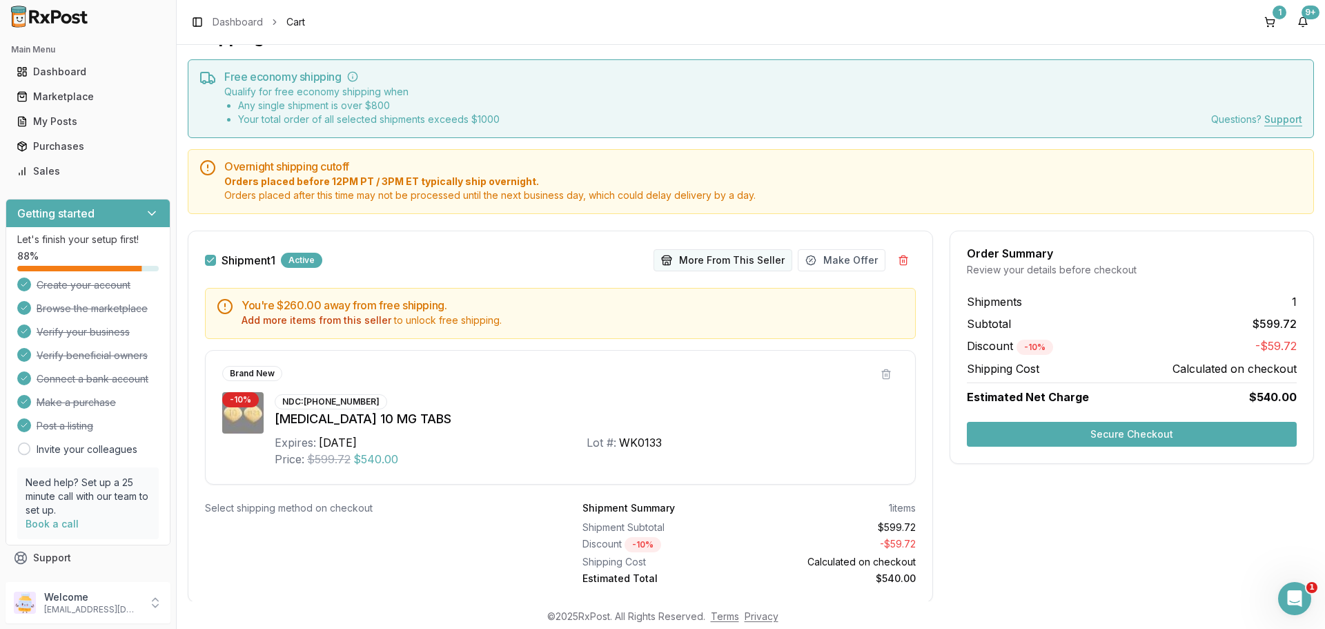
scroll to position [46, 0]
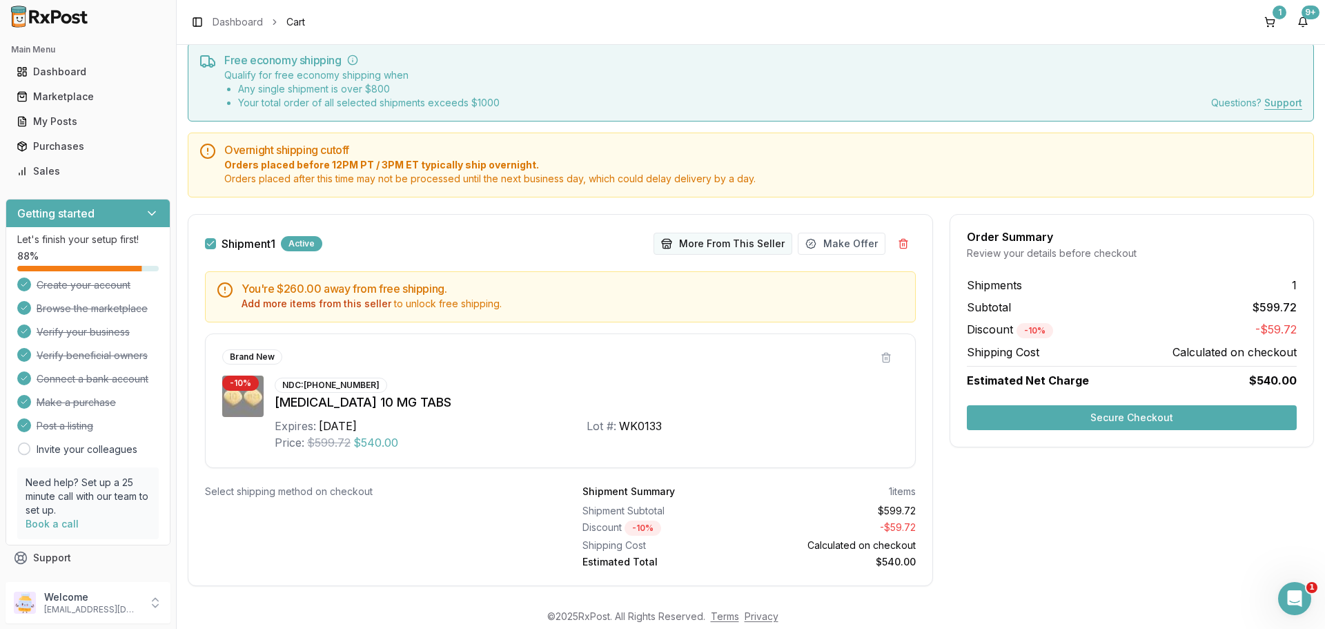
click at [731, 253] on button "More From This Seller" at bounding box center [723, 244] width 139 height 22
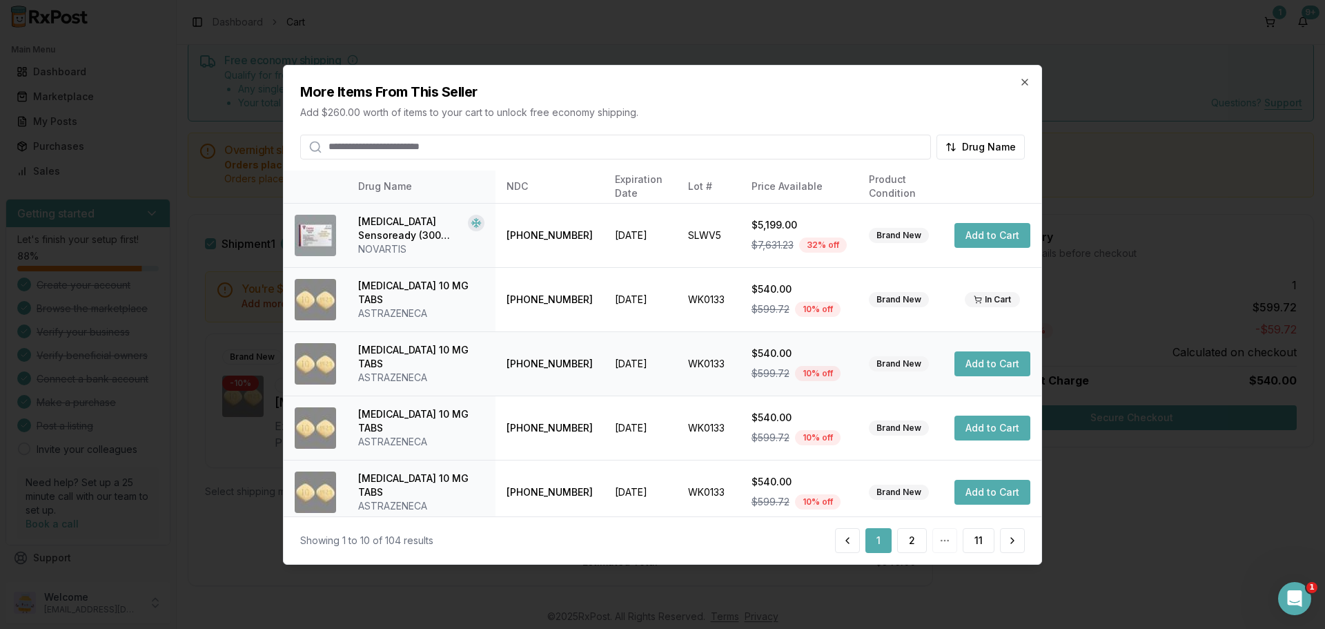
click at [979, 360] on button "Add to Cart" at bounding box center [993, 363] width 76 height 25
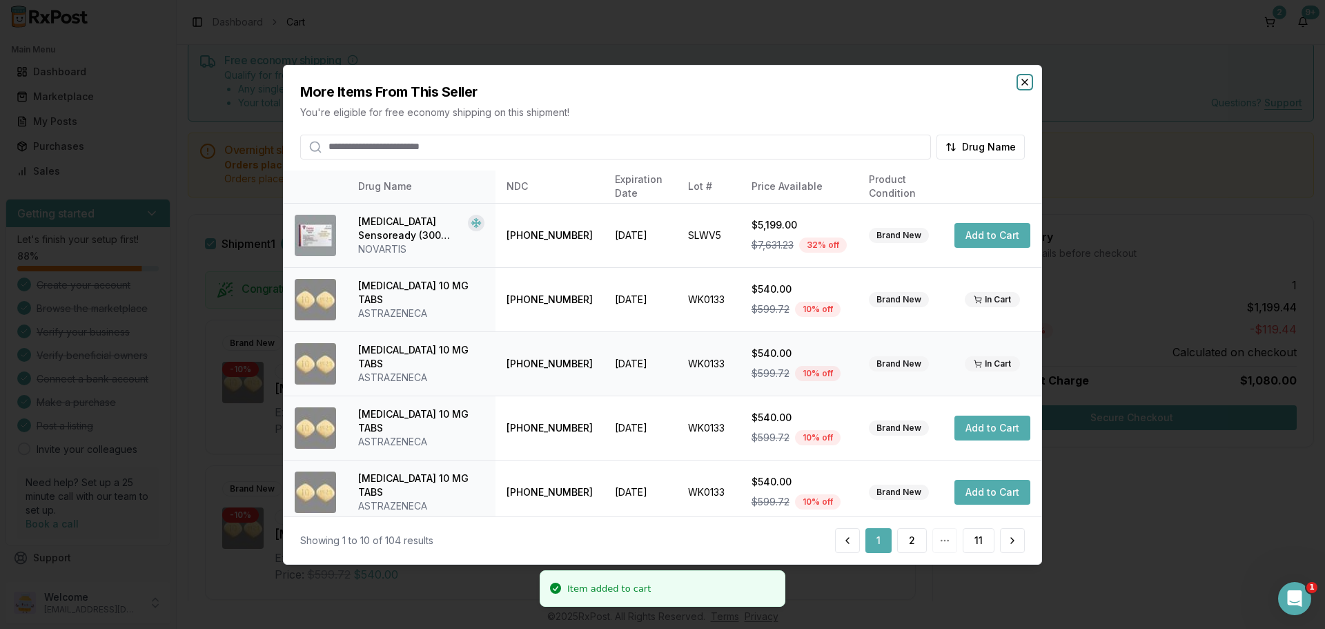
click at [1024, 81] on icon "button" at bounding box center [1025, 82] width 6 height 6
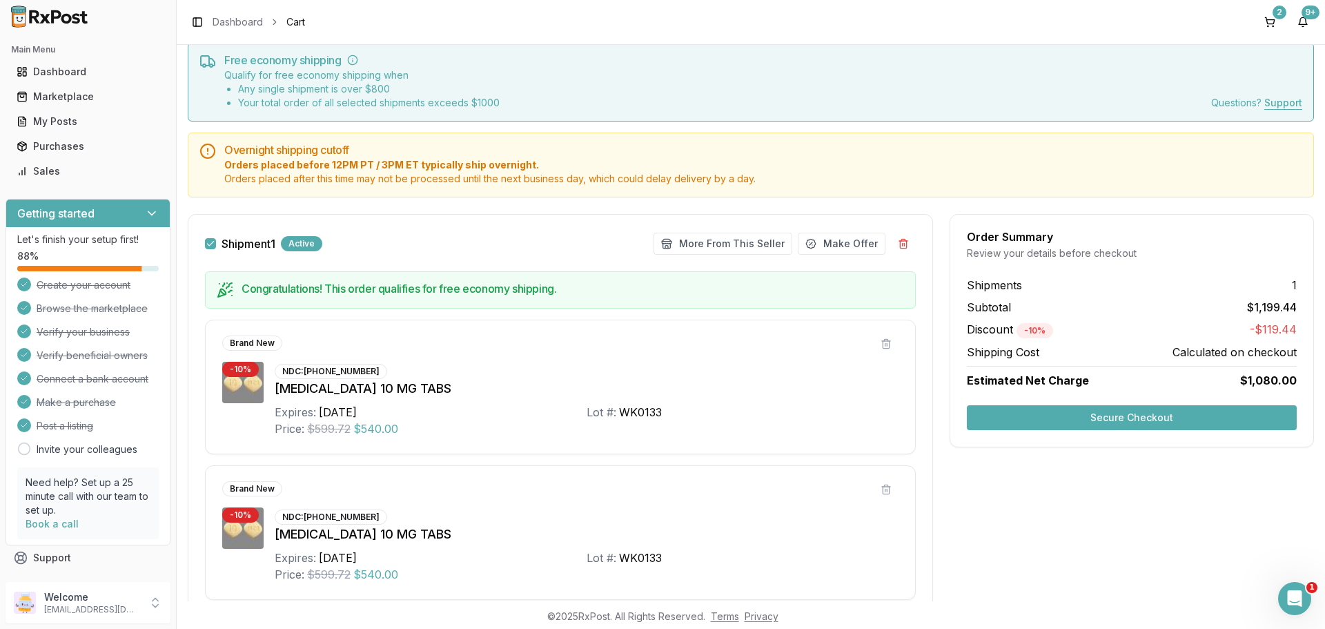
click at [1075, 476] on div "Order Summary Review your details before checkout Shipments 1 Subtotal $1,199.4…" at bounding box center [1132, 474] width 364 height 520
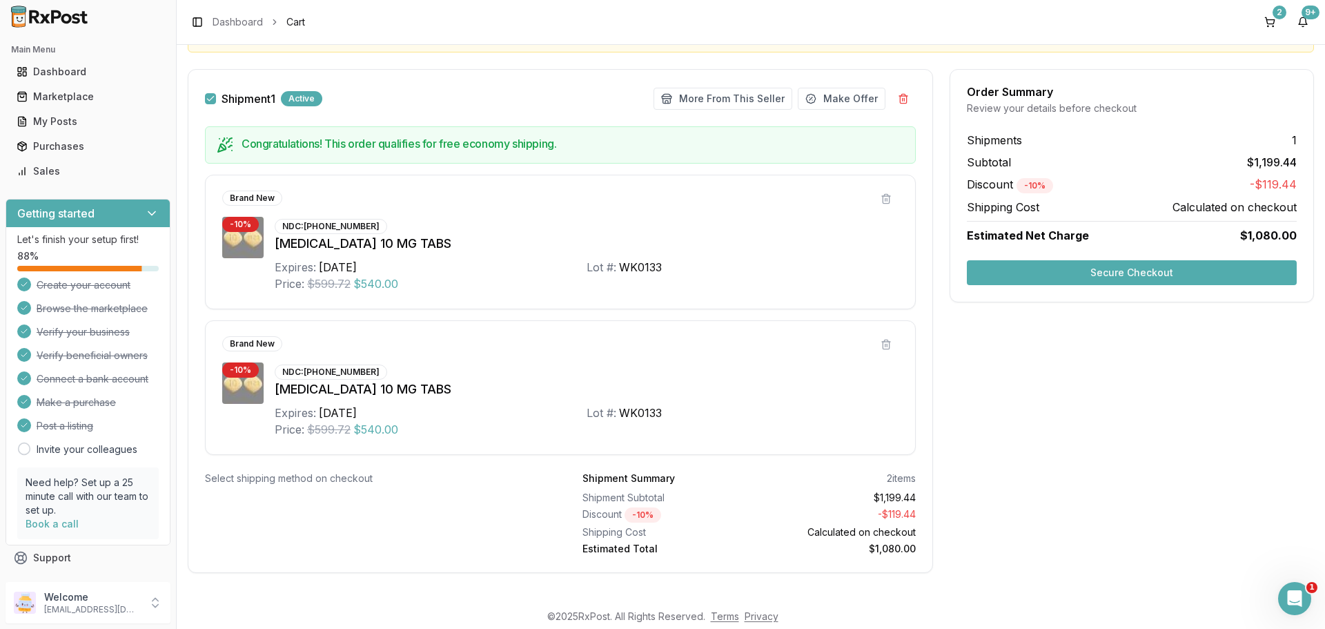
scroll to position [202, 0]
